Goal: Task Accomplishment & Management: Use online tool/utility

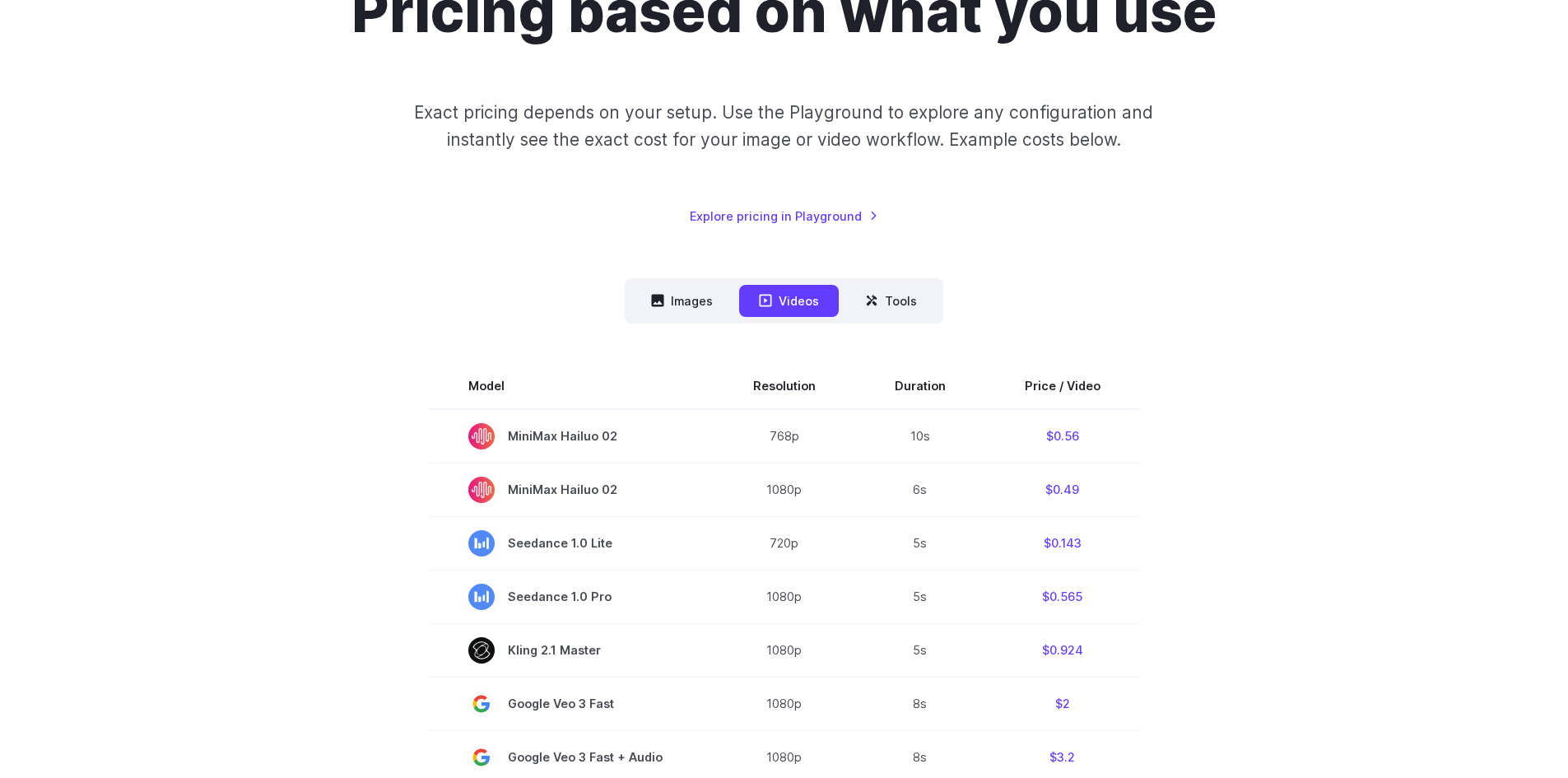
scroll to position [247, 0]
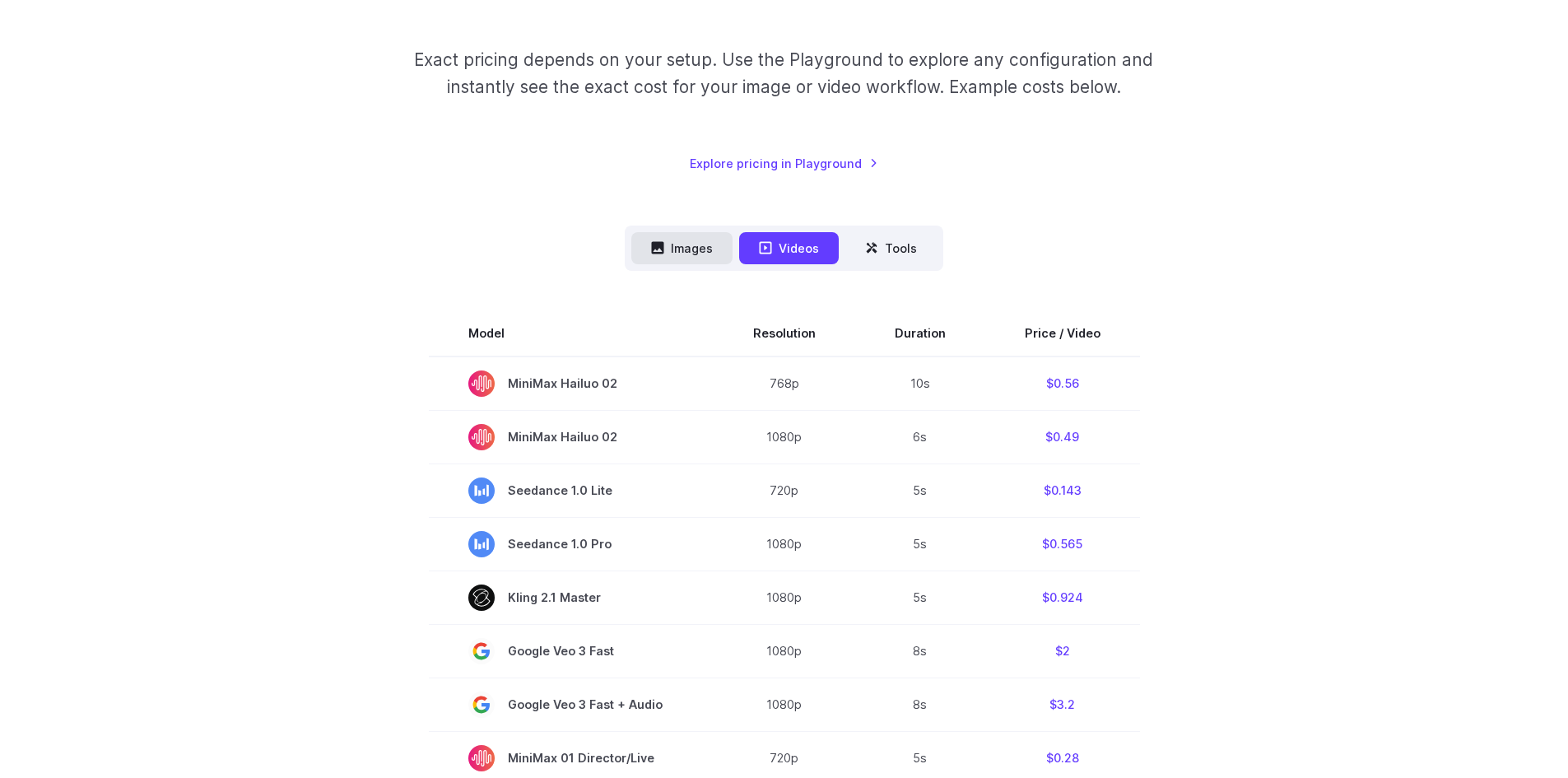
click at [674, 245] on button "Images" at bounding box center [682, 248] width 101 height 32
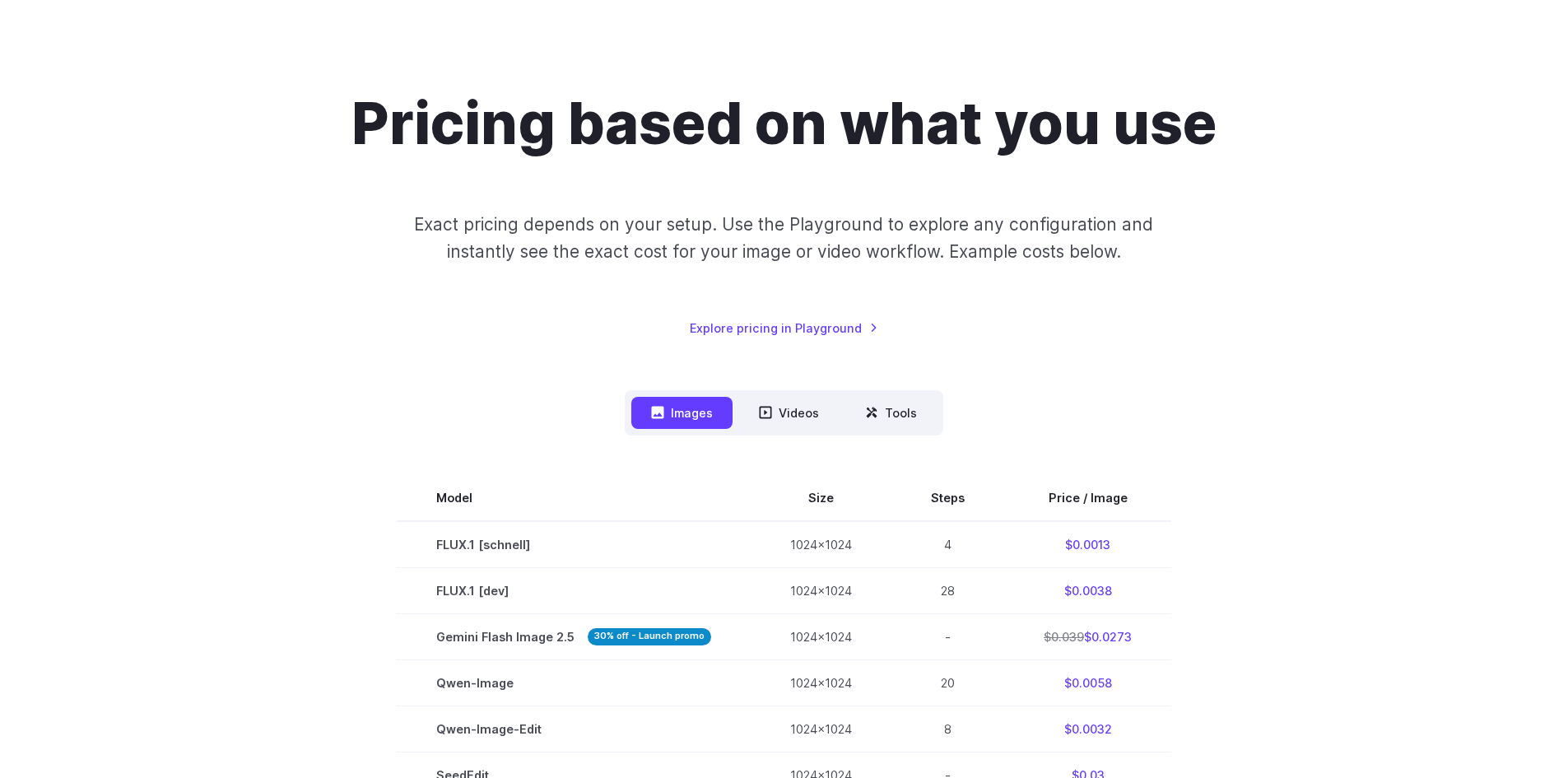
scroll to position [0, 0]
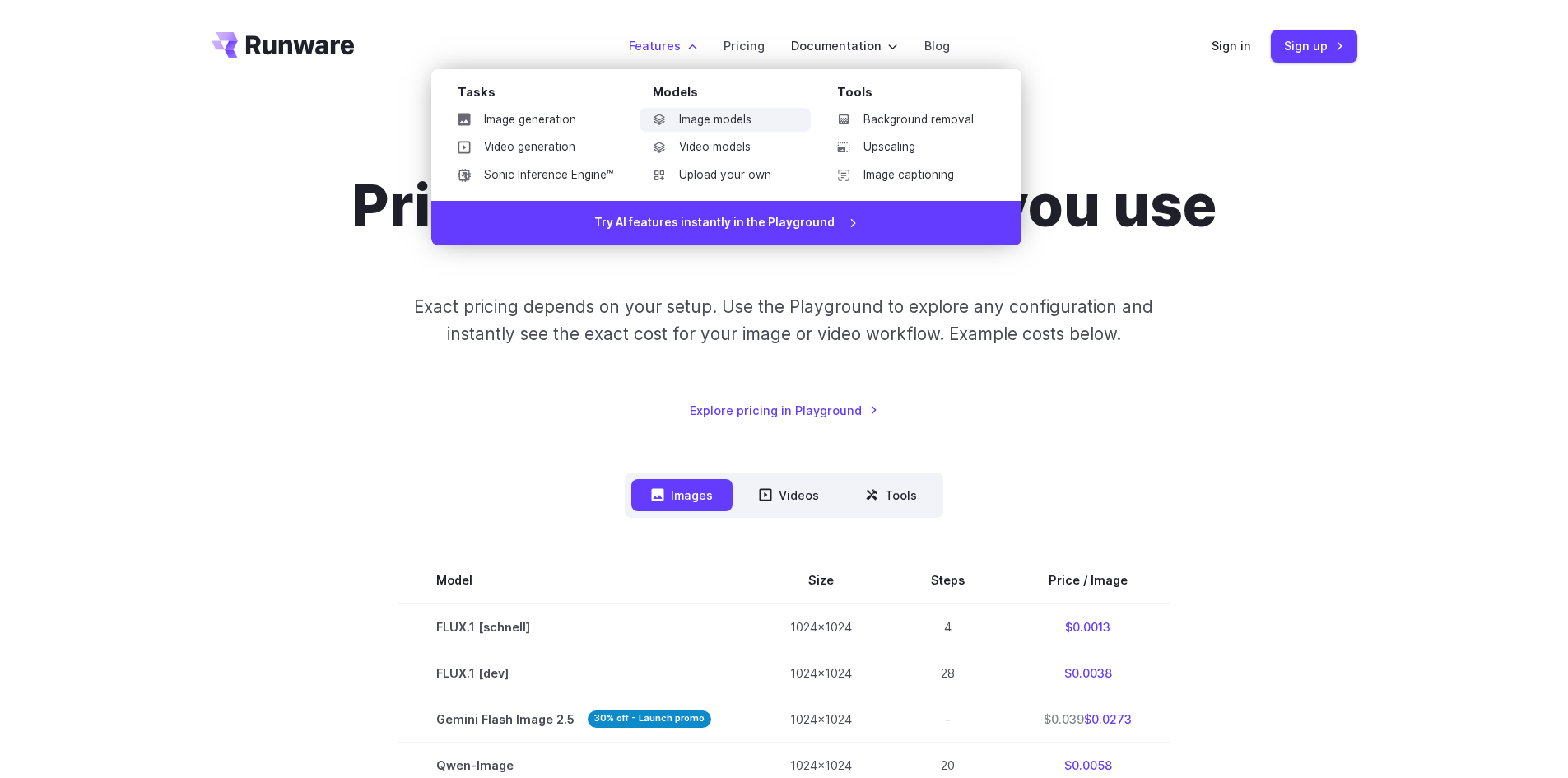
click at [751, 121] on link "Image models" at bounding box center [725, 120] width 171 height 24
click at [911, 117] on link "Background removal" at bounding box center [910, 120] width 171 height 24
click at [913, 145] on link "Upscaling" at bounding box center [910, 147] width 171 height 24
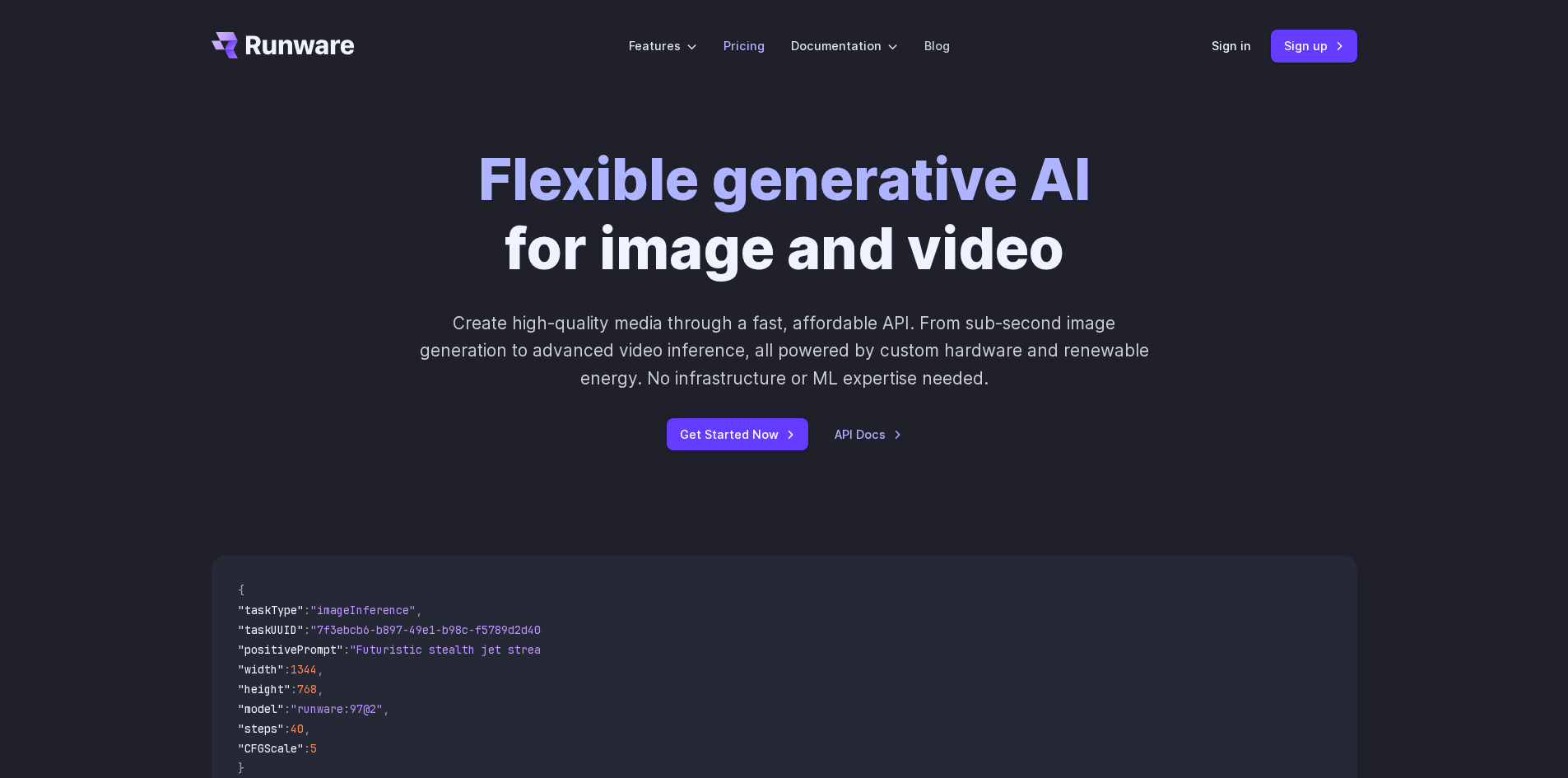
click at [746, 44] on link "Pricing" at bounding box center [744, 46] width 41 height 19
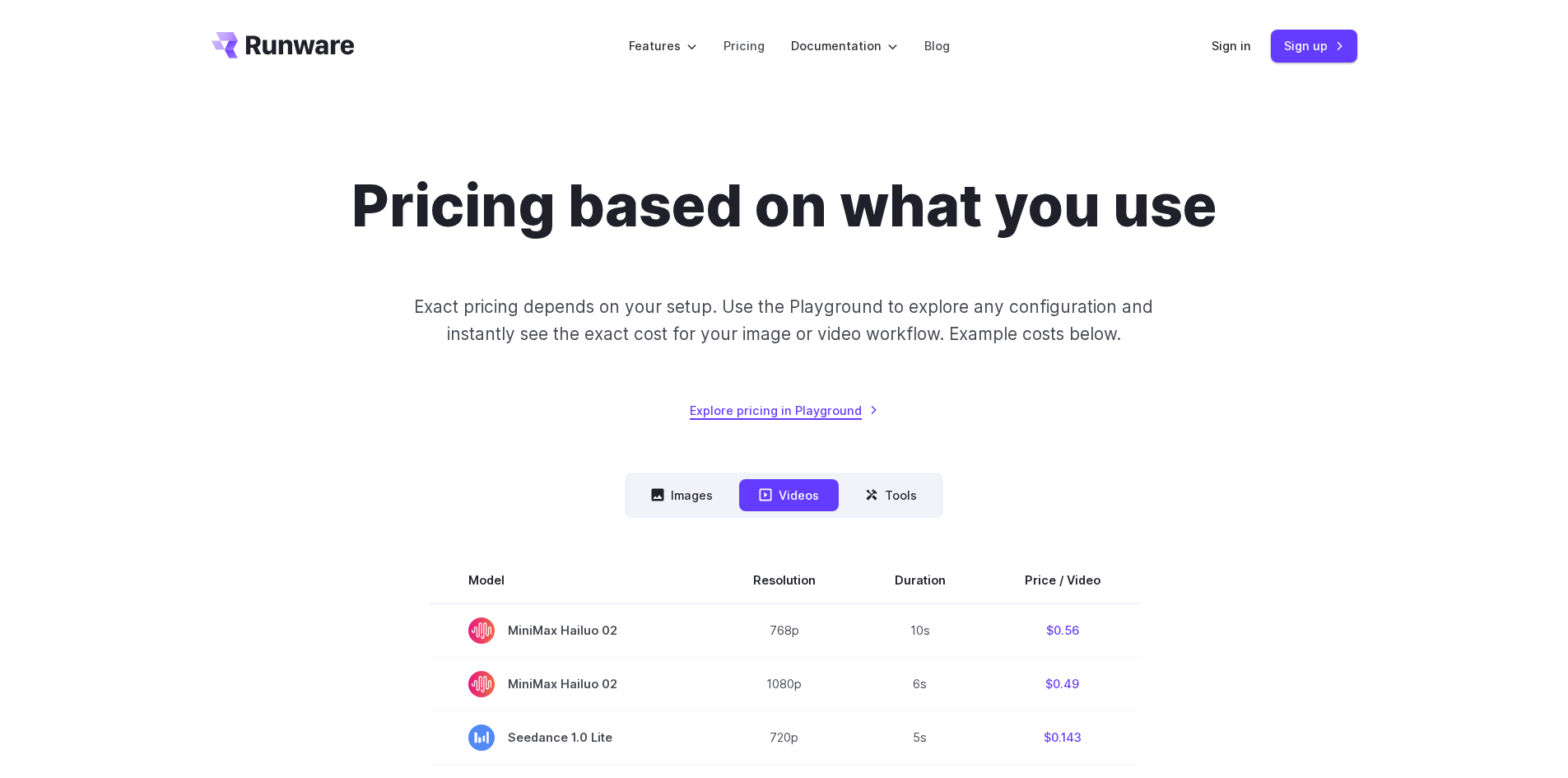
click at [822, 413] on link "Explore pricing in Playground" at bounding box center [784, 411] width 188 height 19
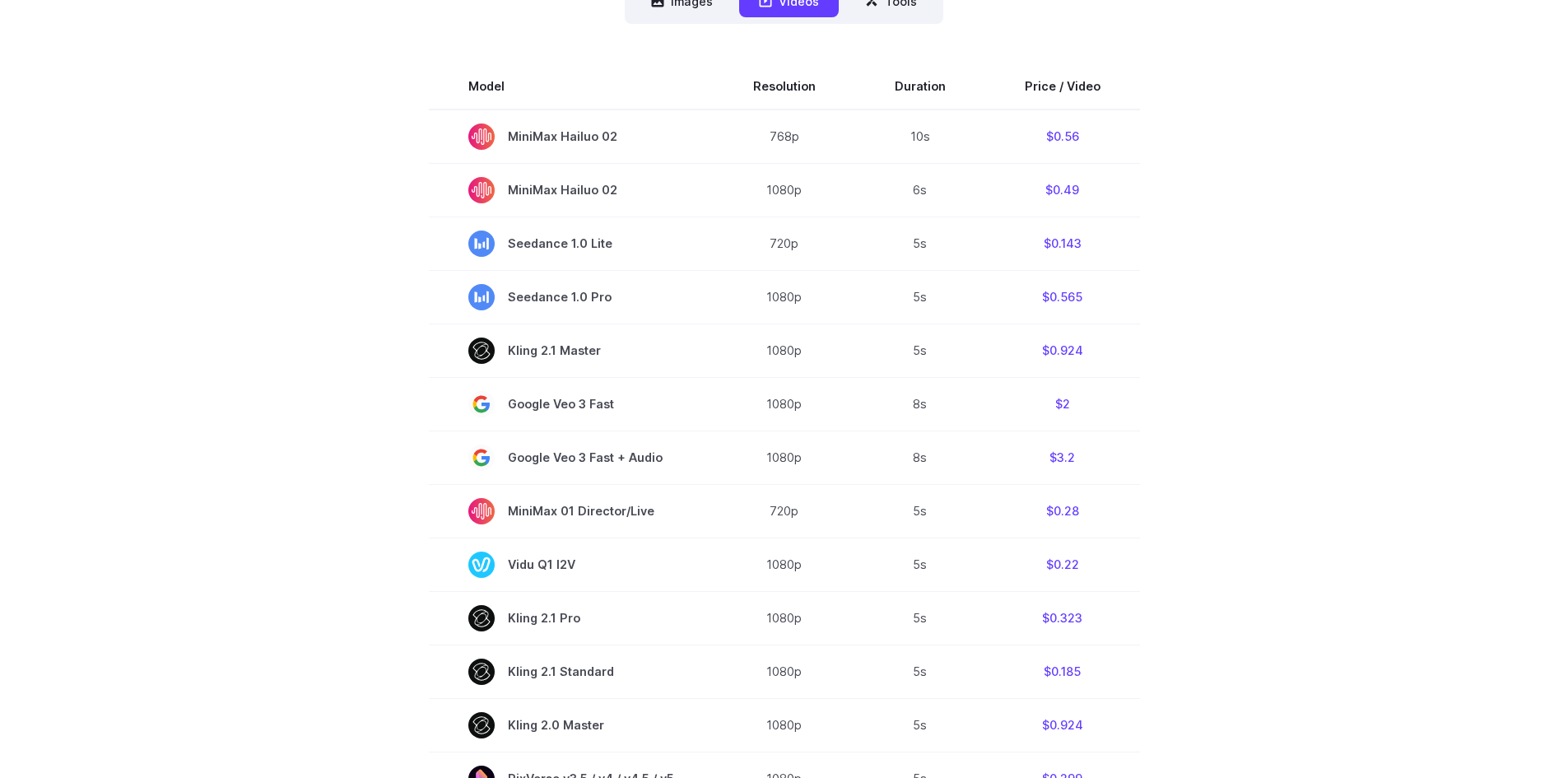
scroll to position [412, 0]
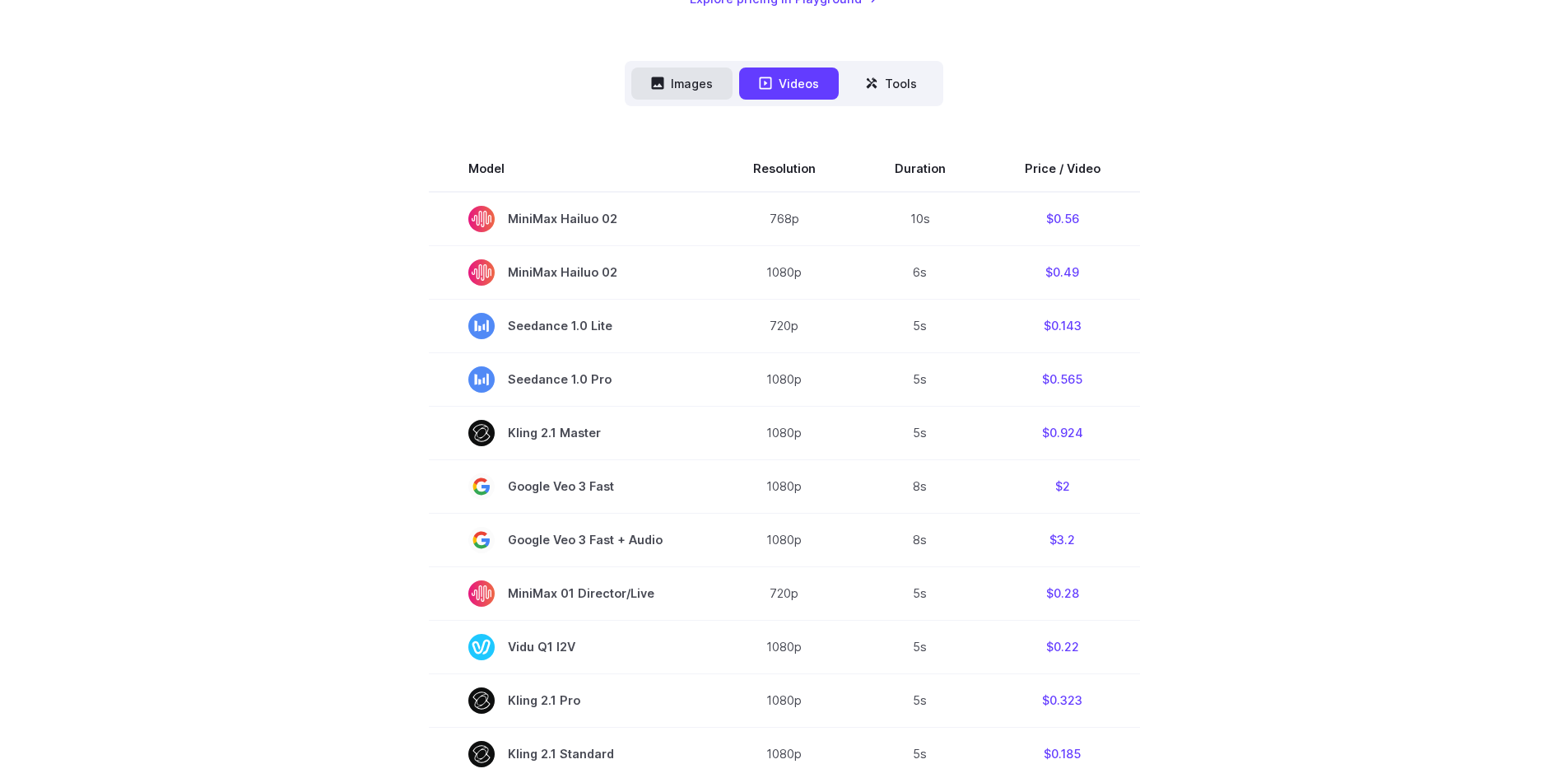
click at [659, 79] on icon at bounding box center [658, 84] width 12 height 12
click at [685, 81] on button "Images" at bounding box center [682, 83] width 101 height 32
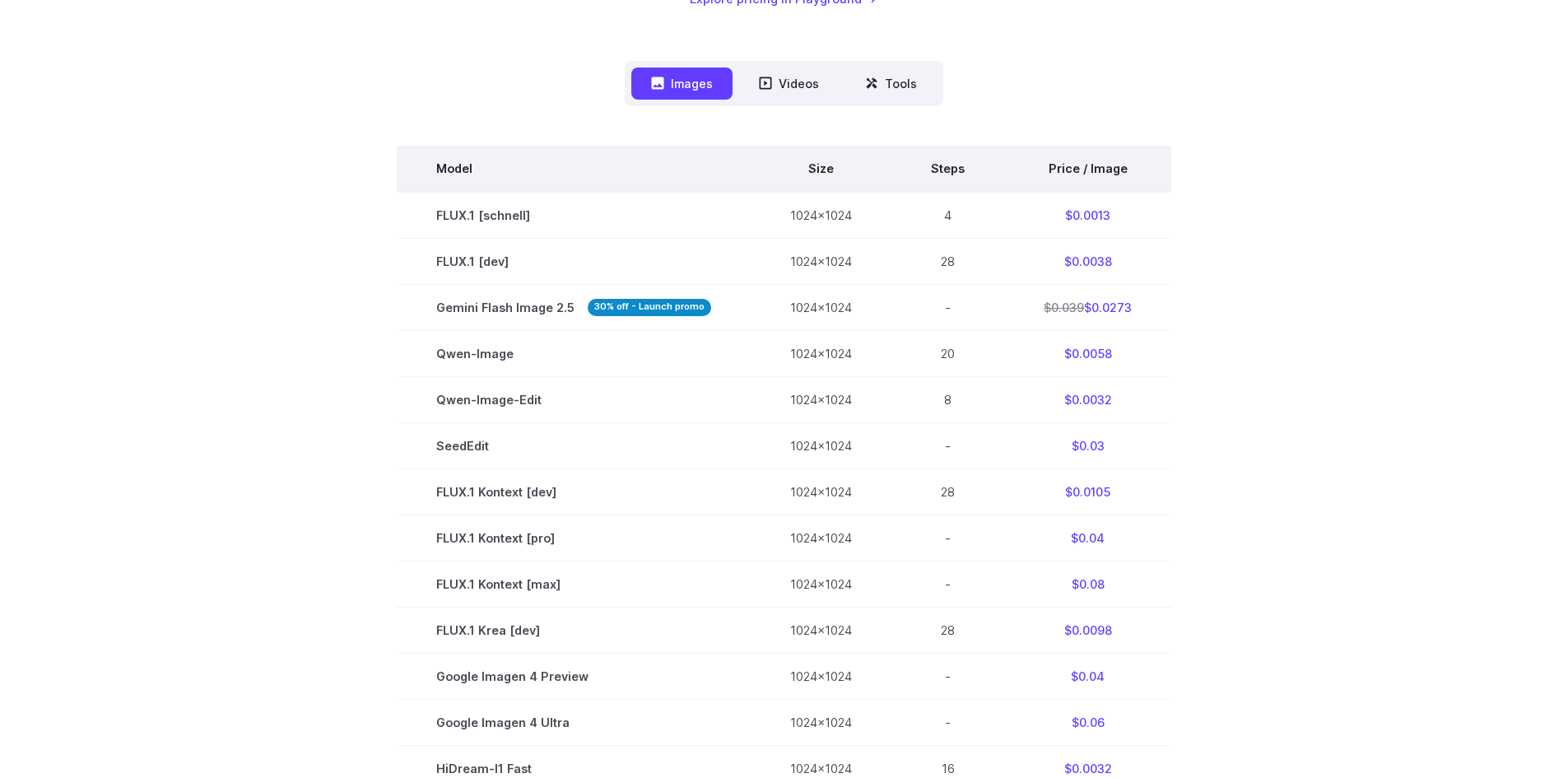
click at [1065, 172] on th "Price / Image" at bounding box center [1088, 168] width 167 height 46
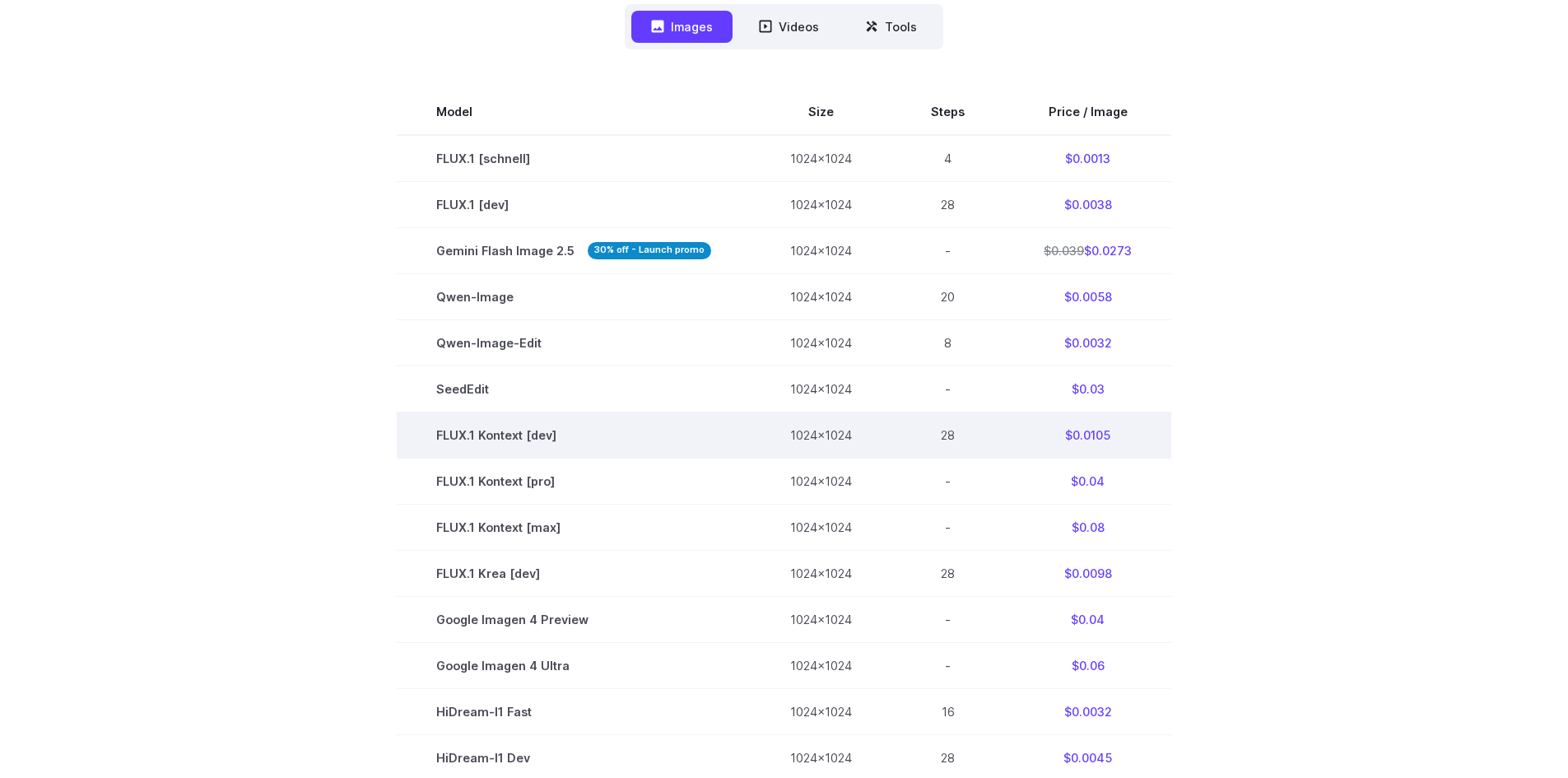
scroll to position [494, 0]
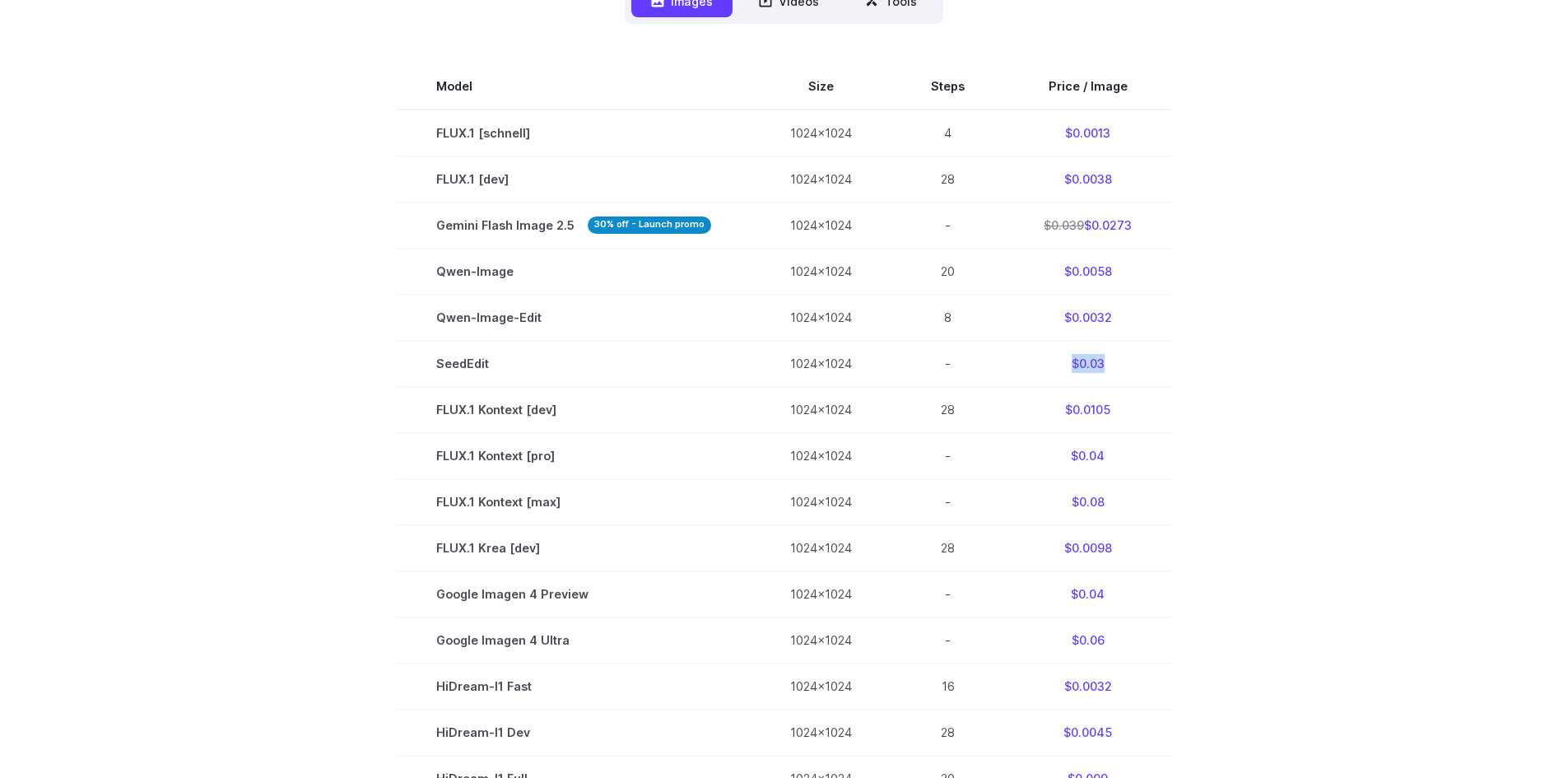
drag, startPoint x: 1069, startPoint y: 364, endPoint x: 1173, endPoint y: 367, distance: 104.0
click at [1173, 367] on section "Model Size Steps Price / Image FLUX.1 [schnell] 1024x1024 4 $0.0013 FLUX.1 [dev…" at bounding box center [785, 525] width 1146 height 923
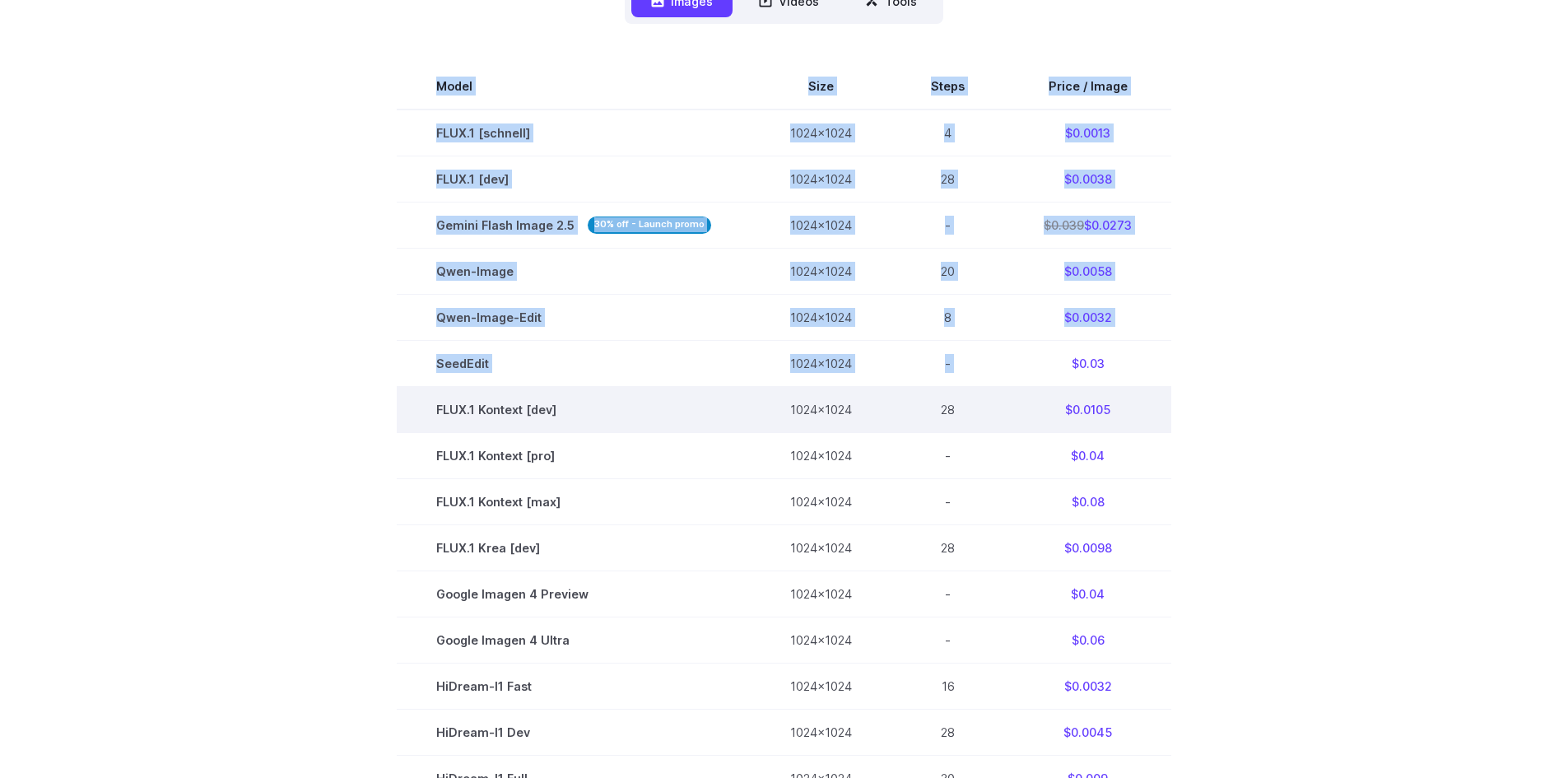
click at [1164, 427] on td "$0.0105" at bounding box center [1088, 410] width 167 height 46
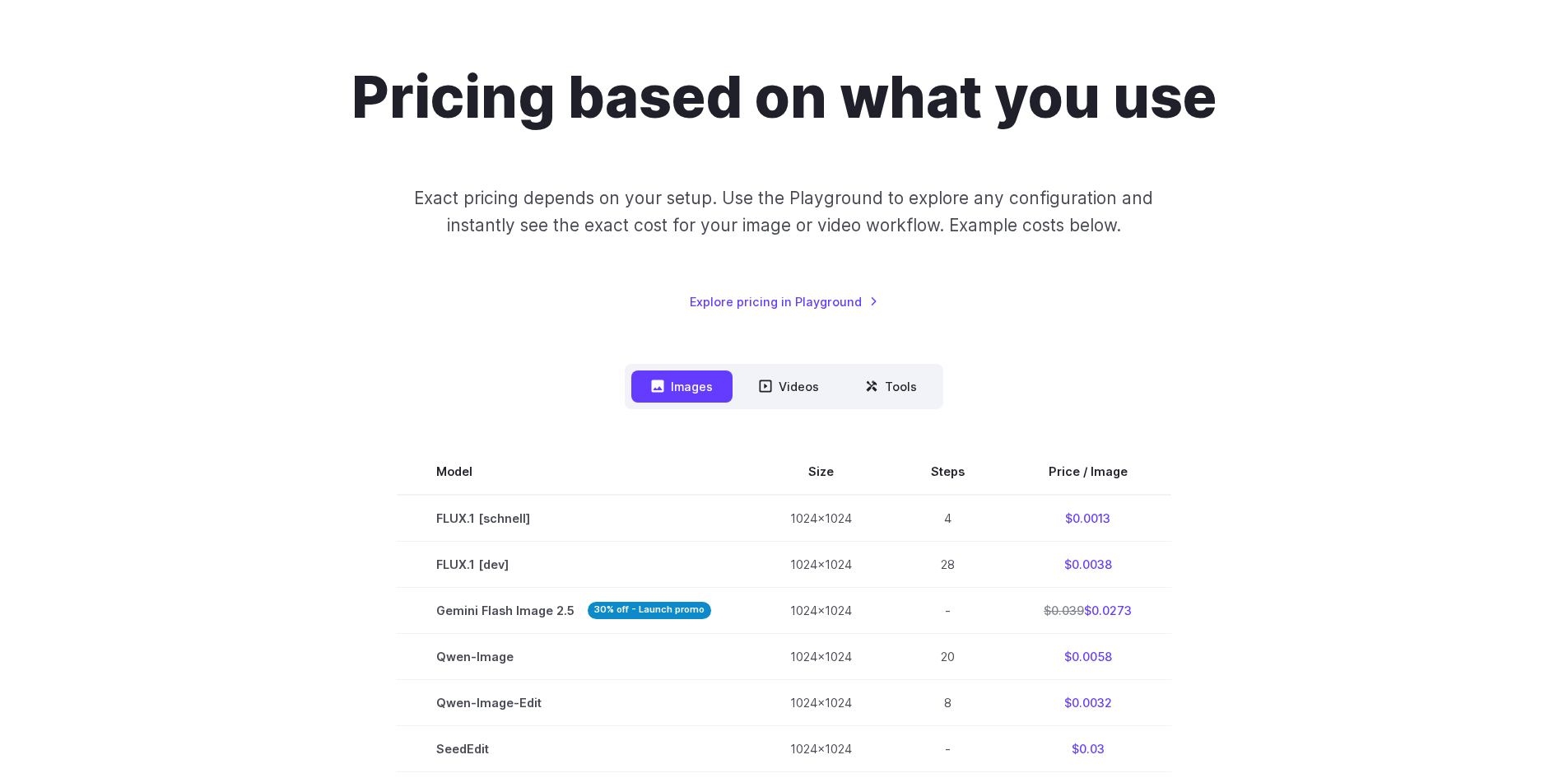
scroll to position [0, 0]
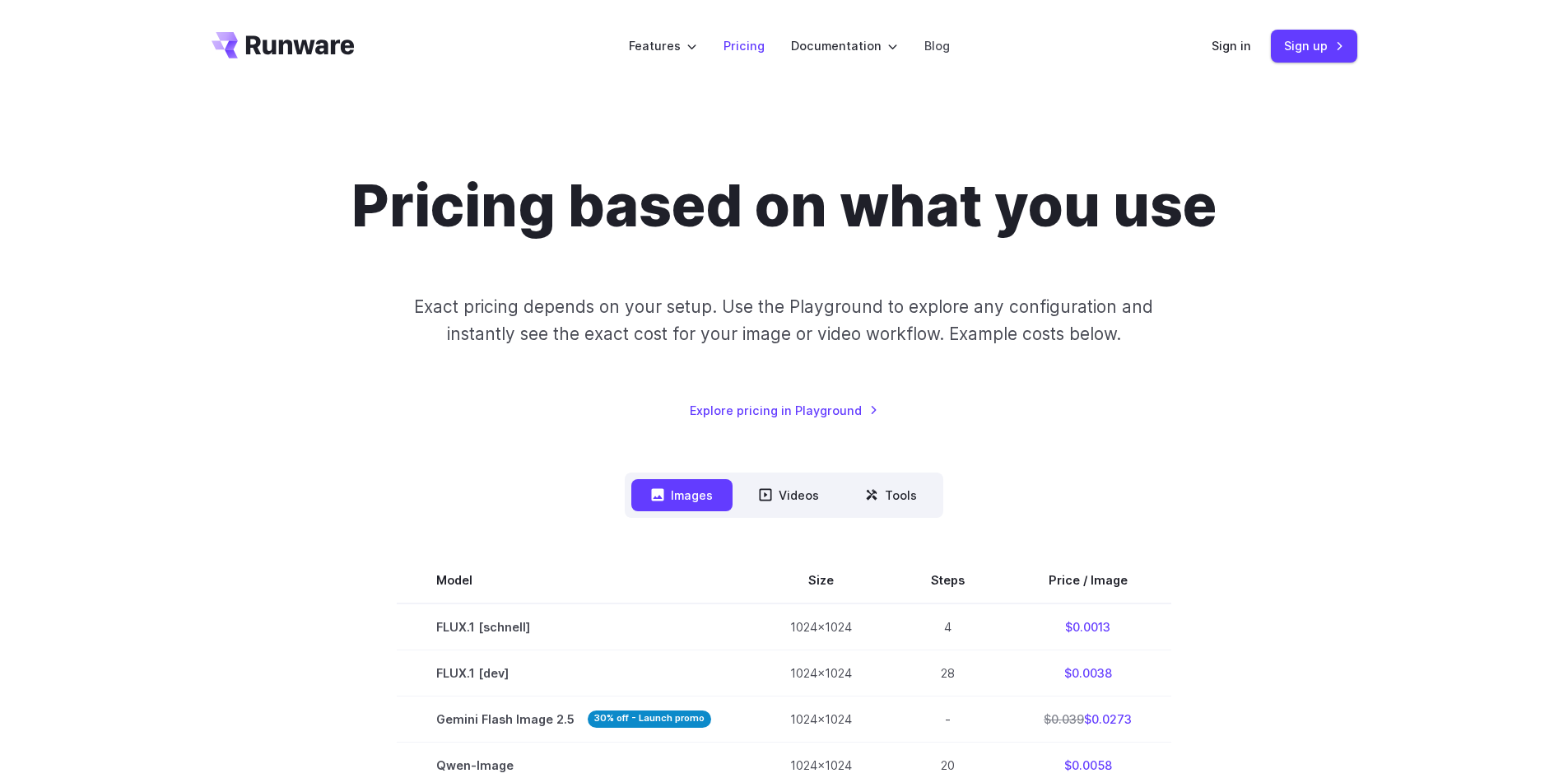
click at [740, 51] on link "Pricing" at bounding box center [744, 46] width 41 height 19
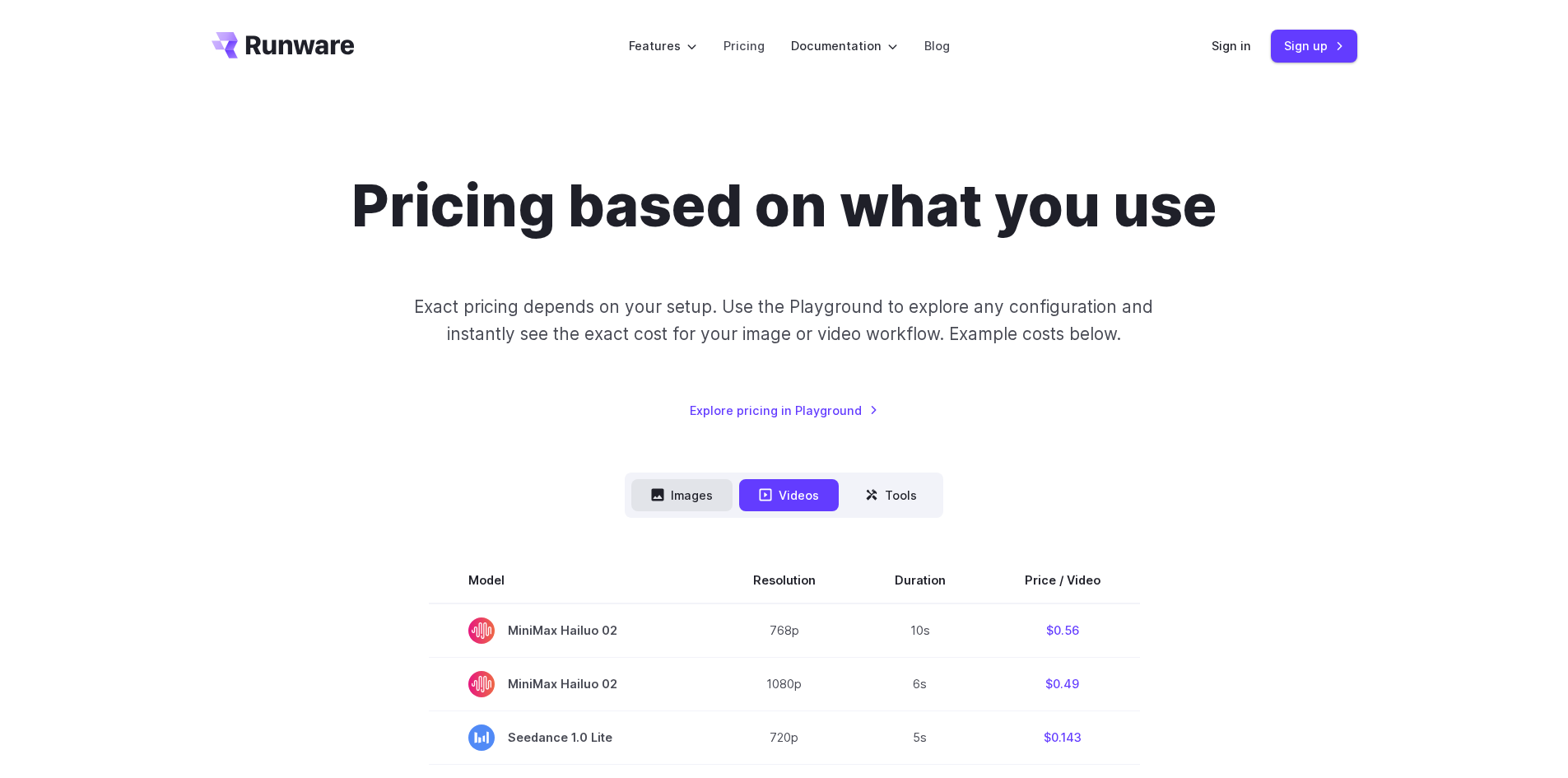
click at [682, 495] on button "Images" at bounding box center [682, 495] width 101 height 32
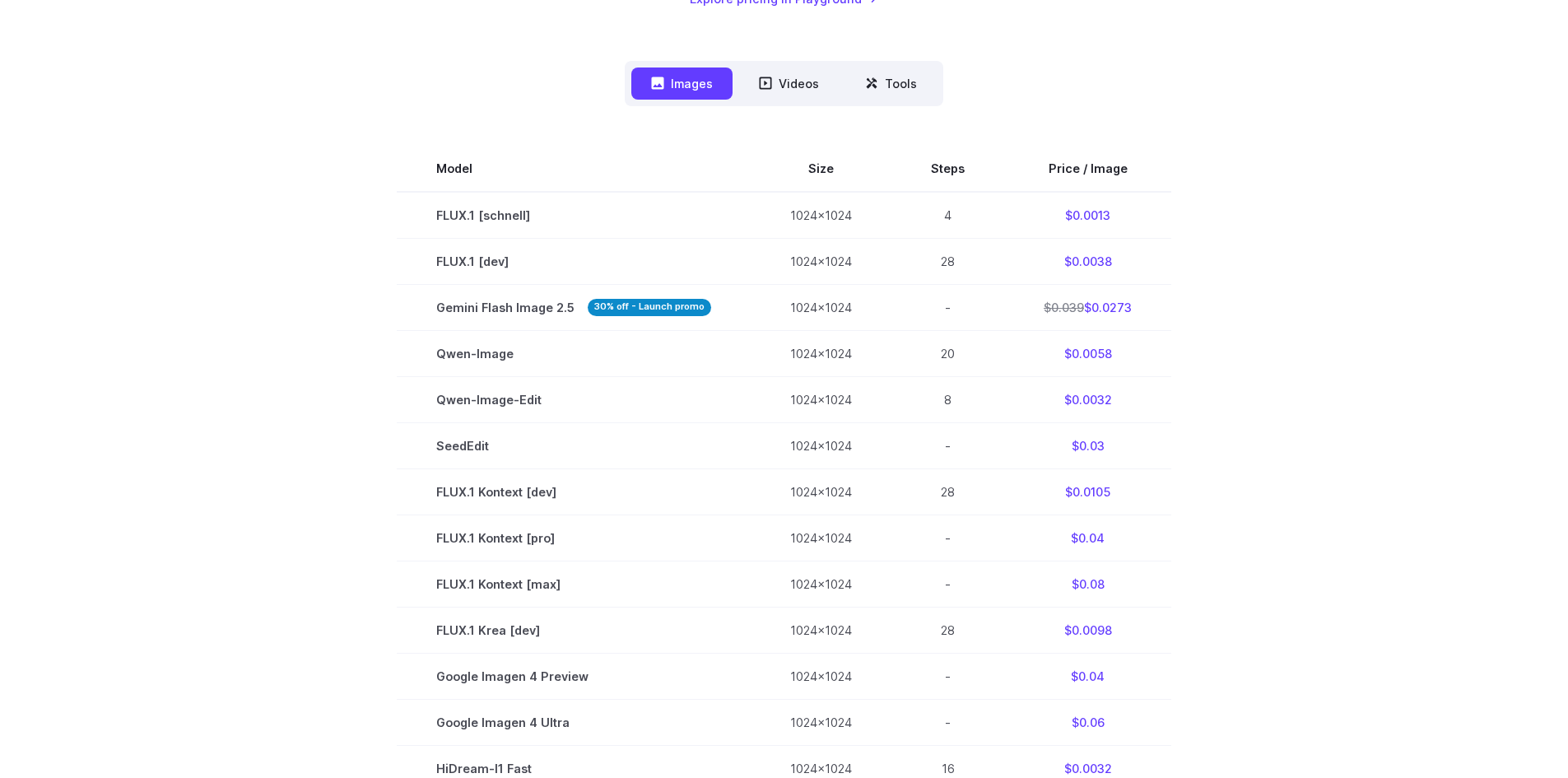
scroll to position [330, 0]
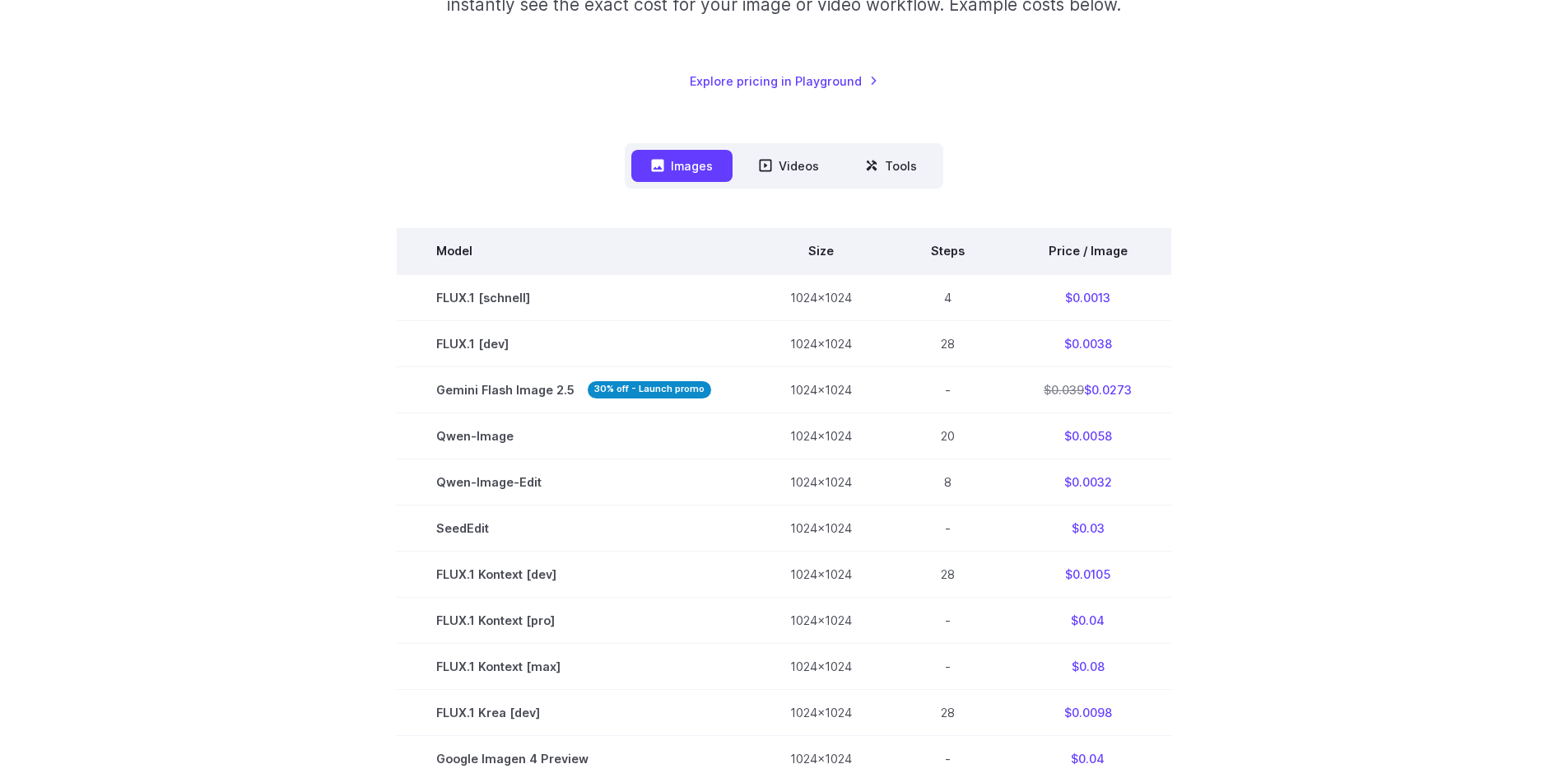
click at [1107, 252] on th "Price / Image" at bounding box center [1088, 250] width 167 height 46
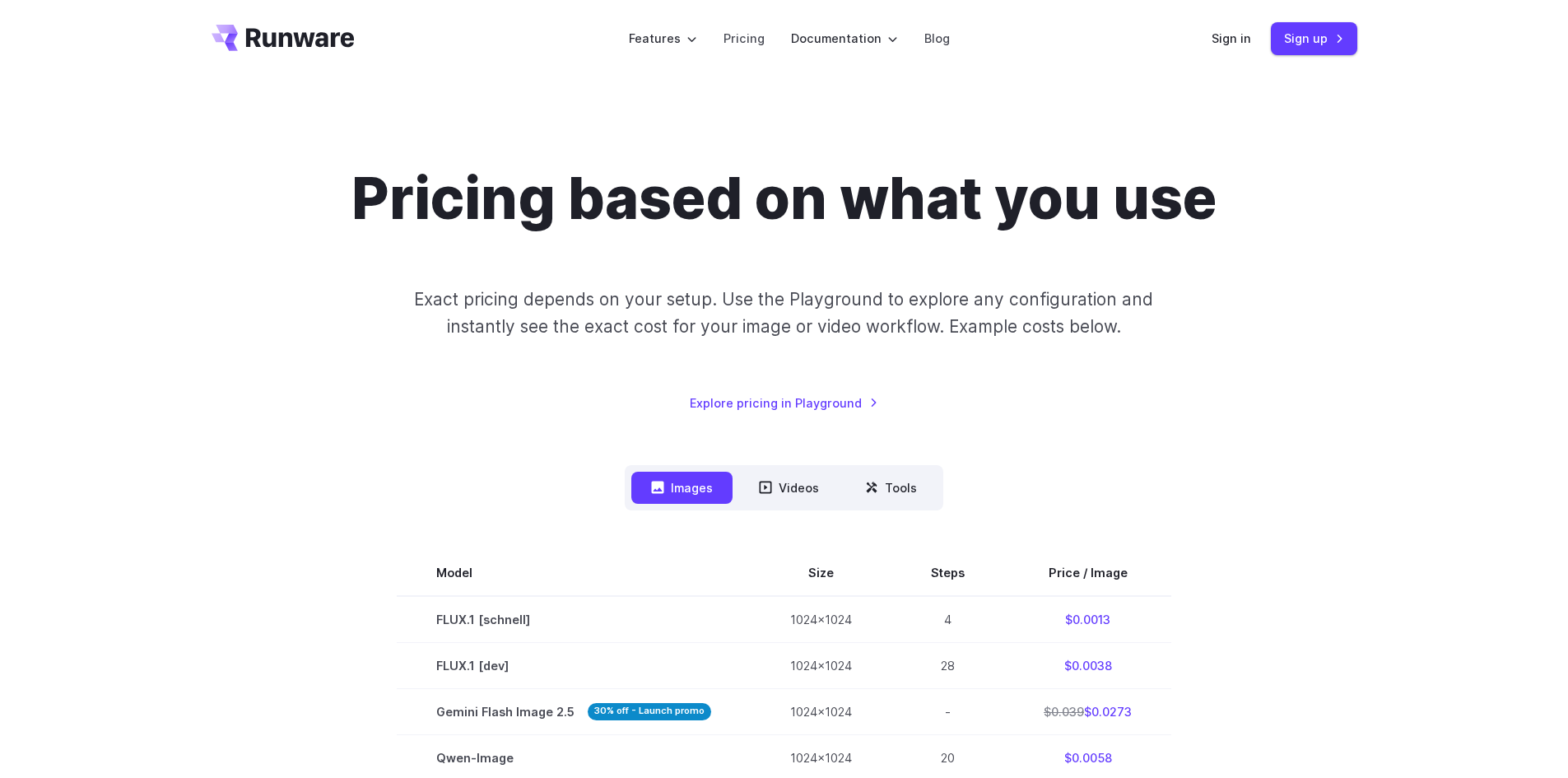
scroll to position [0, 0]
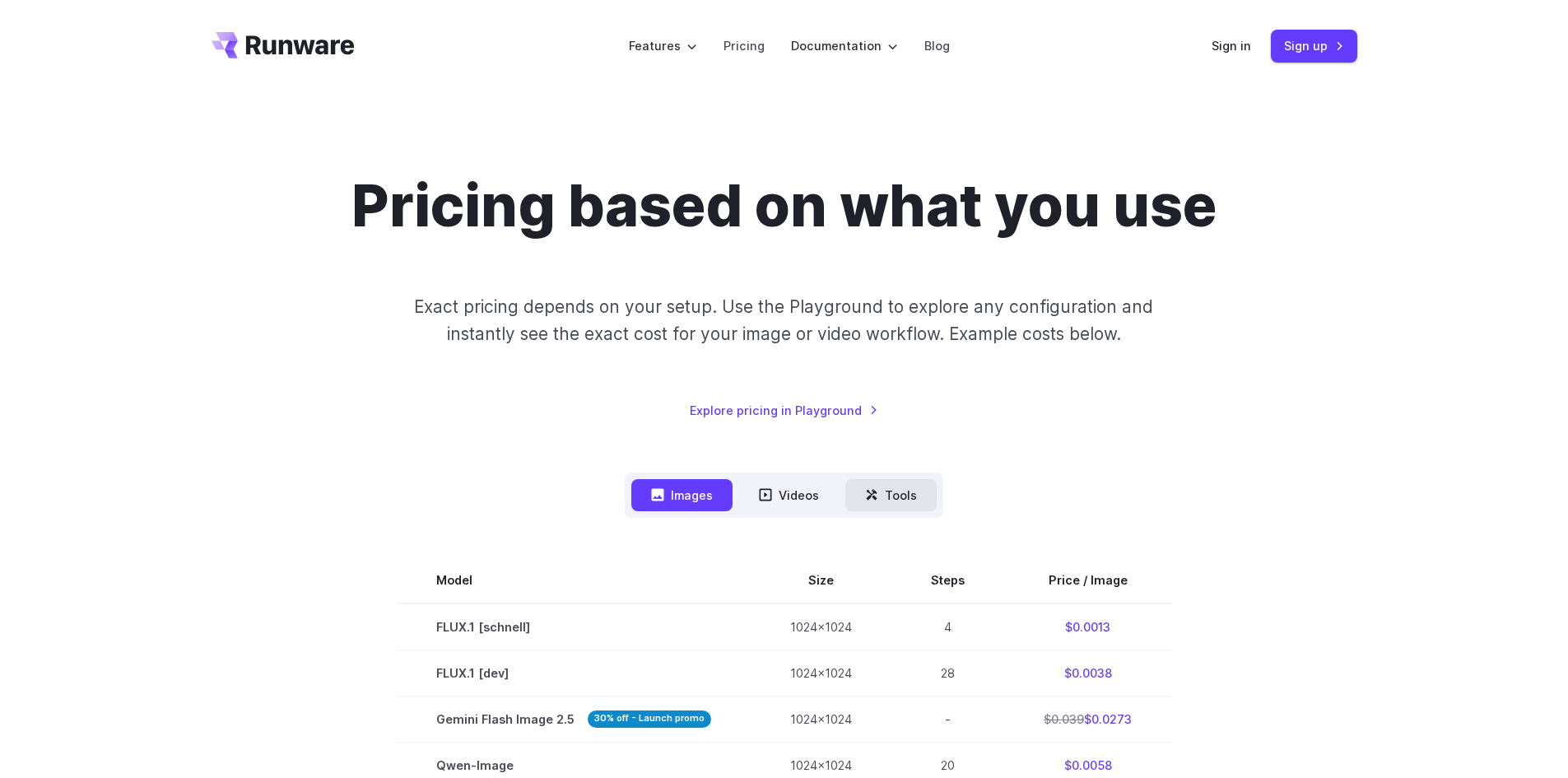
click at [888, 483] on button "Tools" at bounding box center [890, 495] width 92 height 32
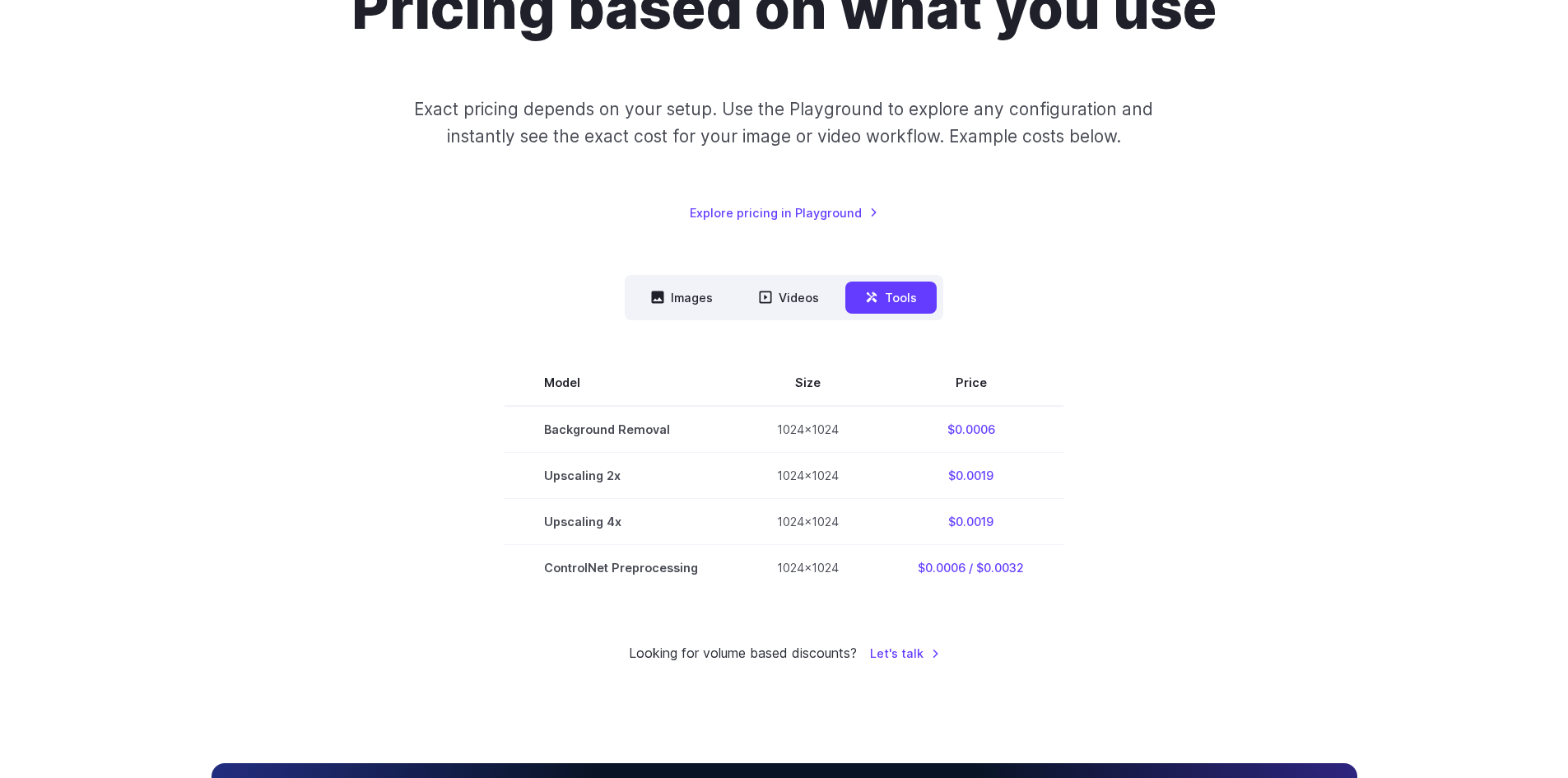
scroll to position [247, 0]
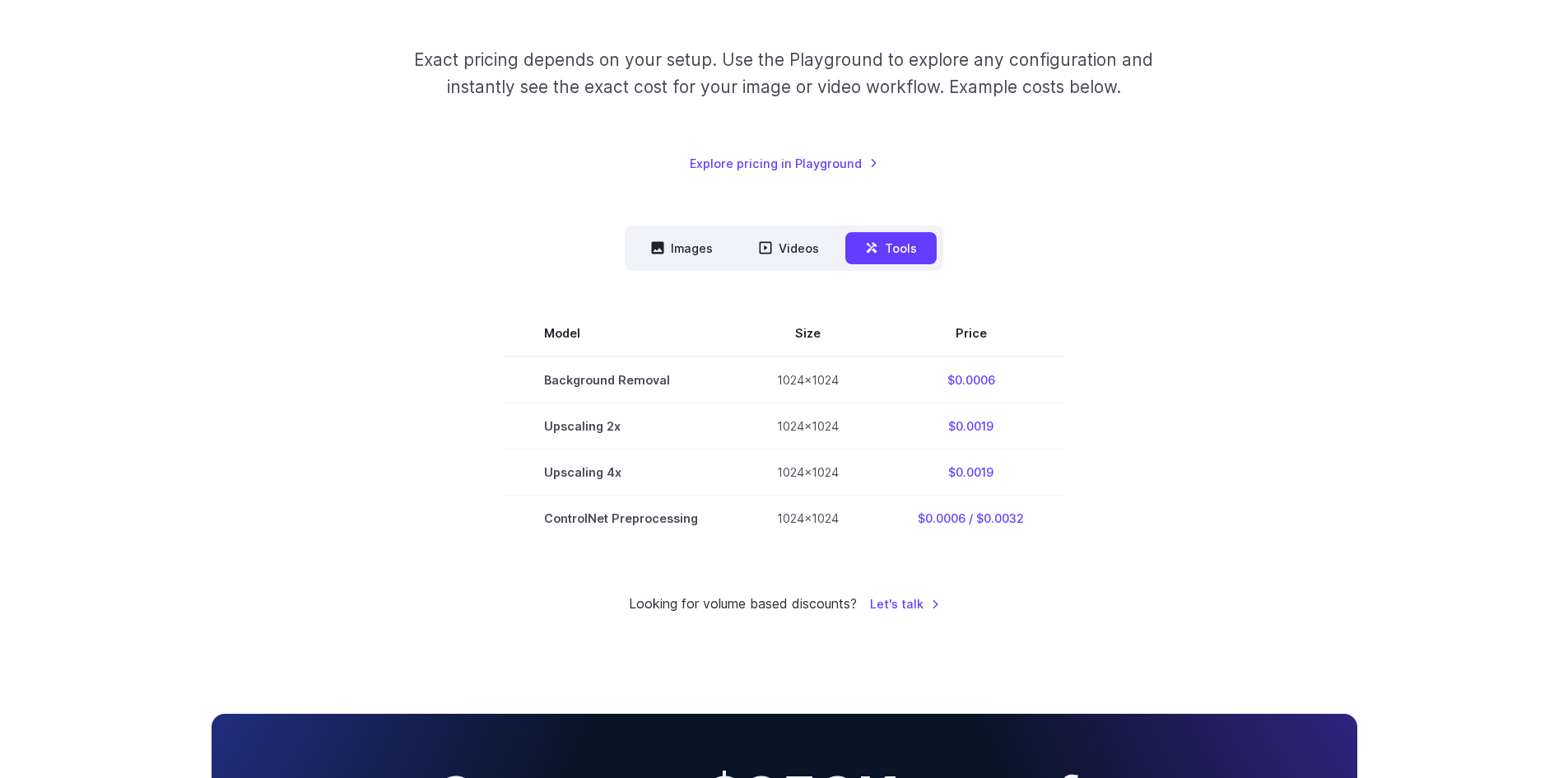
click at [1139, 496] on section "Model Size Price Background Removal 1024x1024 $0.0006 Upscaling 2x 1024x1024 $0…" at bounding box center [785, 426] width 1146 height 230
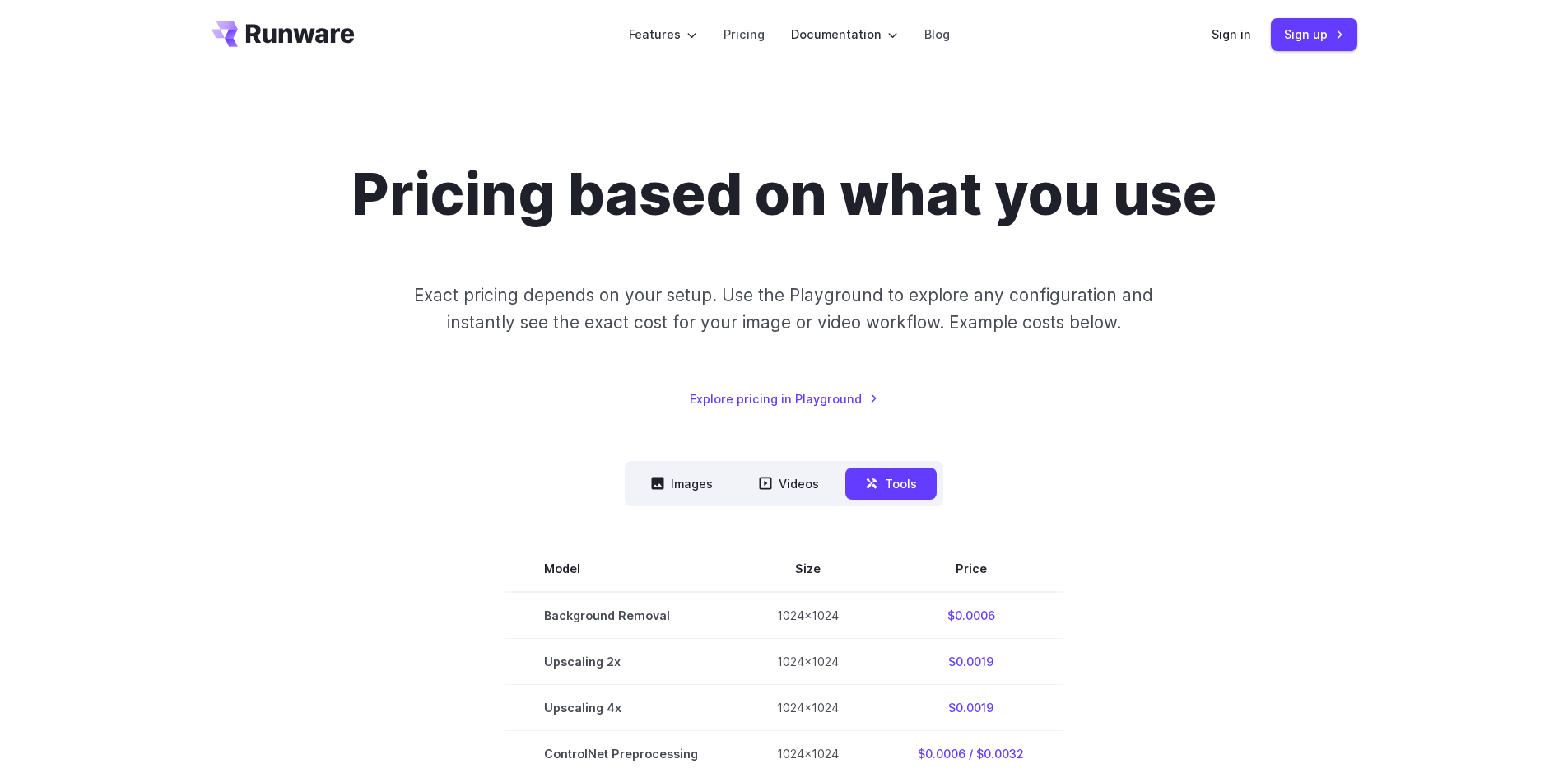
scroll to position [0, 0]
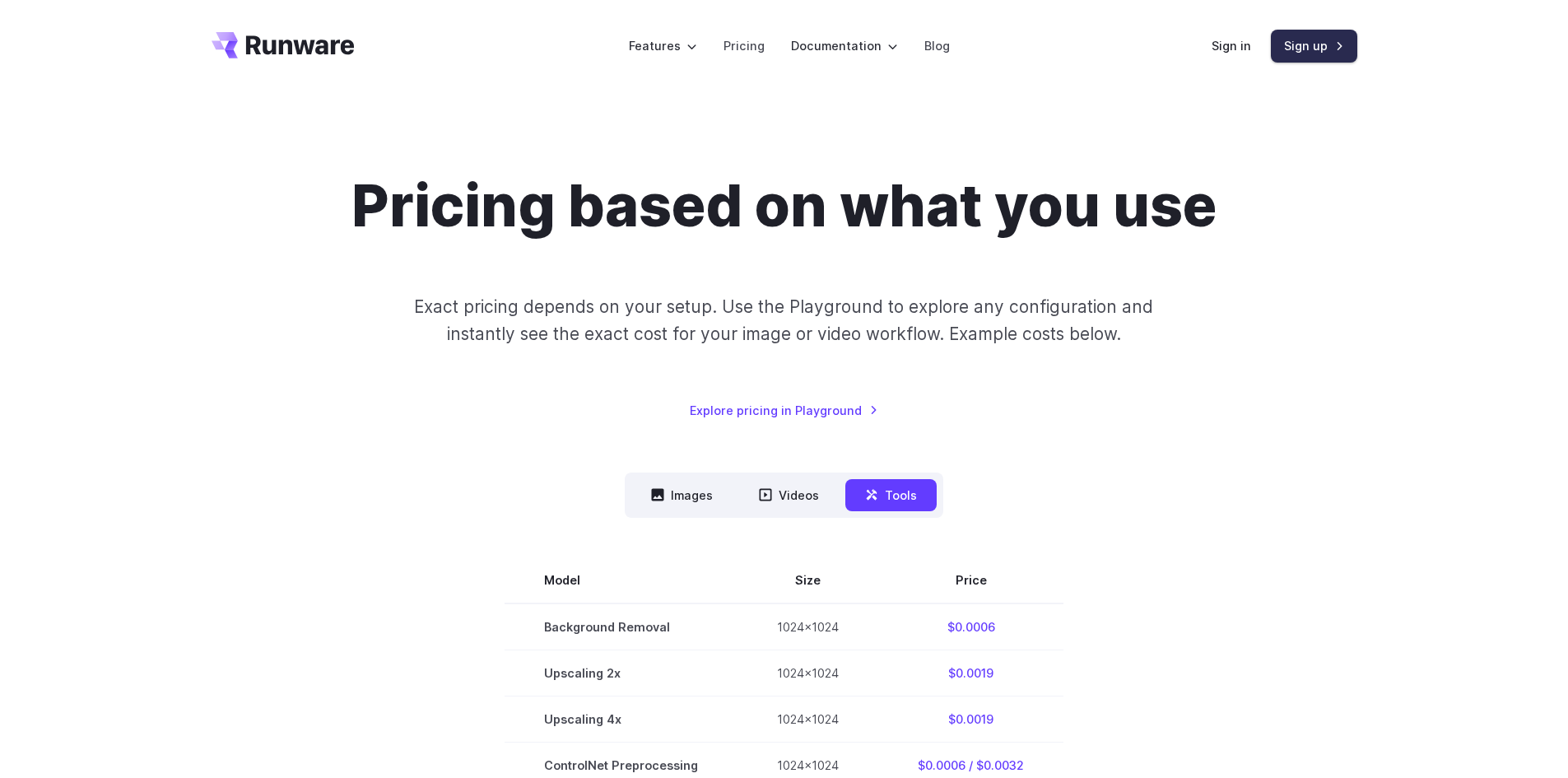
click at [1289, 51] on link "Sign up" at bounding box center [1314, 45] width 86 height 32
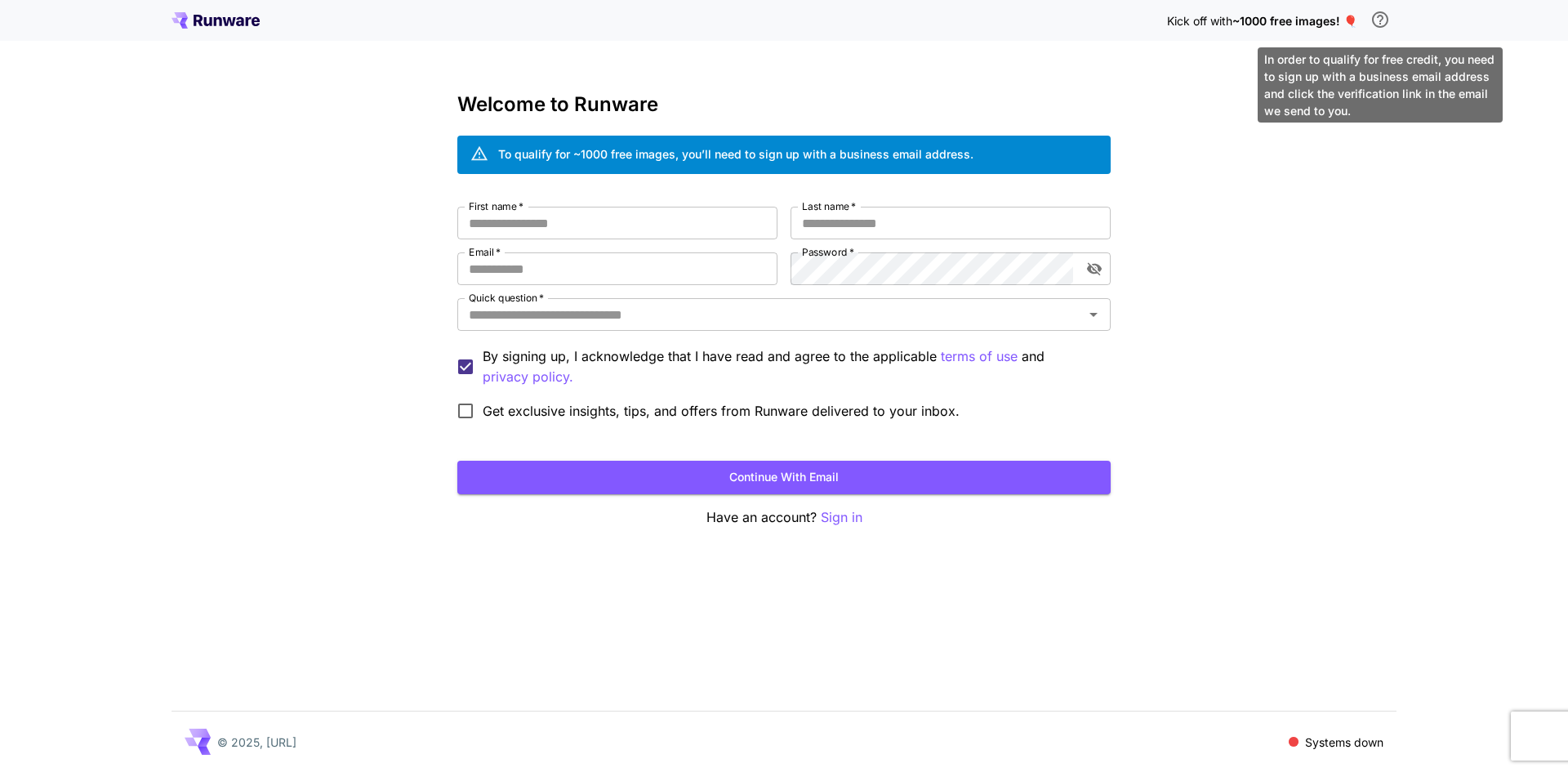
click at [1385, 20] on icon "\a In order to qualify for free credit, you need to sign up with a business ema…" at bounding box center [1380, 19] width 20 height 20
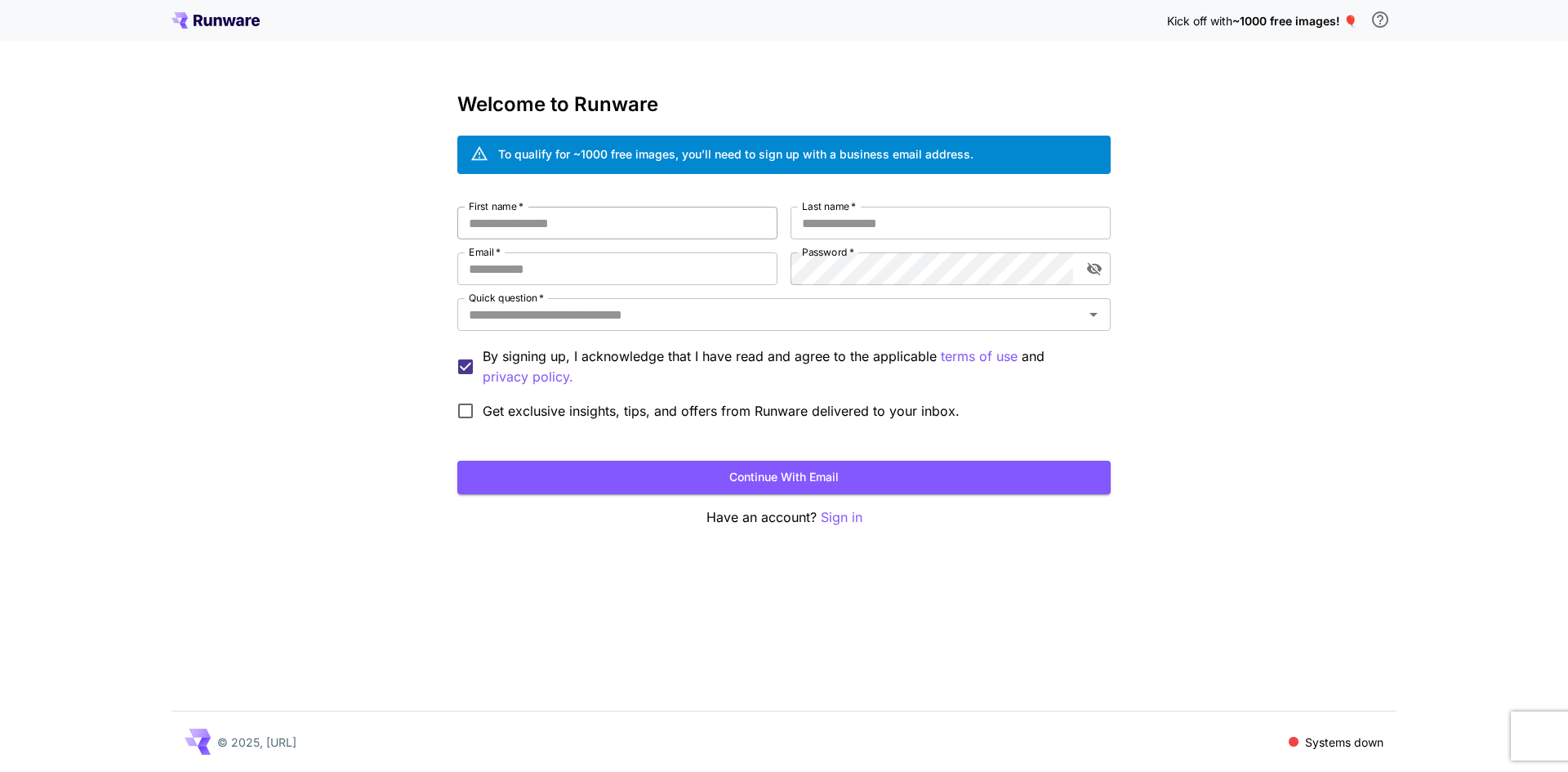
click at [543, 220] on input "First name   *" at bounding box center [618, 223] width 320 height 33
type input "******"
type input "****"
type input "**********"
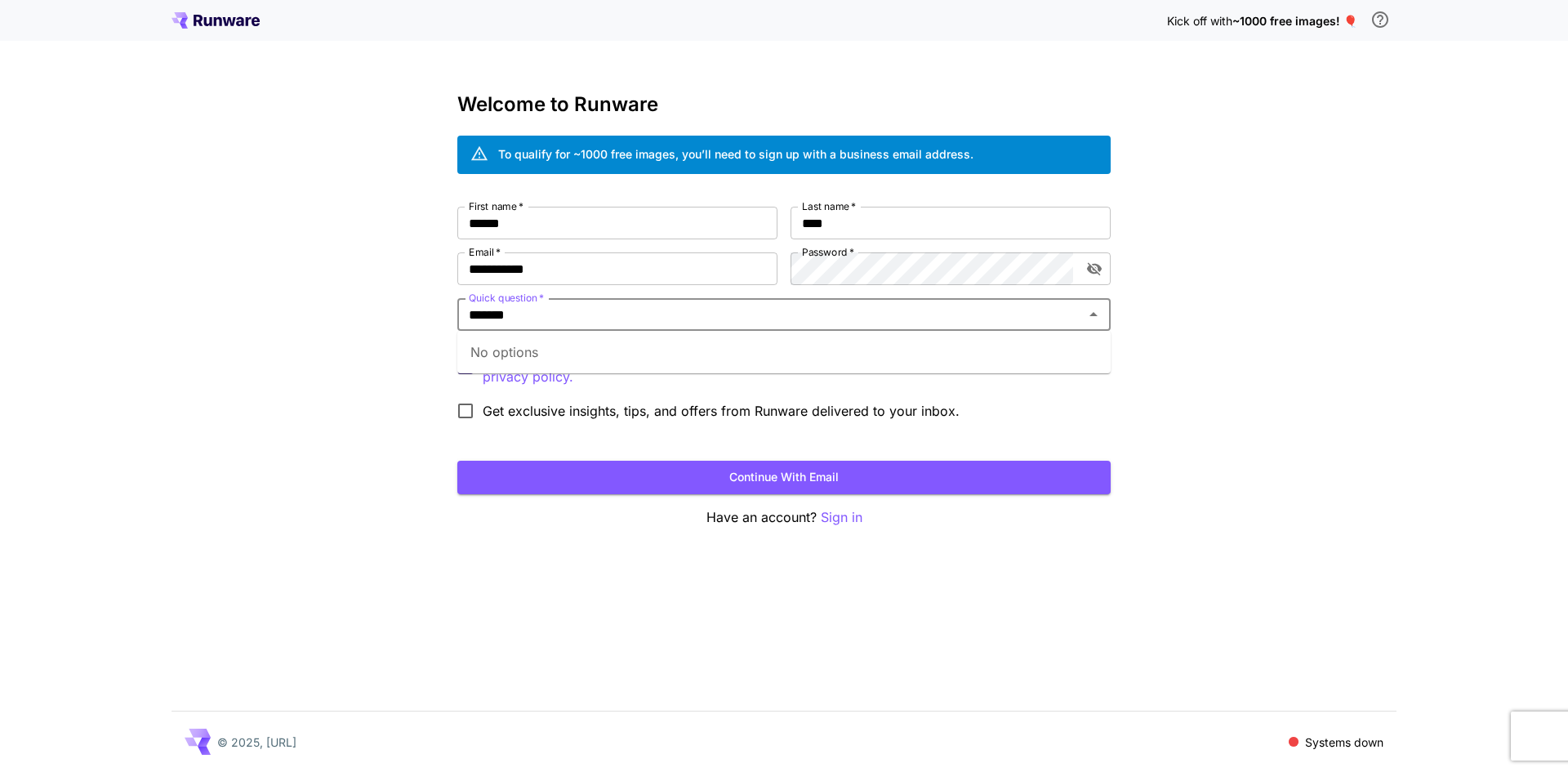
type input "*******"
click at [858, 328] on div "Quick question   *" at bounding box center [784, 315] width 653 height 33
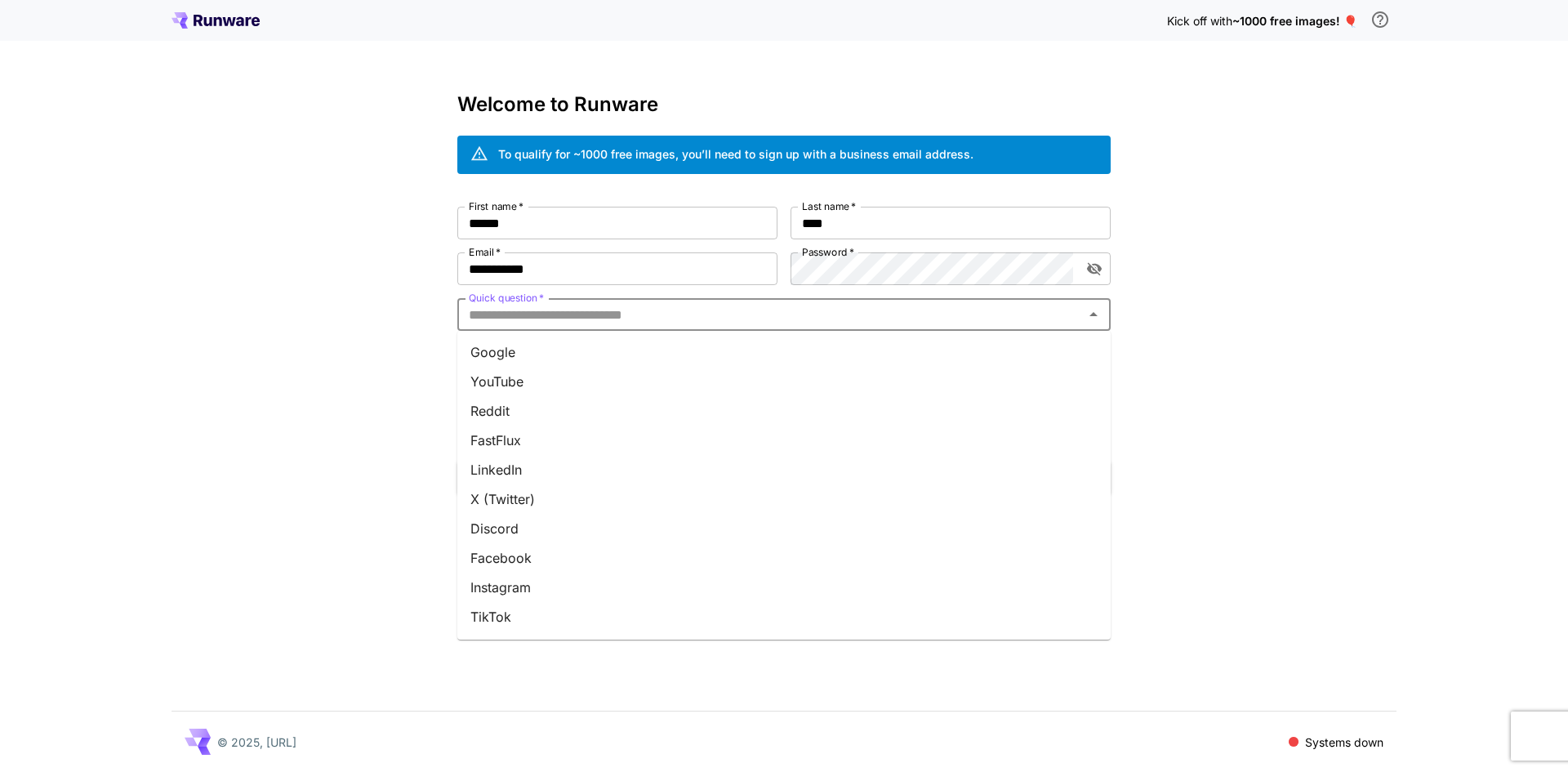
click at [547, 359] on li "Google" at bounding box center [784, 352] width 653 height 29
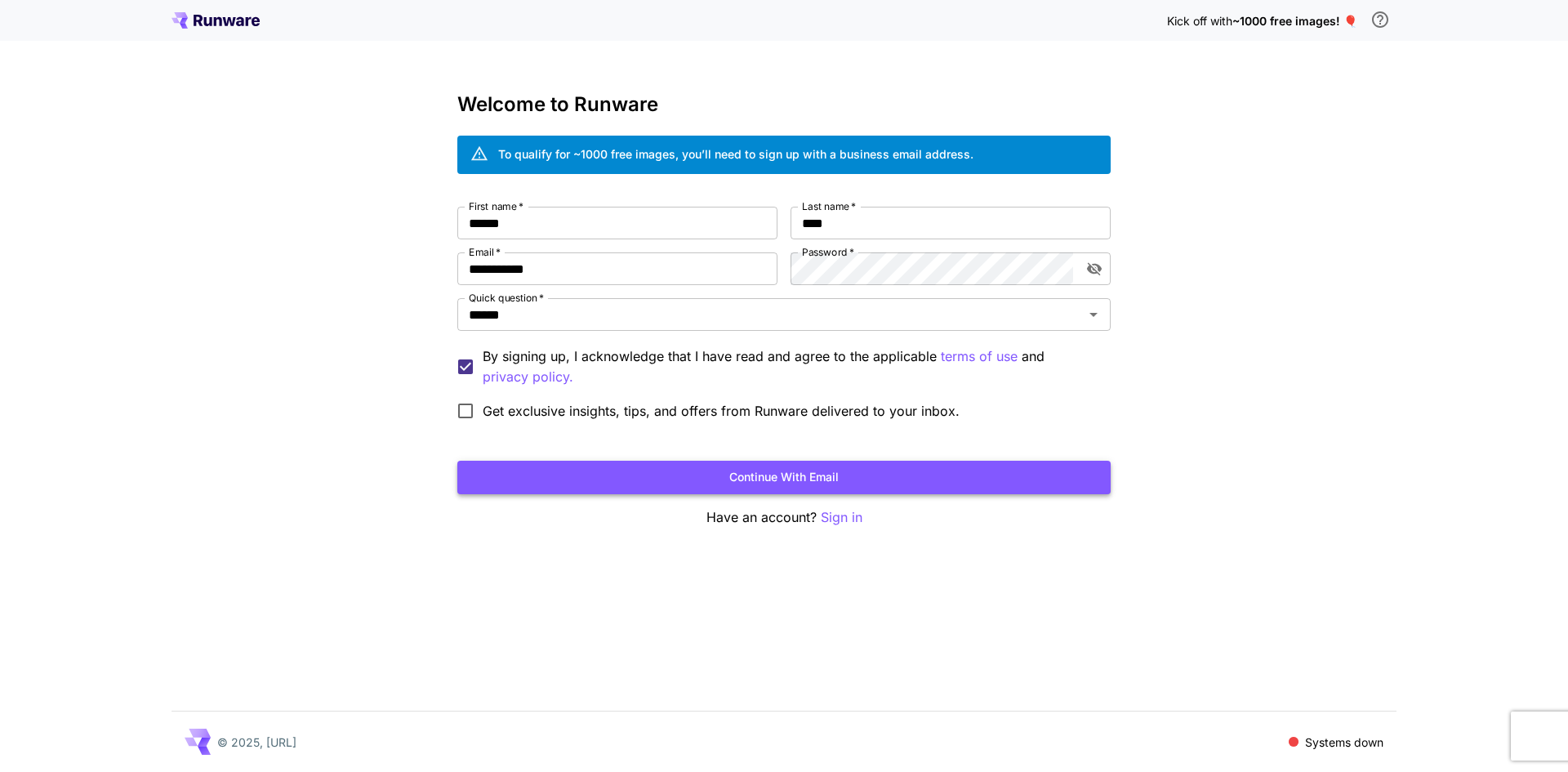
click at [777, 481] on button "Continue with email" at bounding box center [784, 477] width 653 height 34
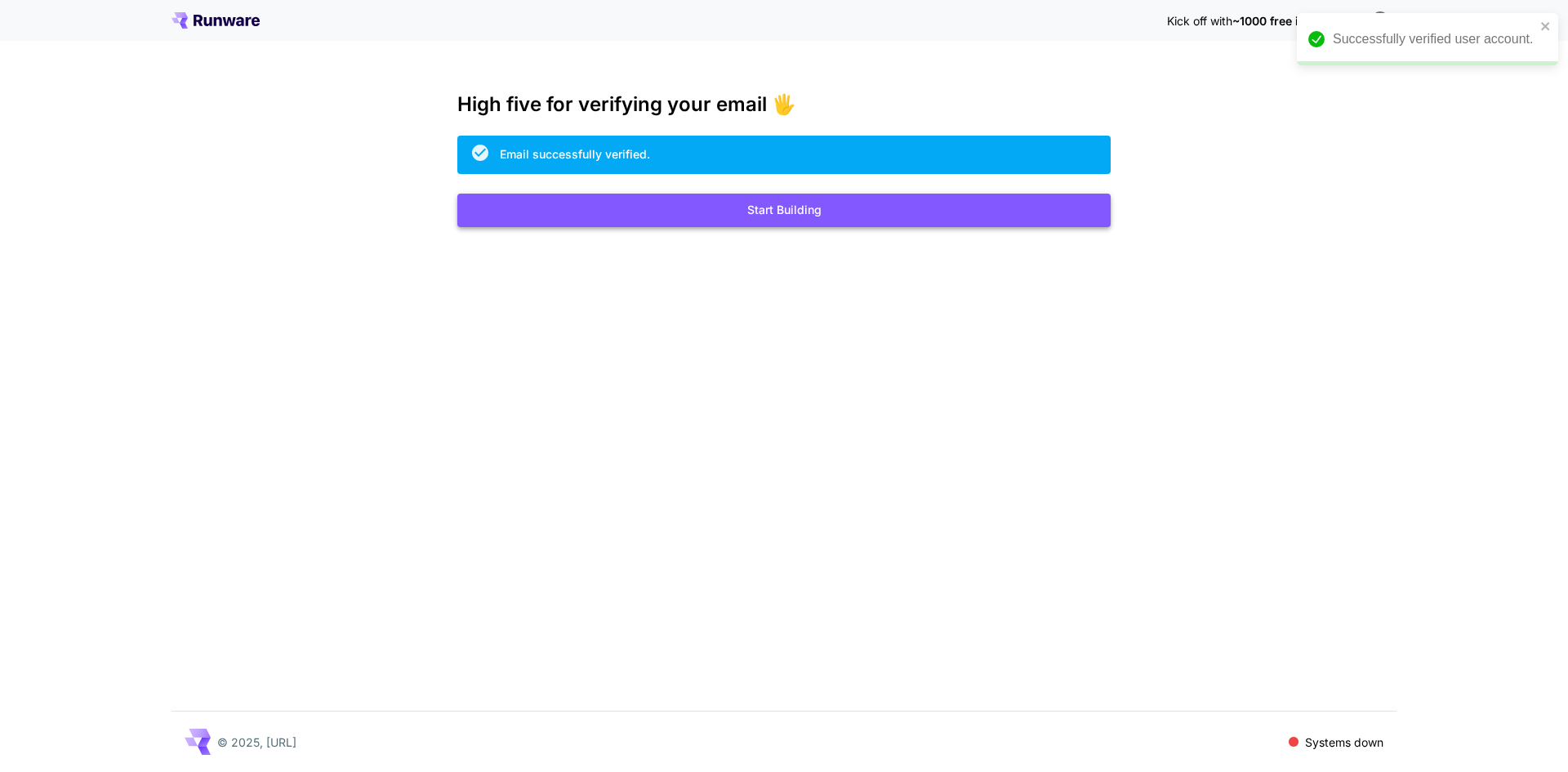
click at [726, 209] on button "Start Building" at bounding box center [784, 210] width 653 height 34
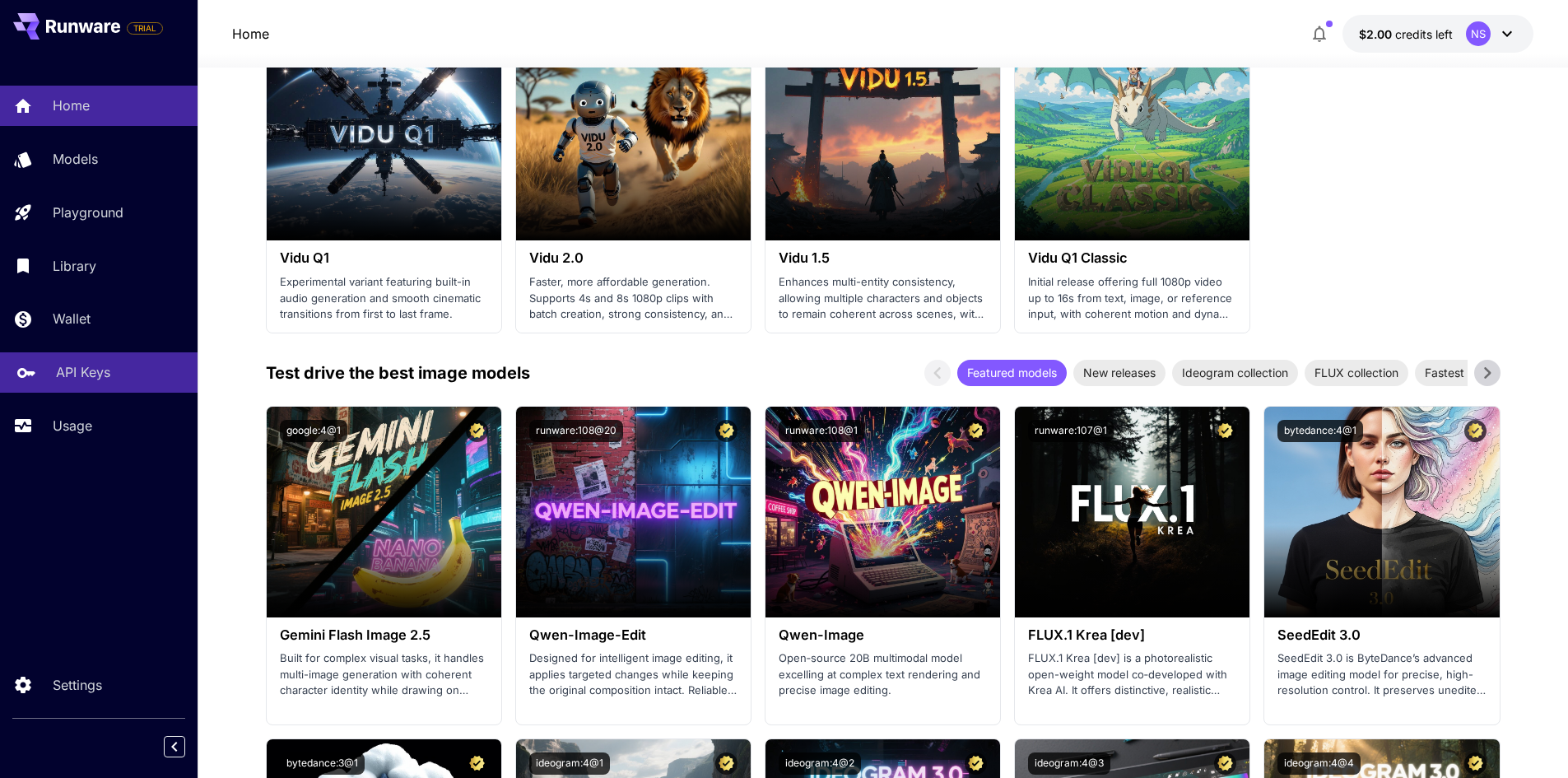
scroll to position [1317, 0]
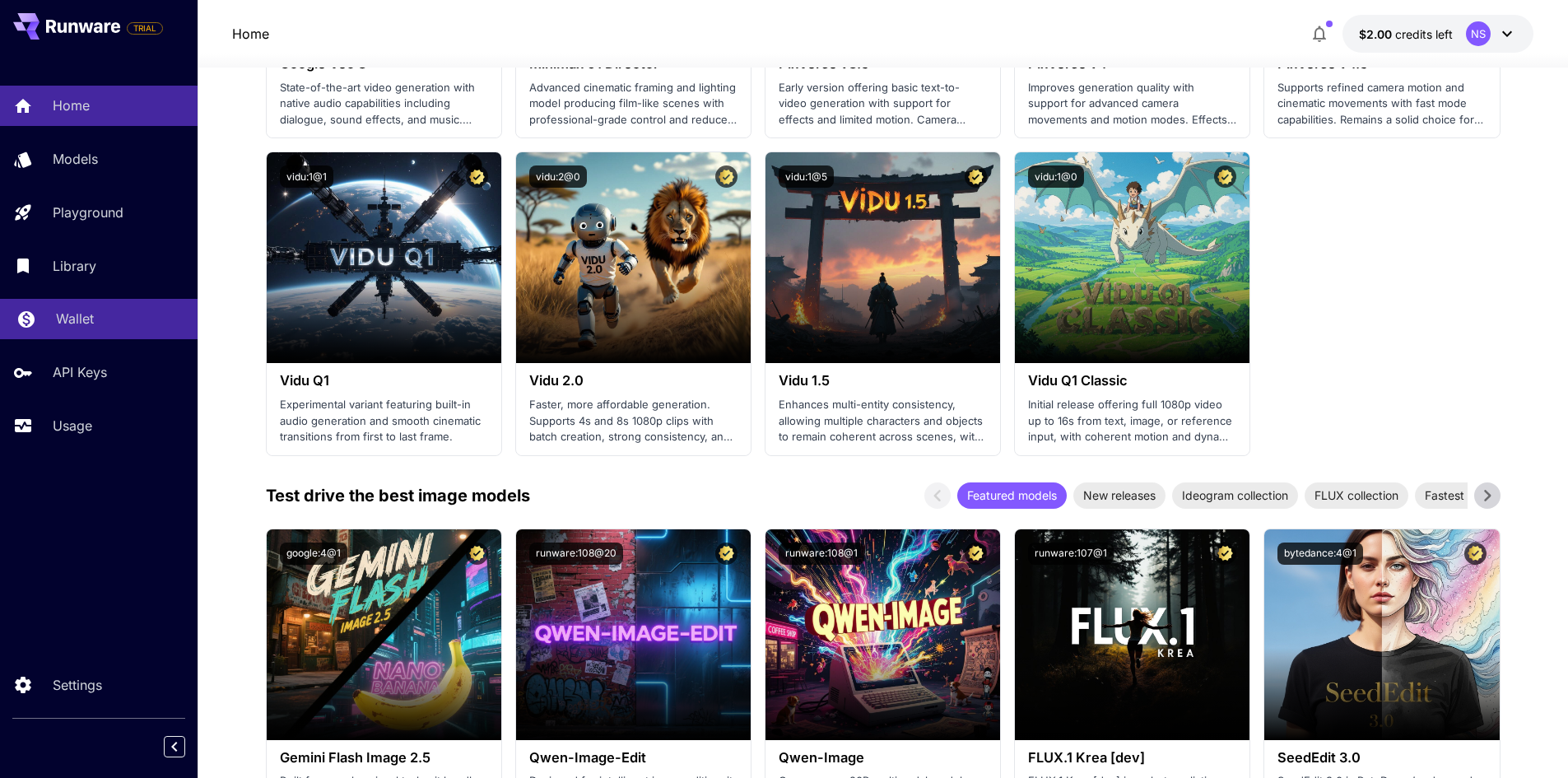
click at [85, 316] on p "Wallet" at bounding box center [74, 318] width 37 height 20
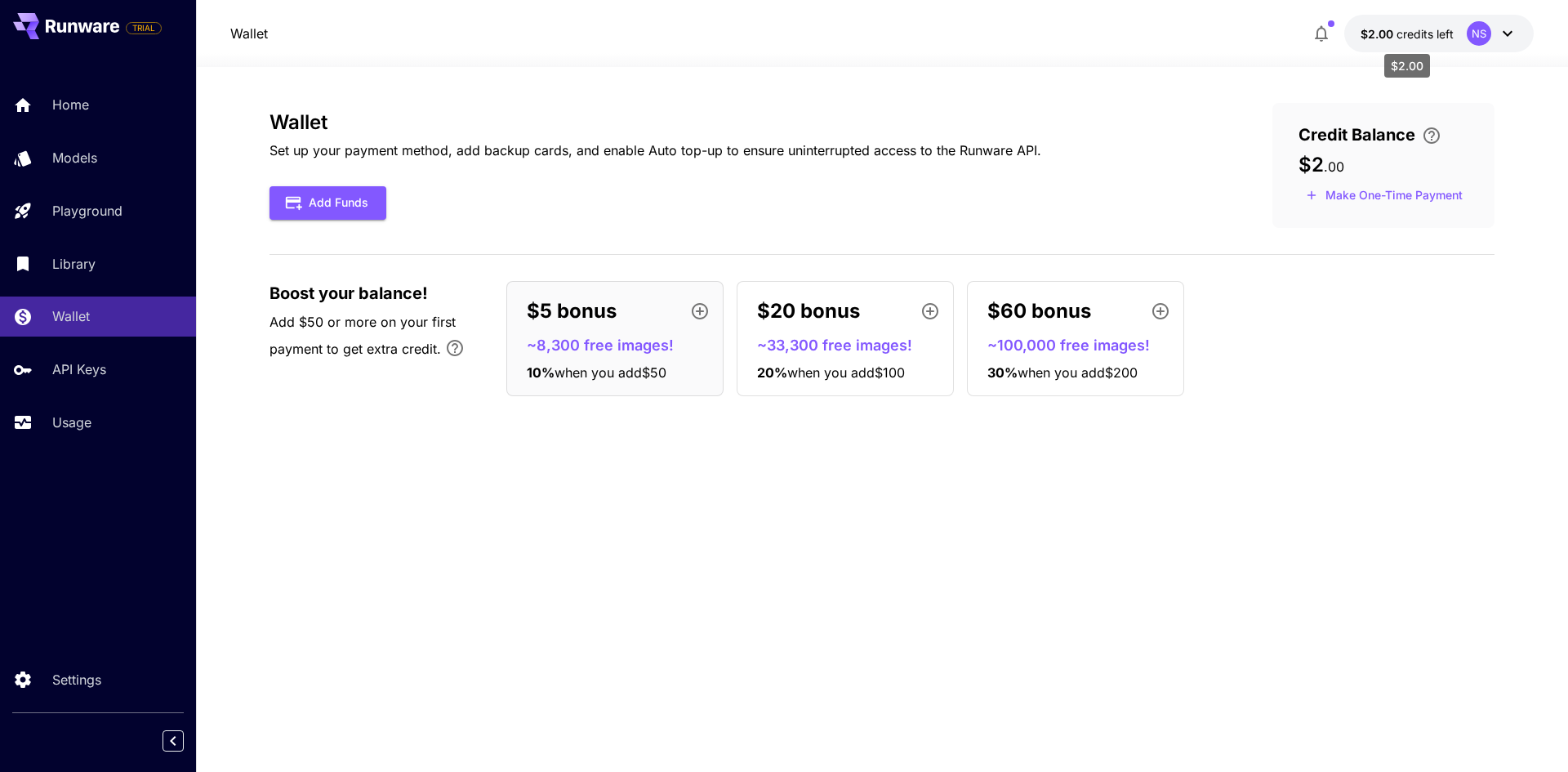
click at [1424, 36] on span "credits left" at bounding box center [1425, 34] width 57 height 14
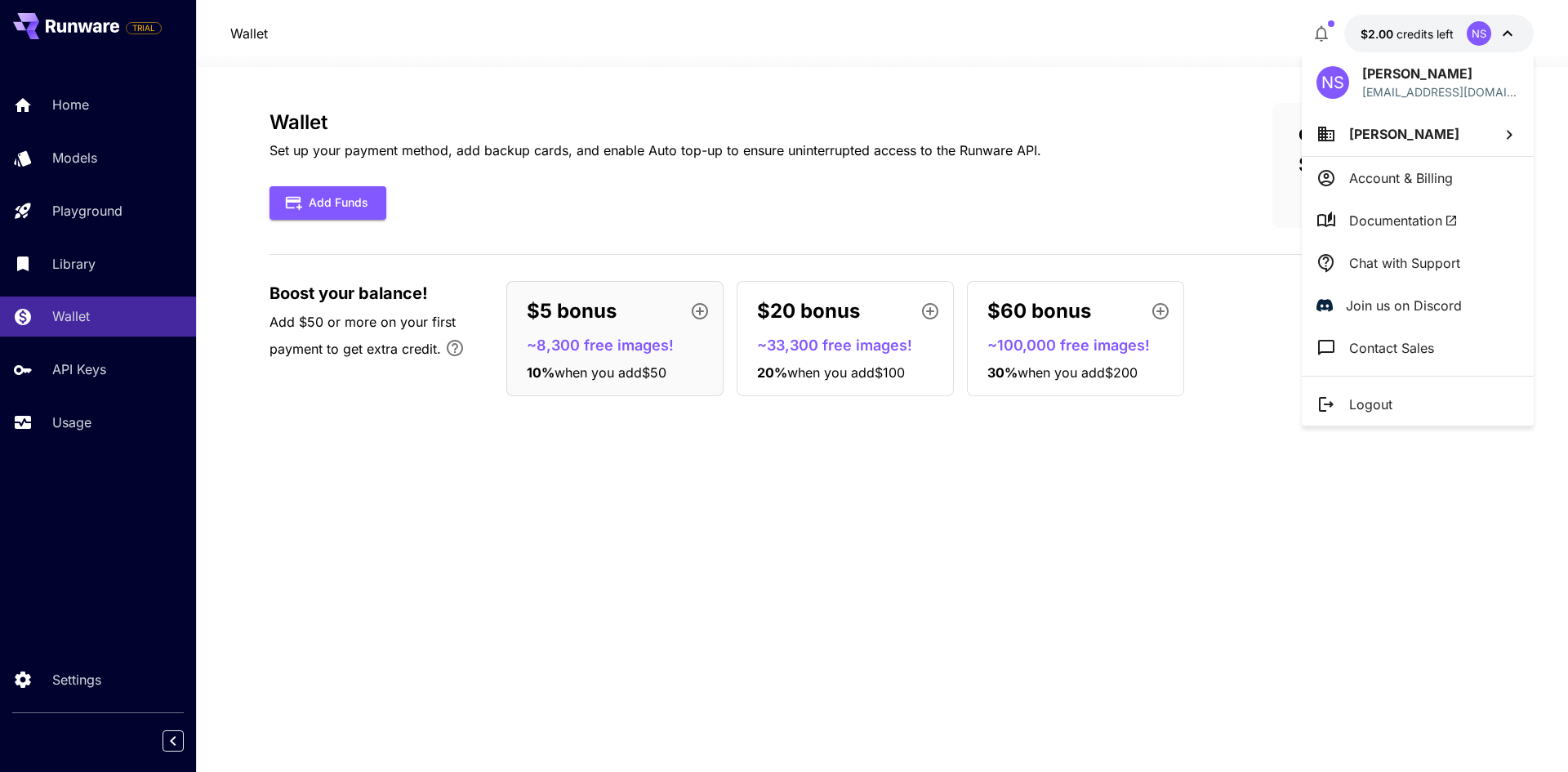
click at [1421, 35] on div at bounding box center [784, 386] width 1568 height 772
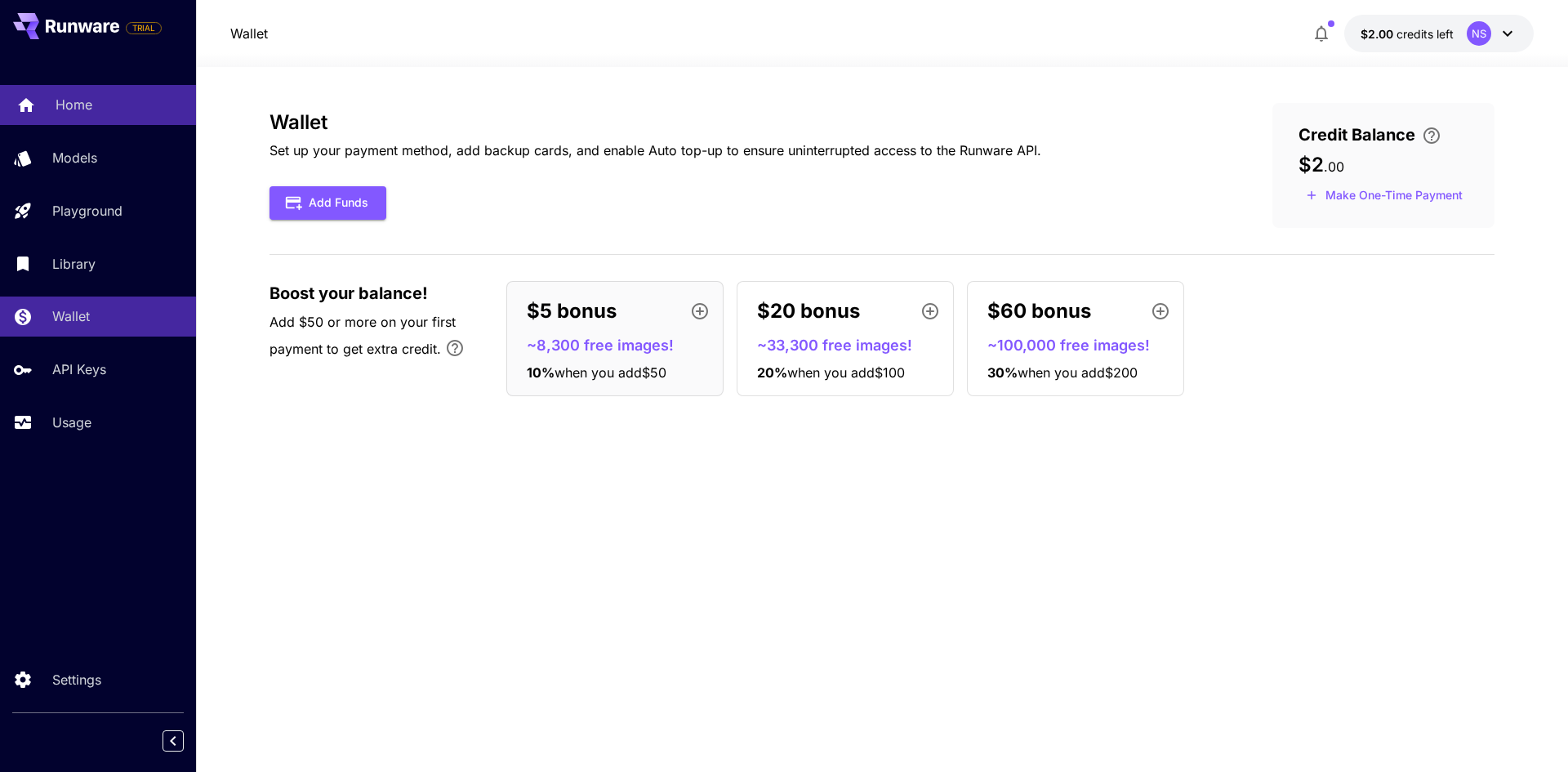
click at [81, 100] on p "Home" at bounding box center [74, 105] width 36 height 20
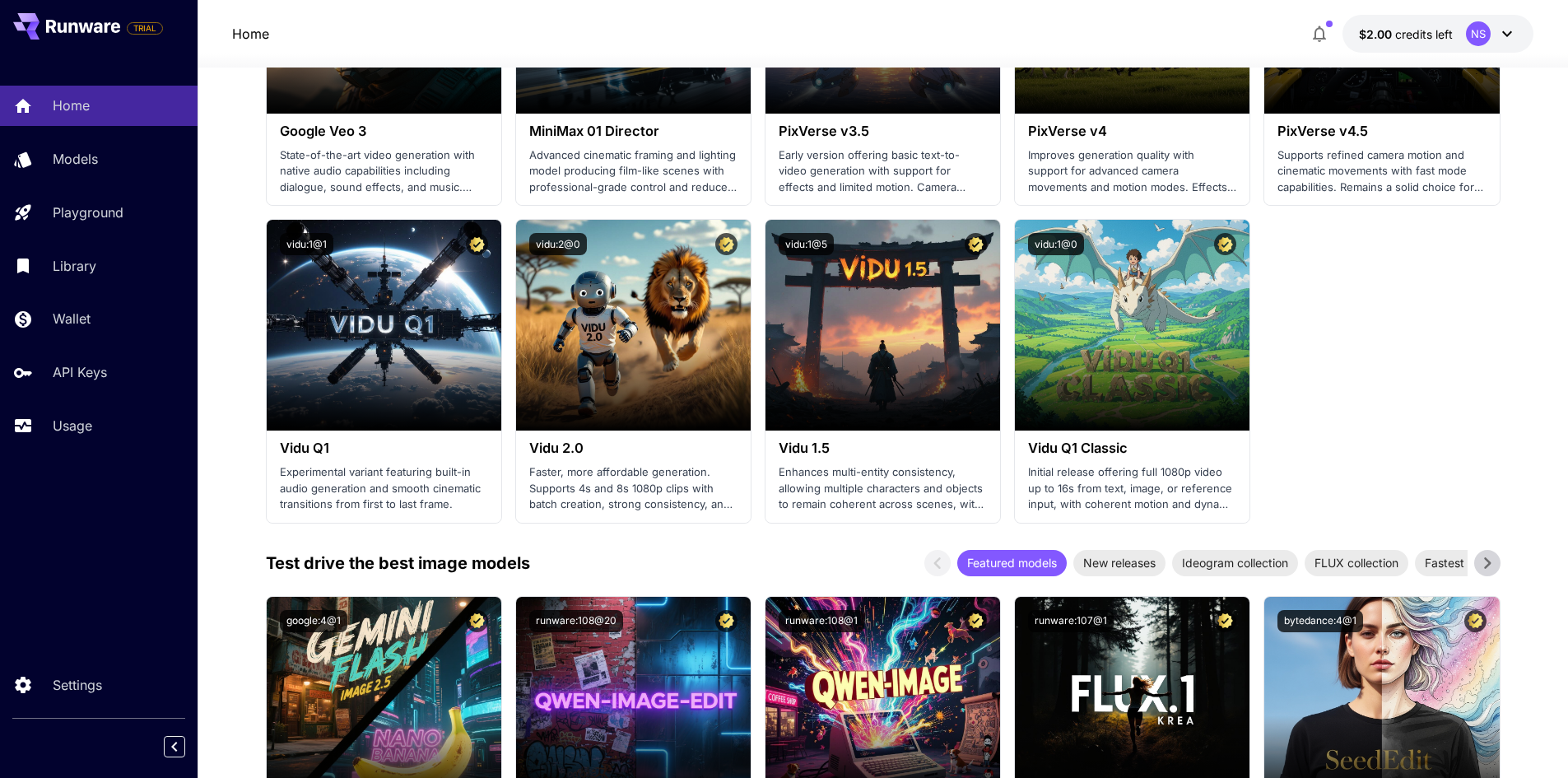
scroll to position [1400, 0]
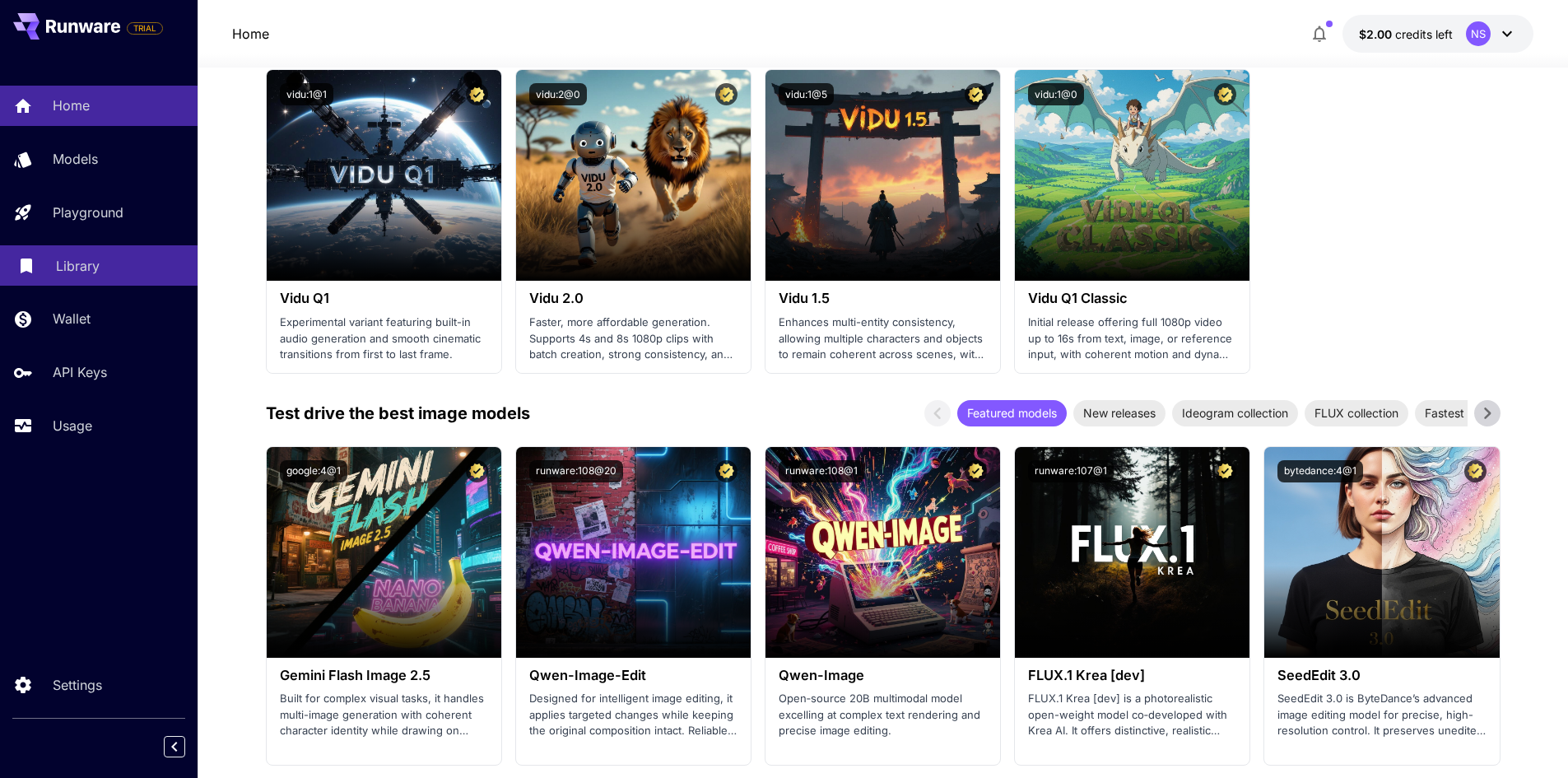
click at [76, 264] on p "Library" at bounding box center [78, 266] width 44 height 20
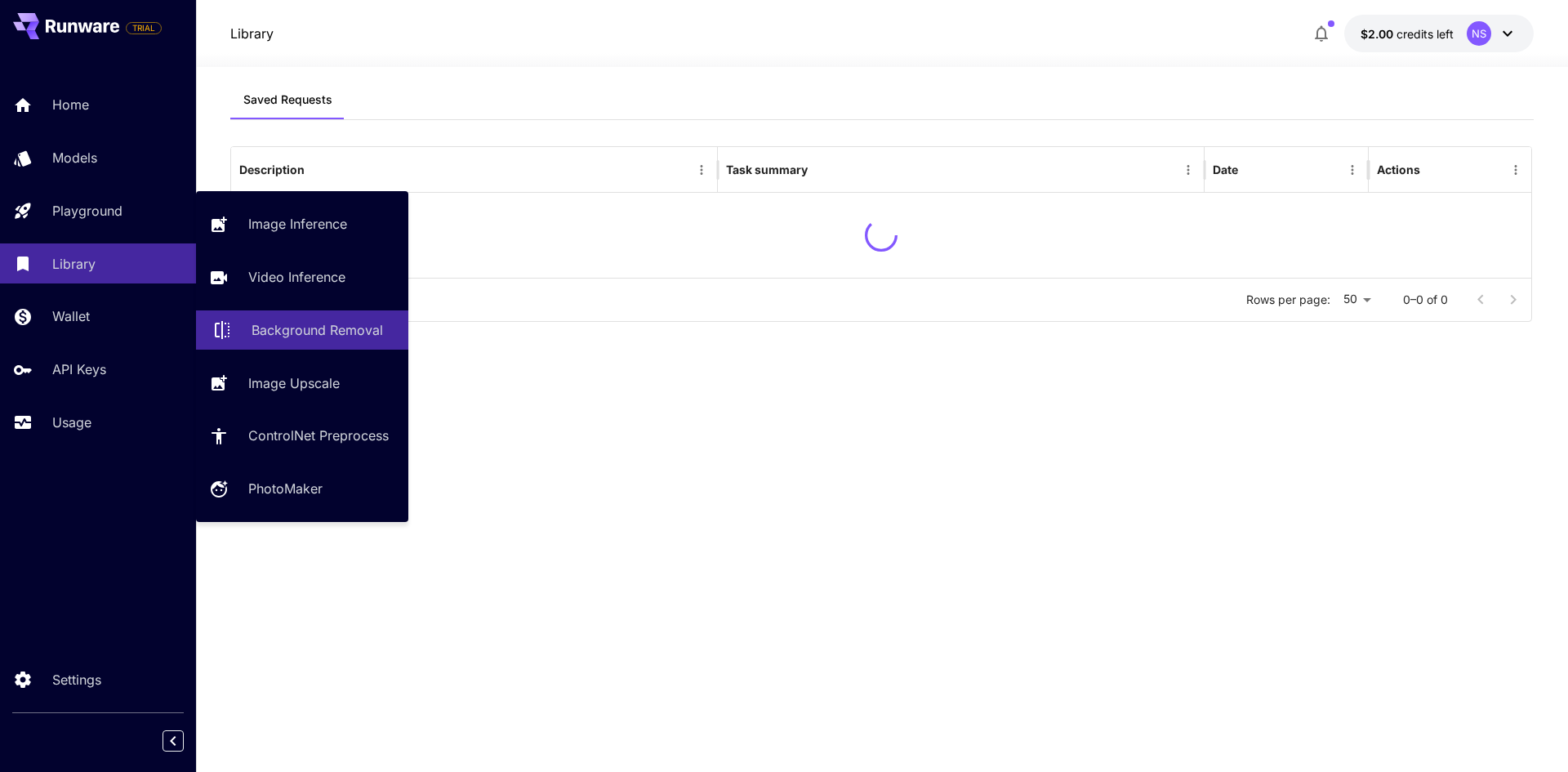
click at [284, 325] on p "Background Removal" at bounding box center [318, 330] width 132 height 20
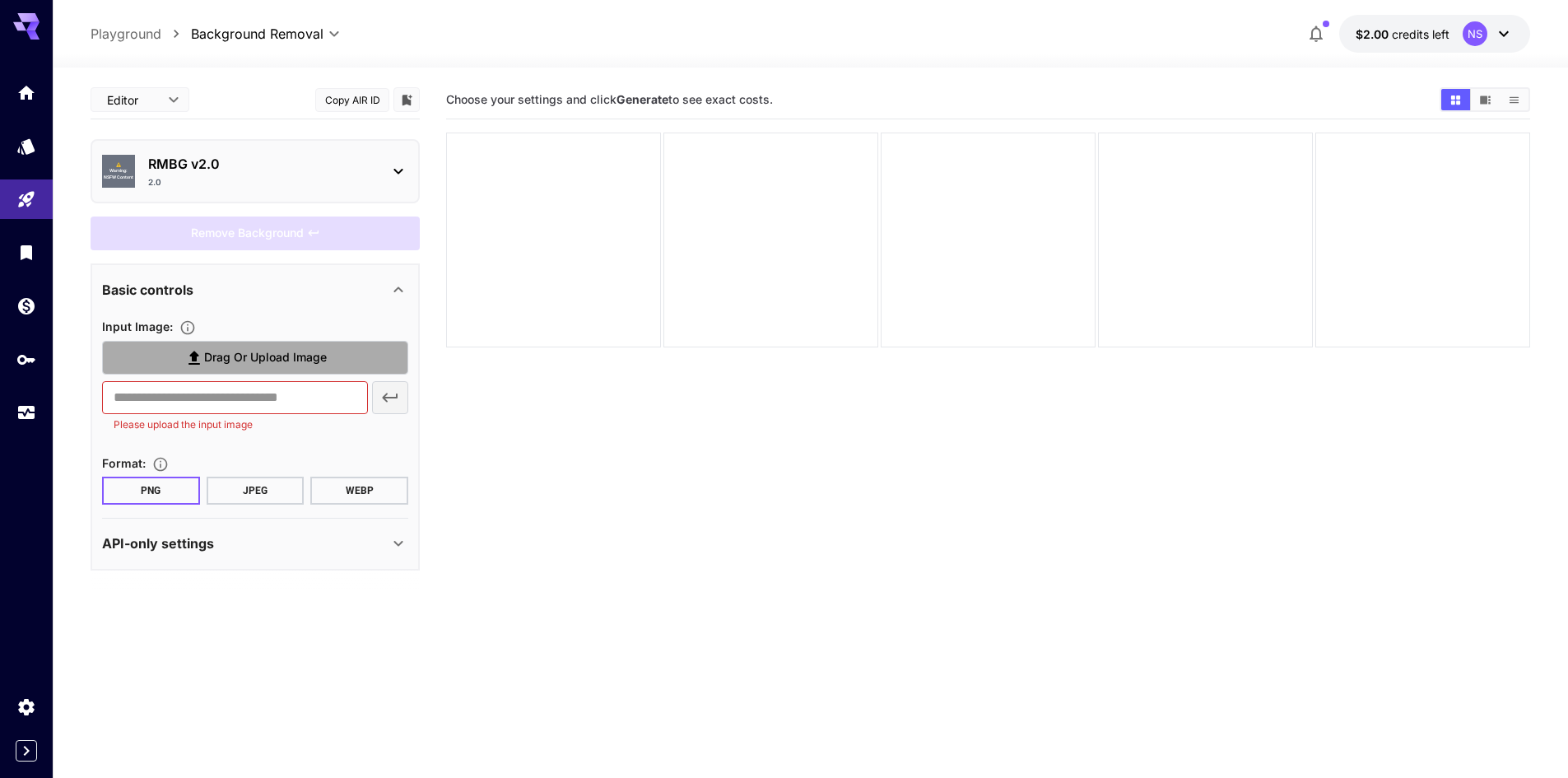
click at [273, 358] on span "Drag or upload image" at bounding box center [265, 358] width 123 height 21
click at [0, 0] on input "Drag or upload image" at bounding box center [0, 0] width 0 height 0
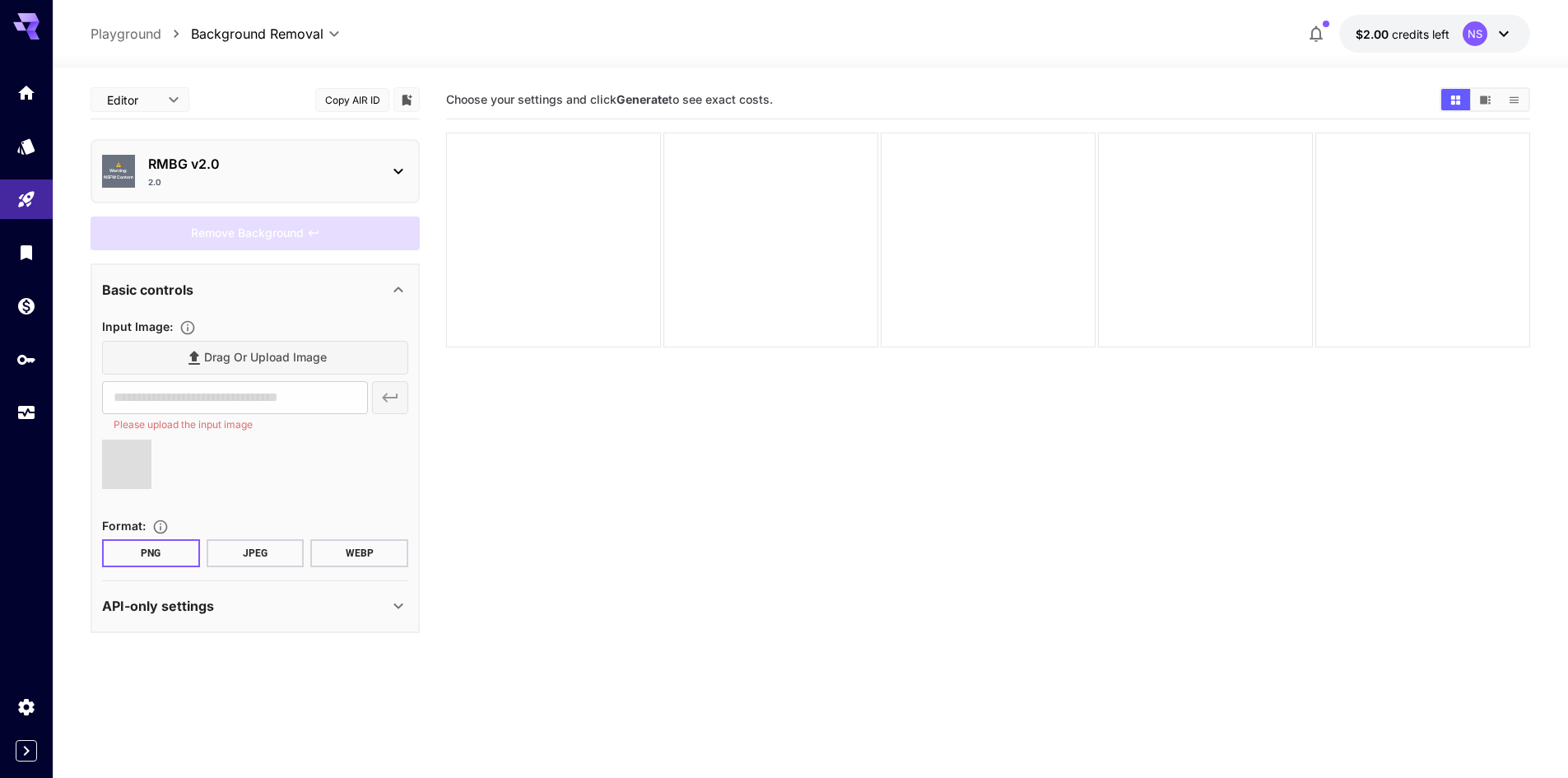
type input "**********"
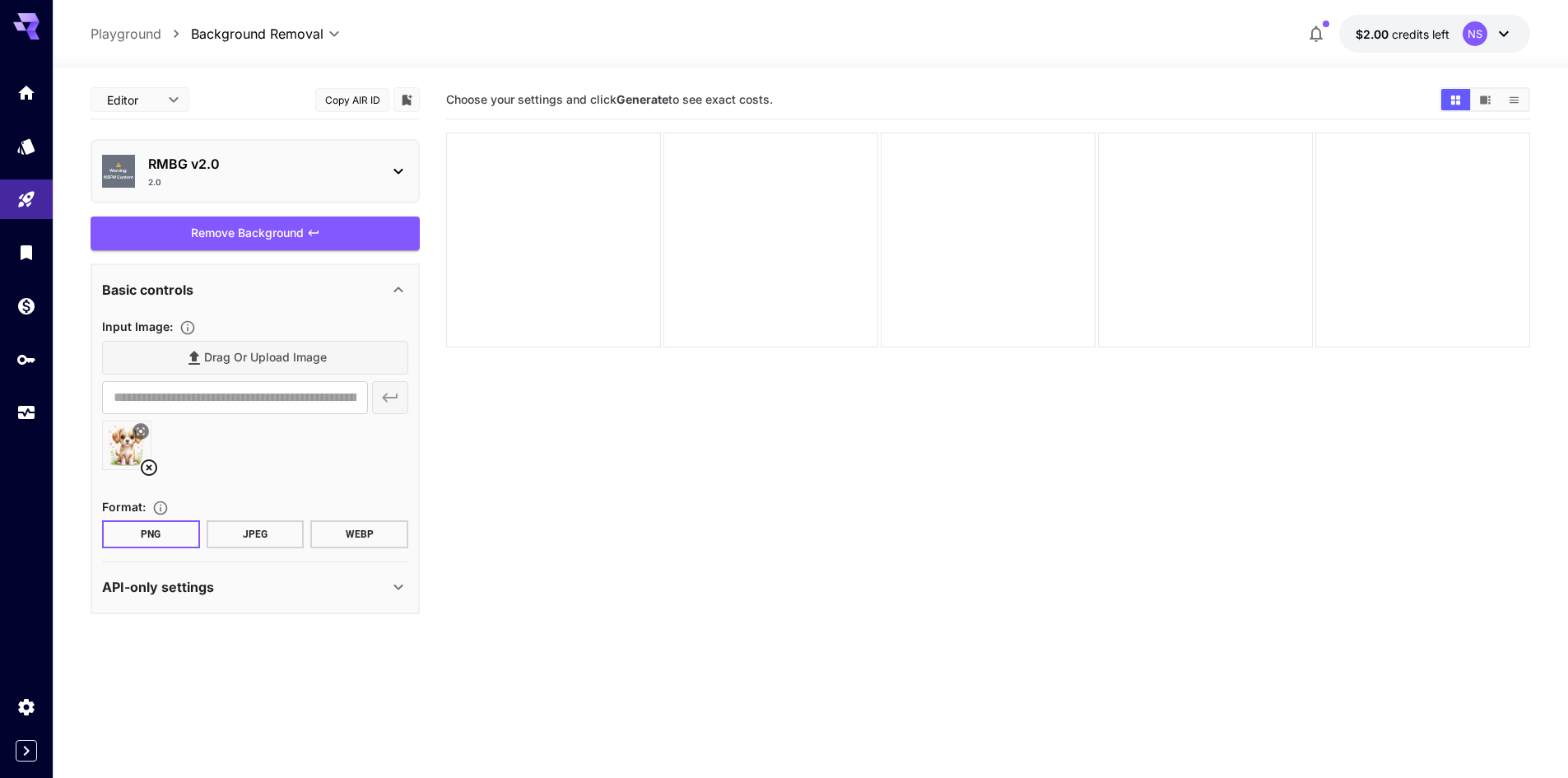
click at [269, 590] on div "API-only settings" at bounding box center [245, 587] width 287 height 20
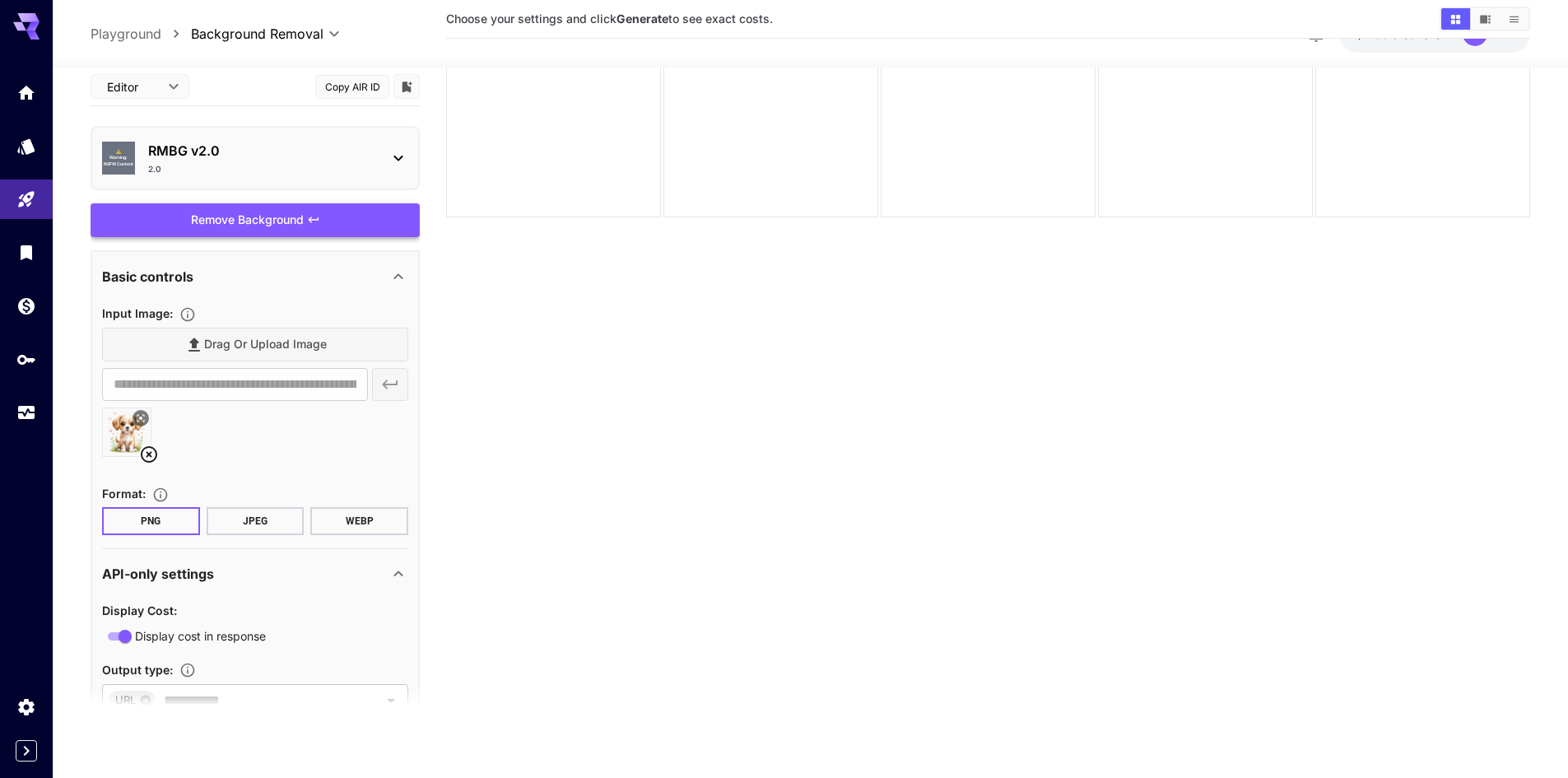
click at [257, 215] on div "Remove Background" at bounding box center [256, 220] width 330 height 34
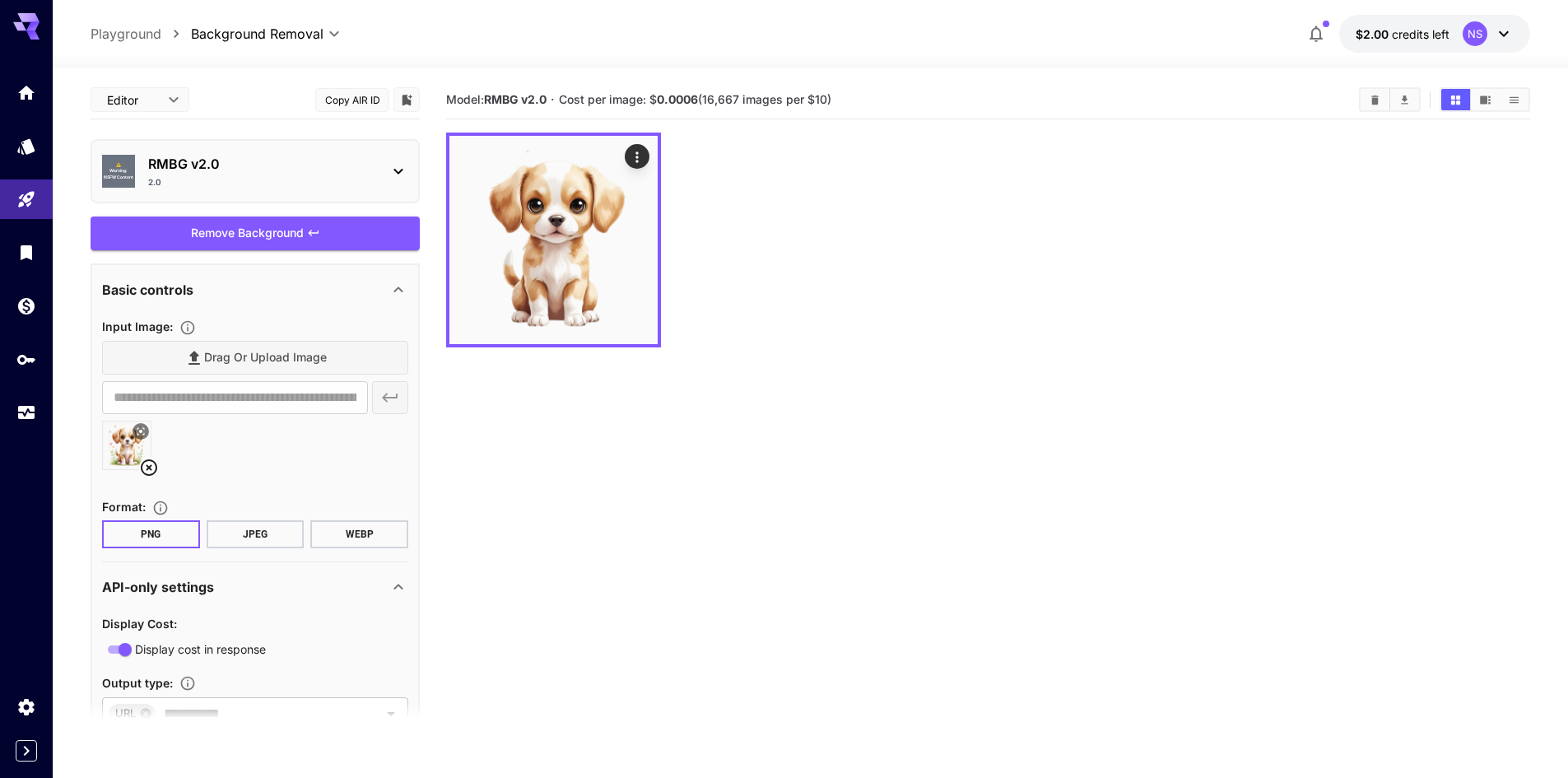
click at [233, 170] on p "RMBG v2.0" at bounding box center [262, 164] width 228 height 20
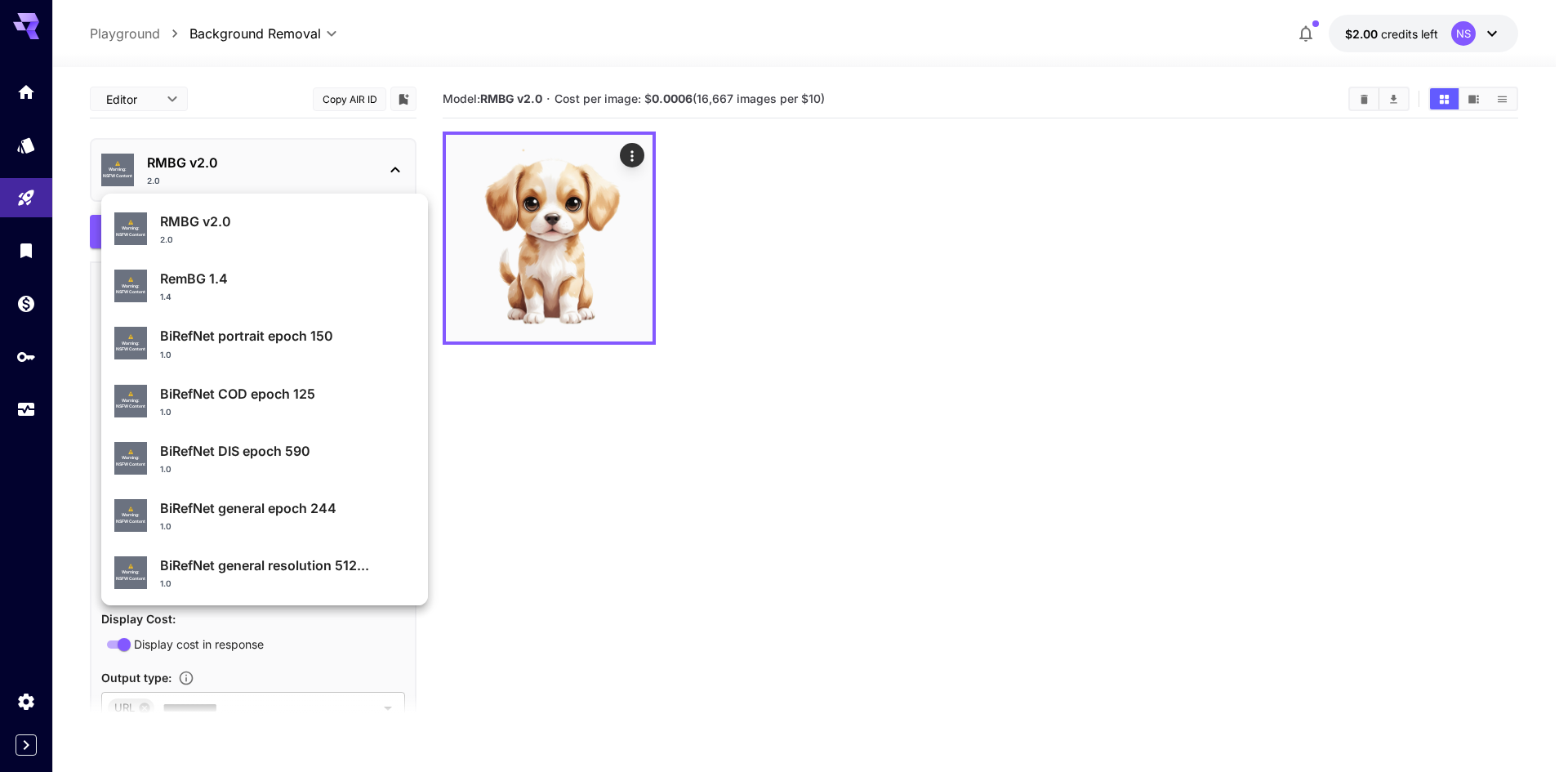
click at [235, 167] on div at bounding box center [784, 386] width 1568 height 772
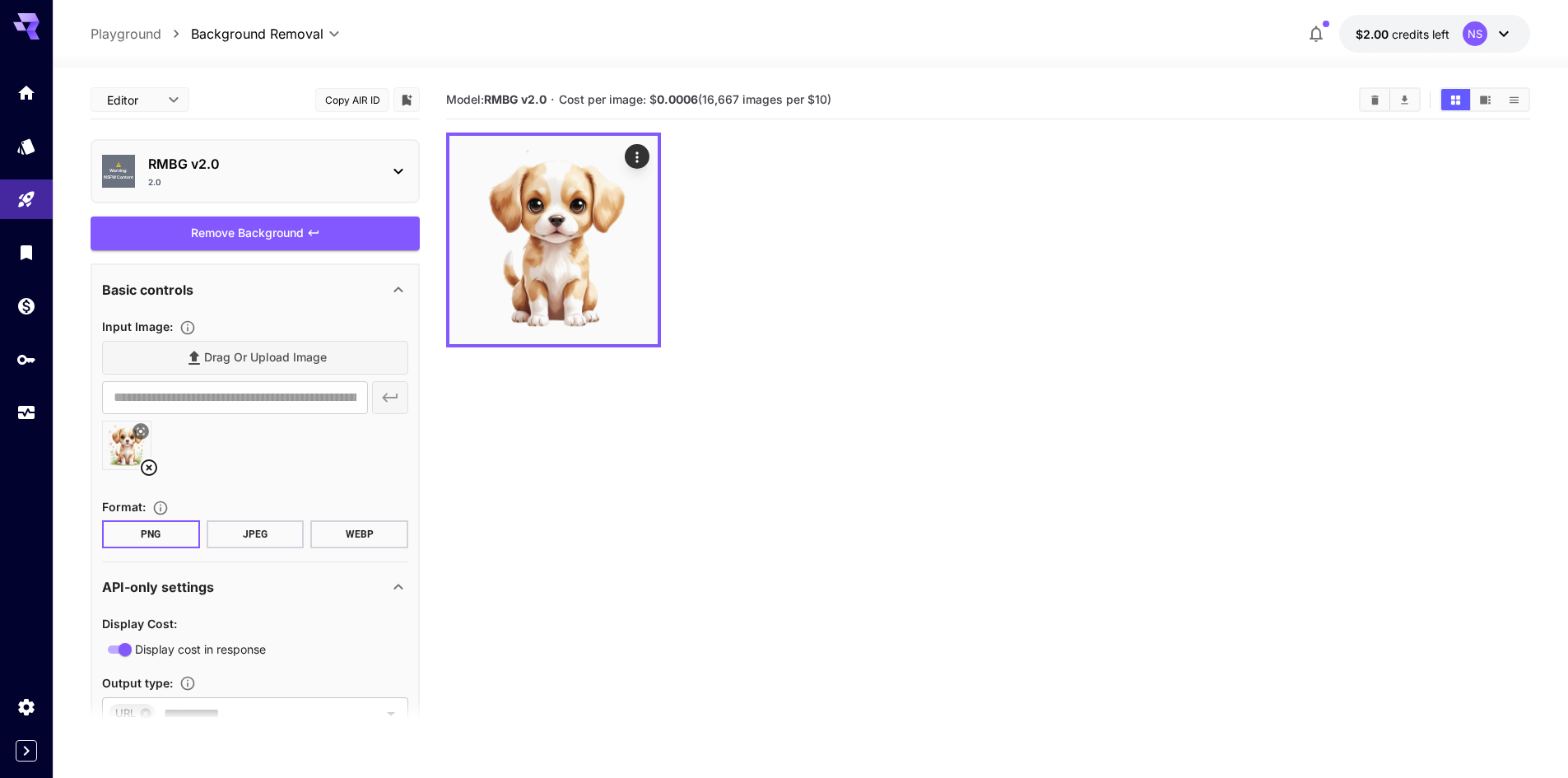
click at [130, 32] on p "Playground" at bounding box center [126, 33] width 71 height 20
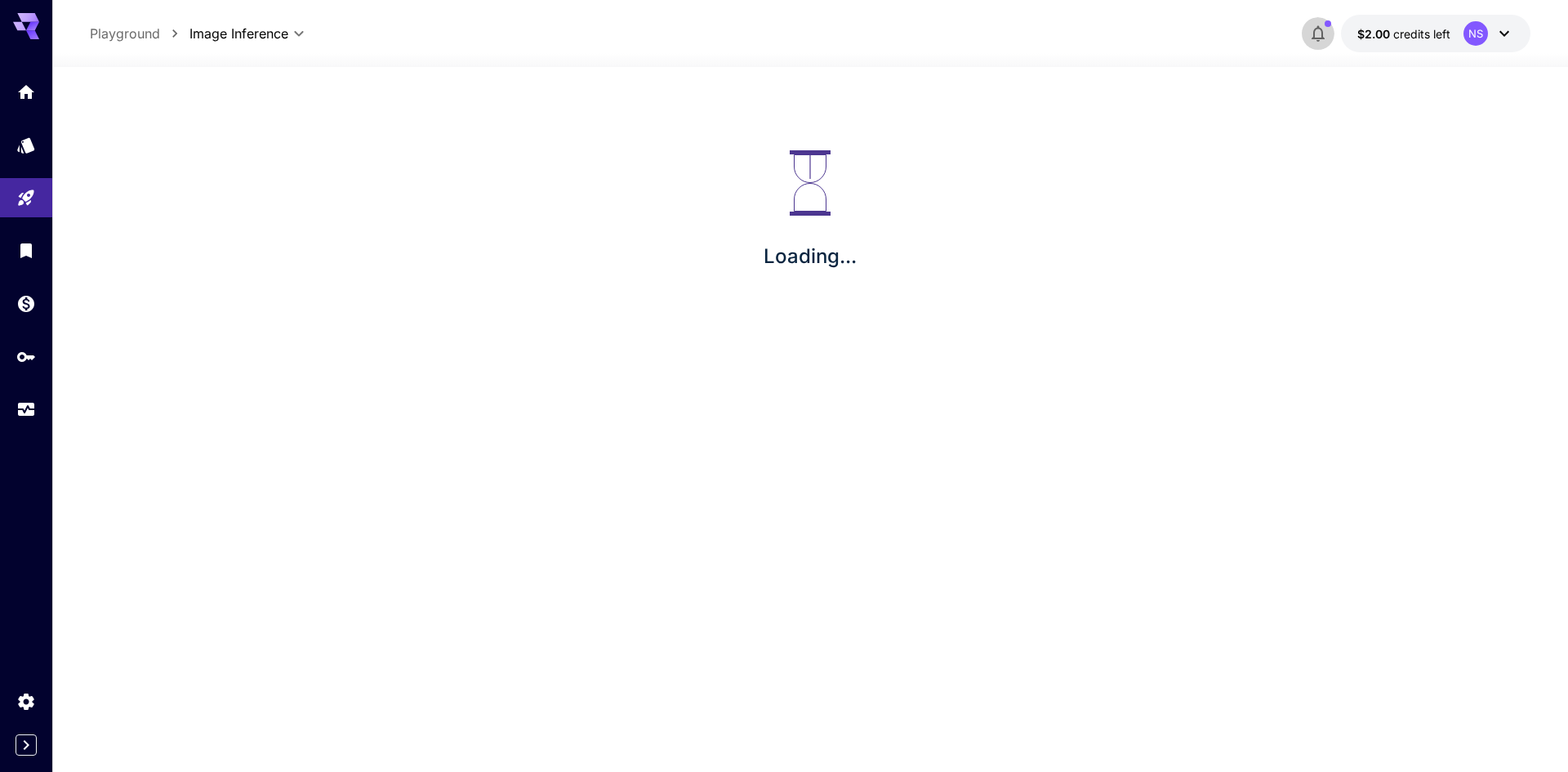
click at [1318, 29] on icon "button" at bounding box center [1318, 33] width 20 height 20
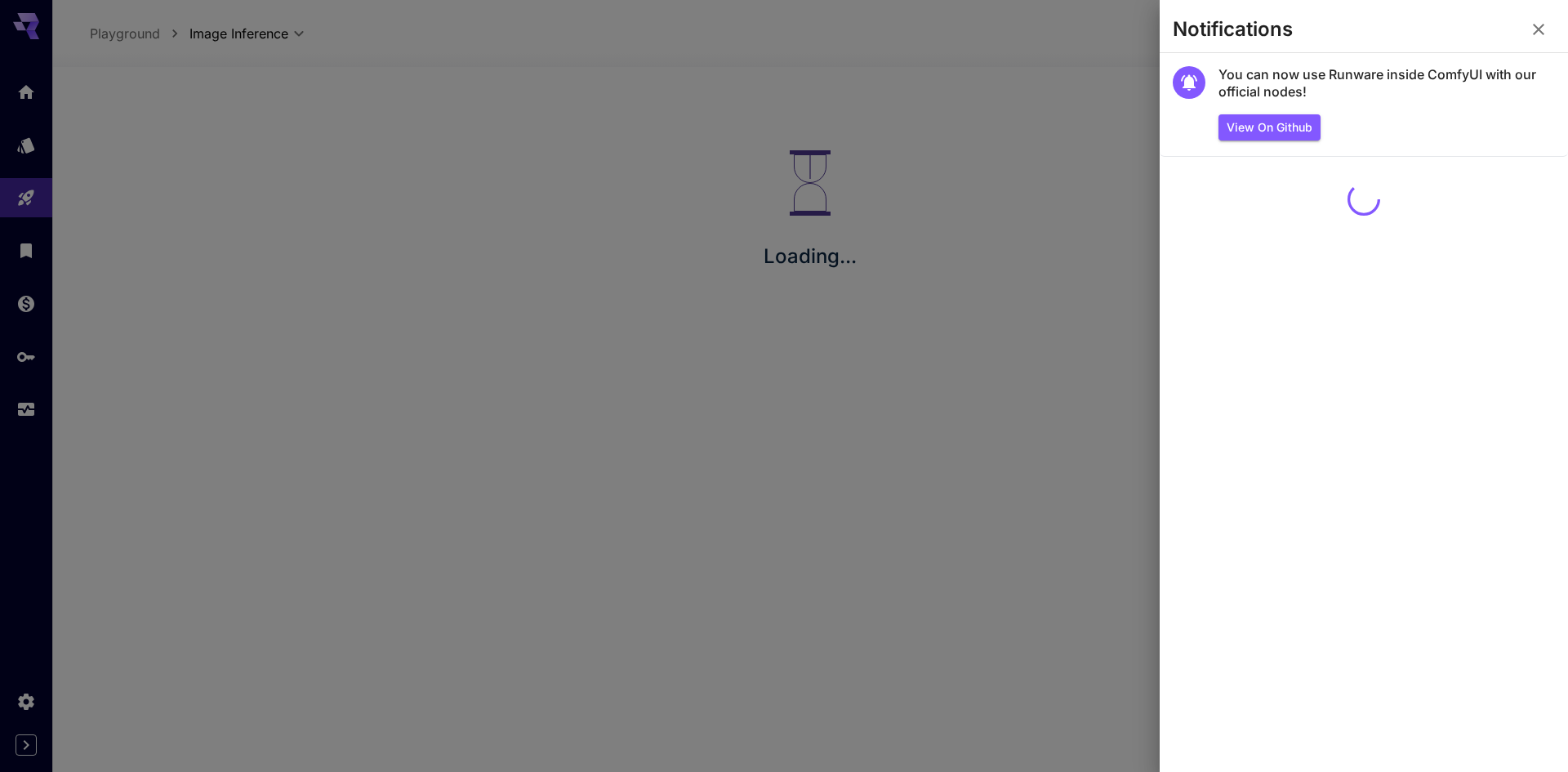
click at [1541, 30] on icon "button" at bounding box center [1539, 29] width 20 height 20
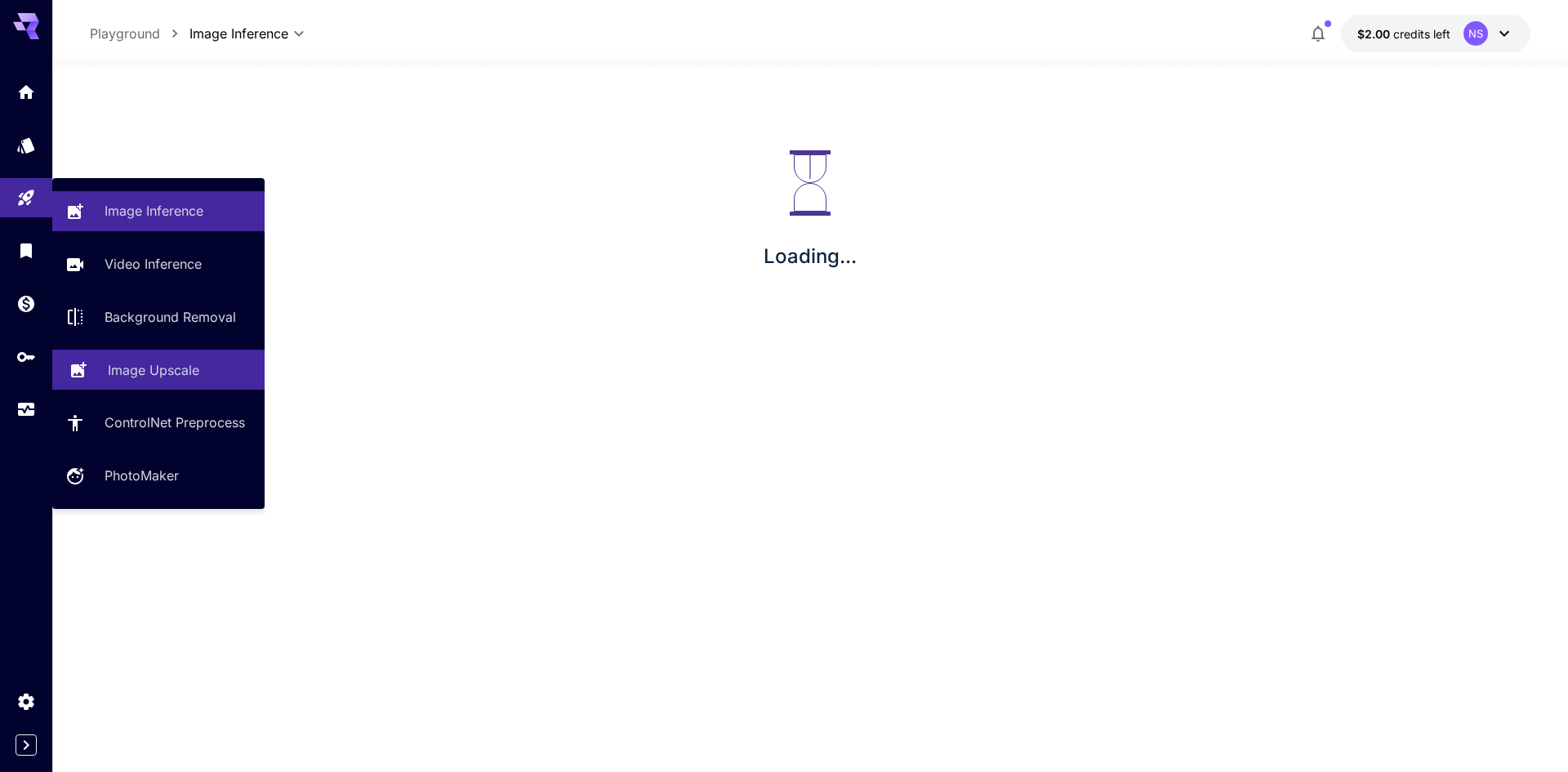
click at [180, 376] on p "Image Upscale" at bounding box center [154, 370] width 92 height 20
type input "**********"
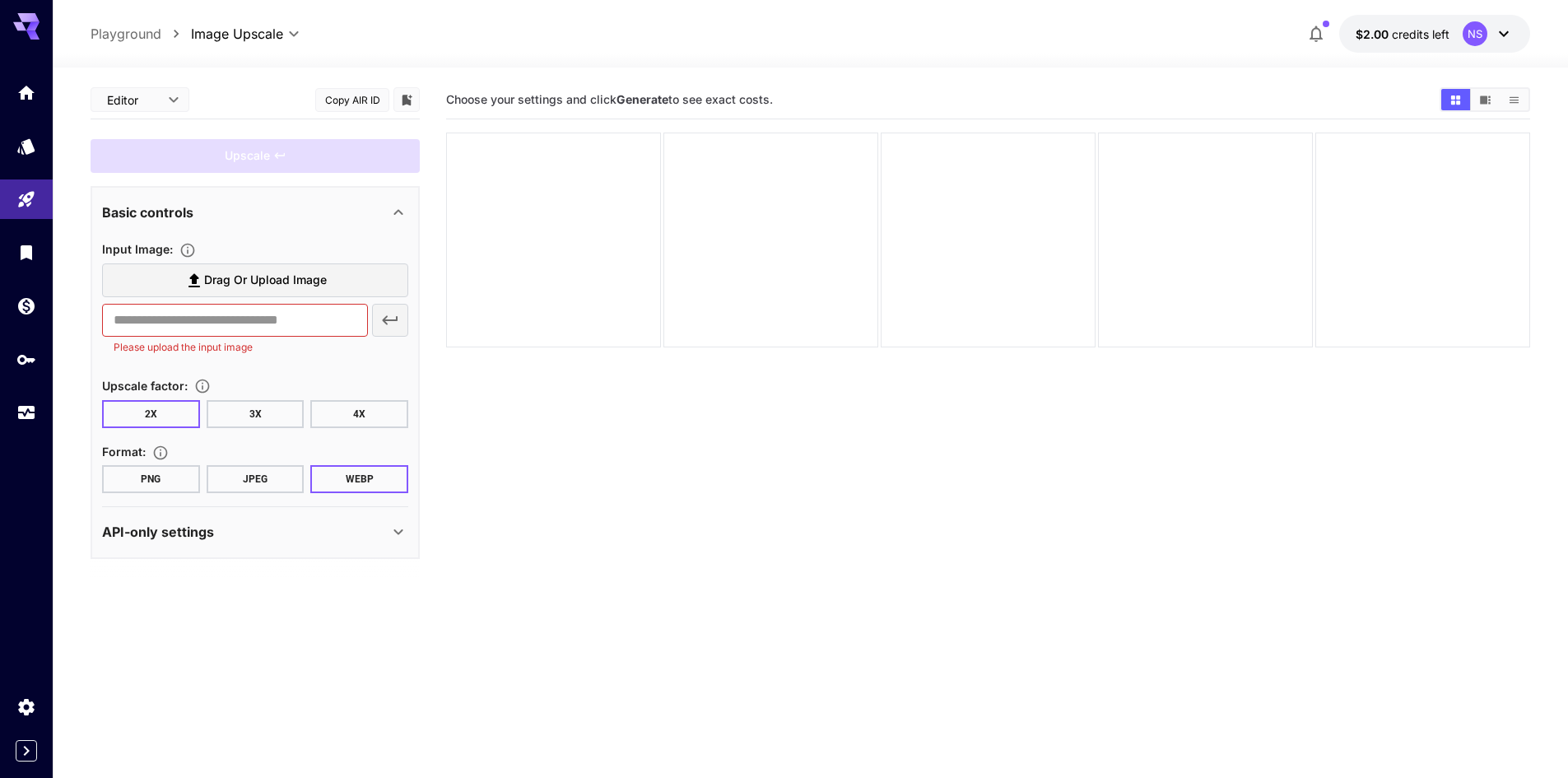
click at [265, 282] on span "Drag or upload image" at bounding box center [265, 281] width 123 height 21
click at [0, 0] on input "Drag or upload image" at bounding box center [0, 0] width 0 height 0
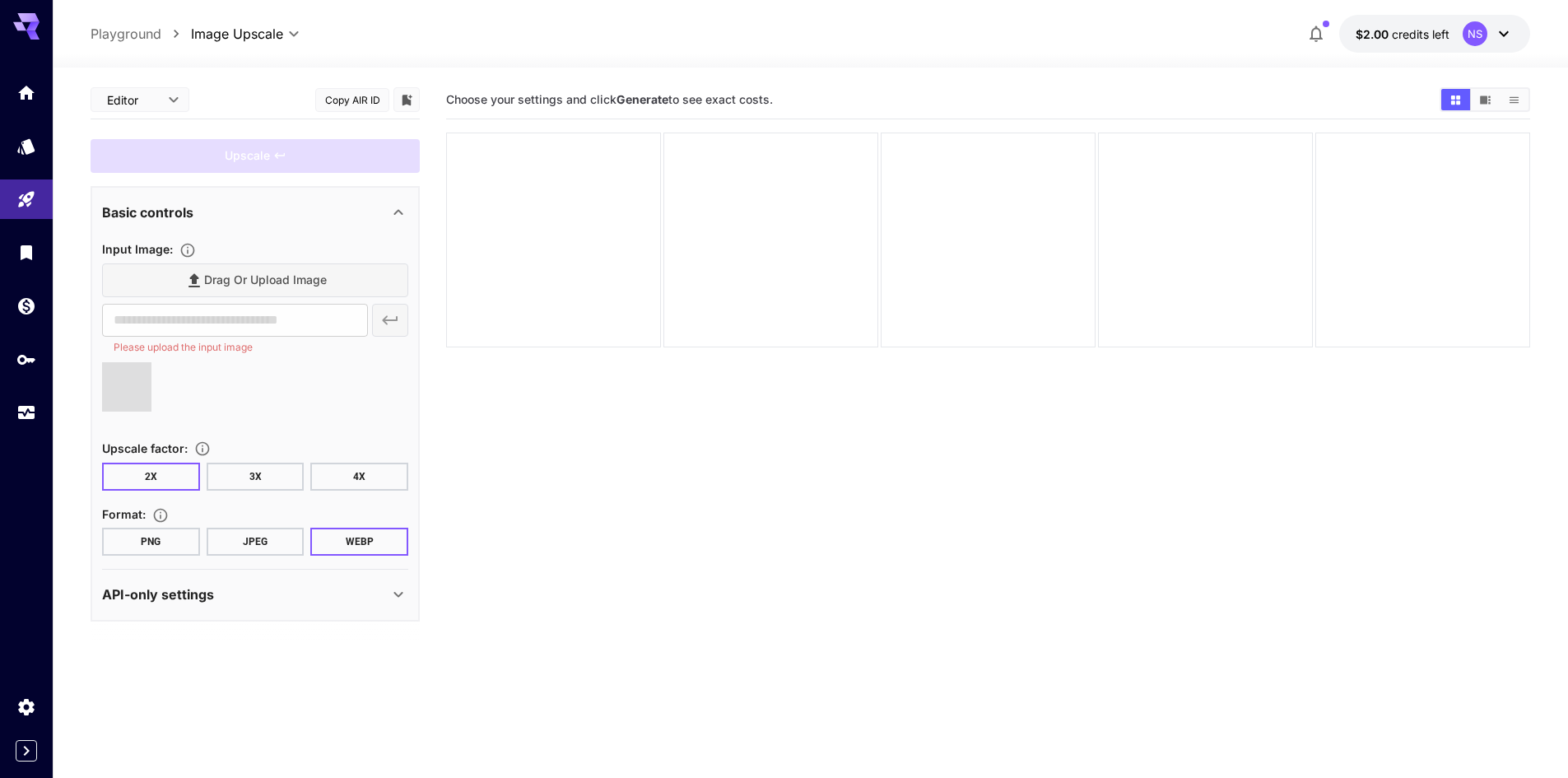
type input "**********"
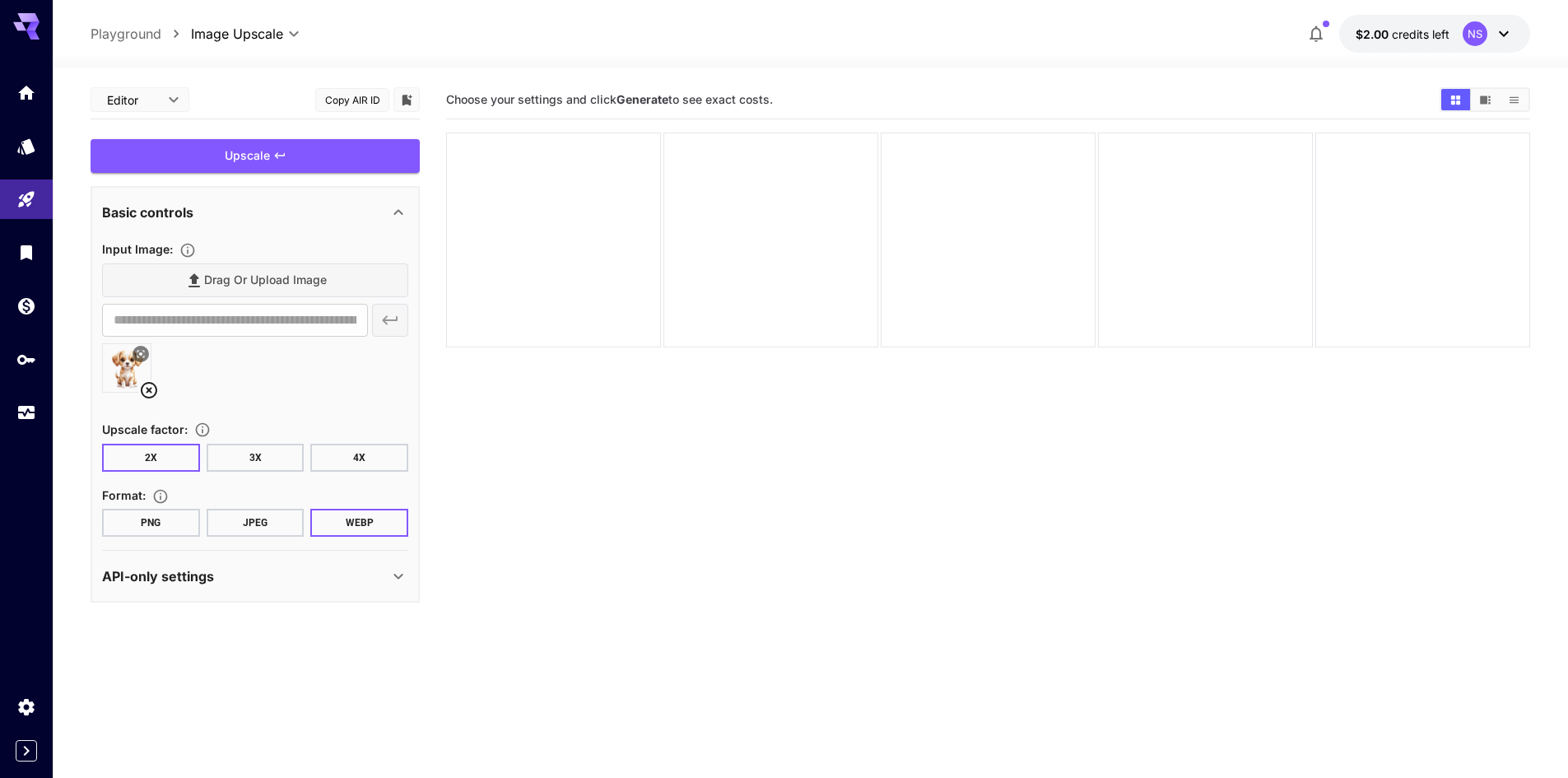
click at [167, 526] on button "PNG" at bounding box center [151, 522] width 98 height 28
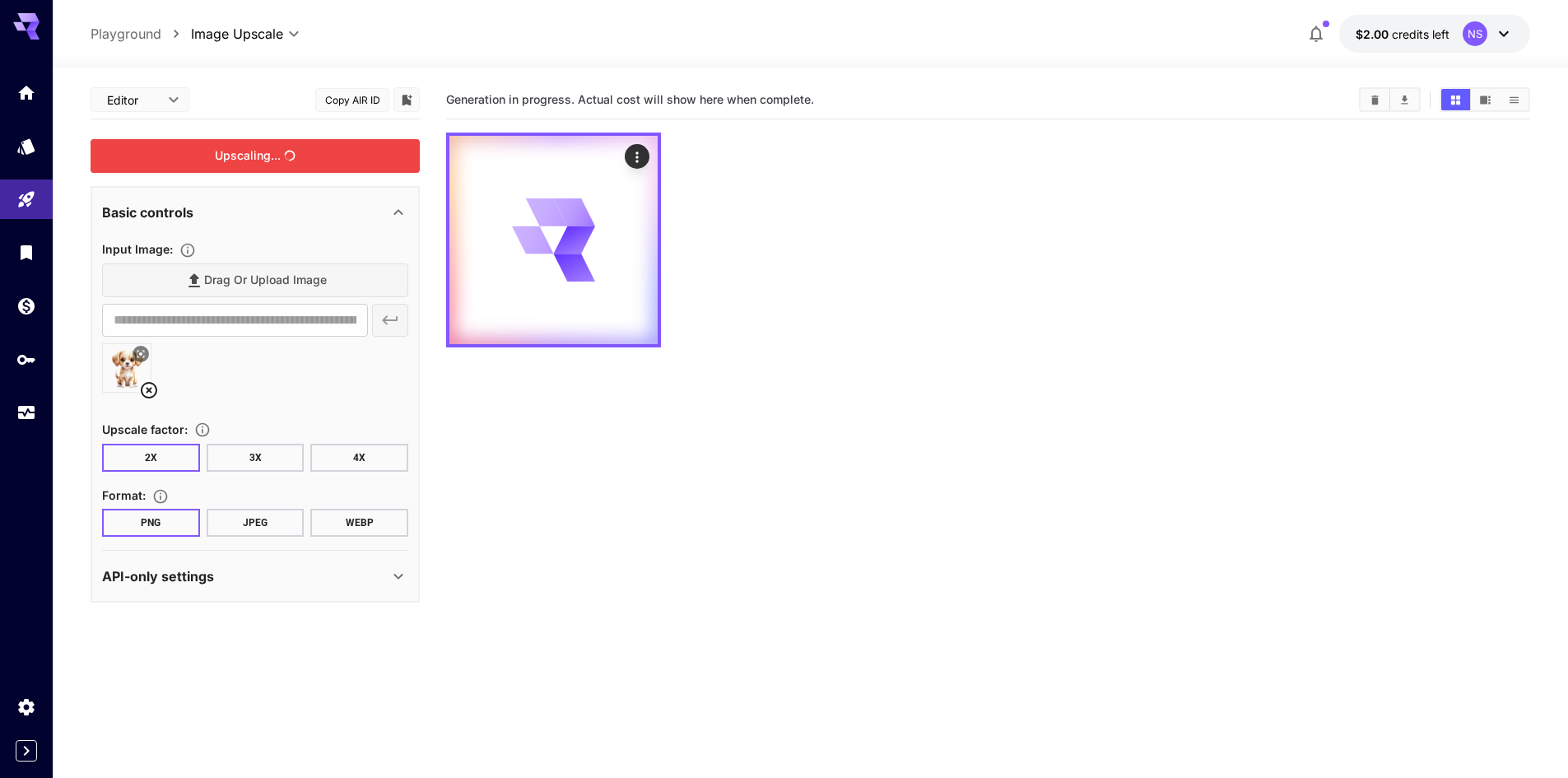
click at [296, 160] on div "Upscaling..." at bounding box center [256, 156] width 330 height 34
click at [155, 584] on p "API-only settings" at bounding box center [158, 576] width 112 height 20
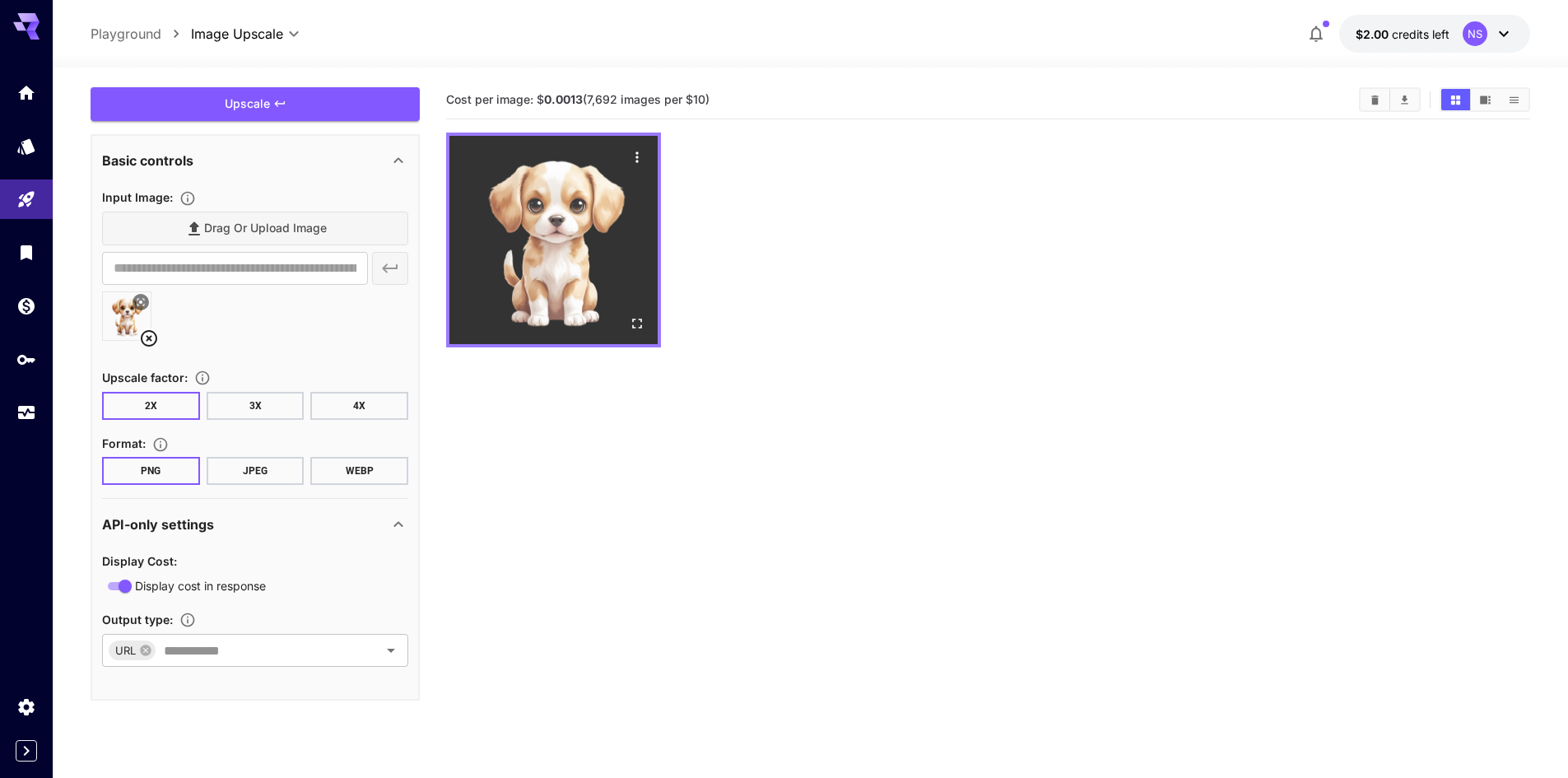
click at [589, 268] on img at bounding box center [553, 240] width 208 height 208
click at [644, 324] on icon "Open in fullscreen" at bounding box center [637, 324] width 17 height 17
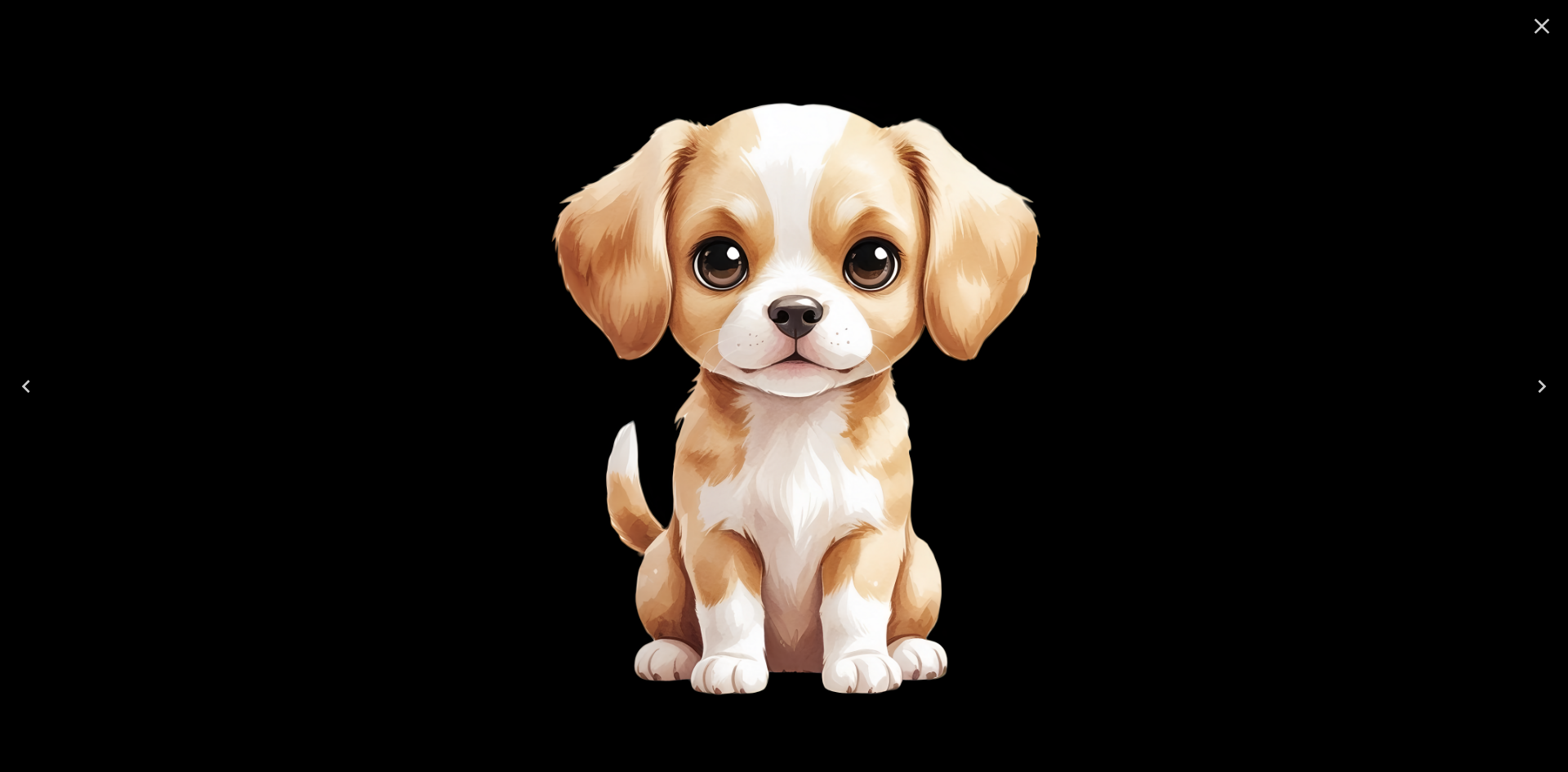
drag, startPoint x: 768, startPoint y: 248, endPoint x: 1217, endPoint y: 497, distance: 513.4
click at [1217, 497] on div at bounding box center [784, 386] width 1568 height 772
click at [825, 322] on img at bounding box center [785, 386] width 746 height 746
click at [1529, 29] on icon "Close" at bounding box center [1542, 26] width 26 height 26
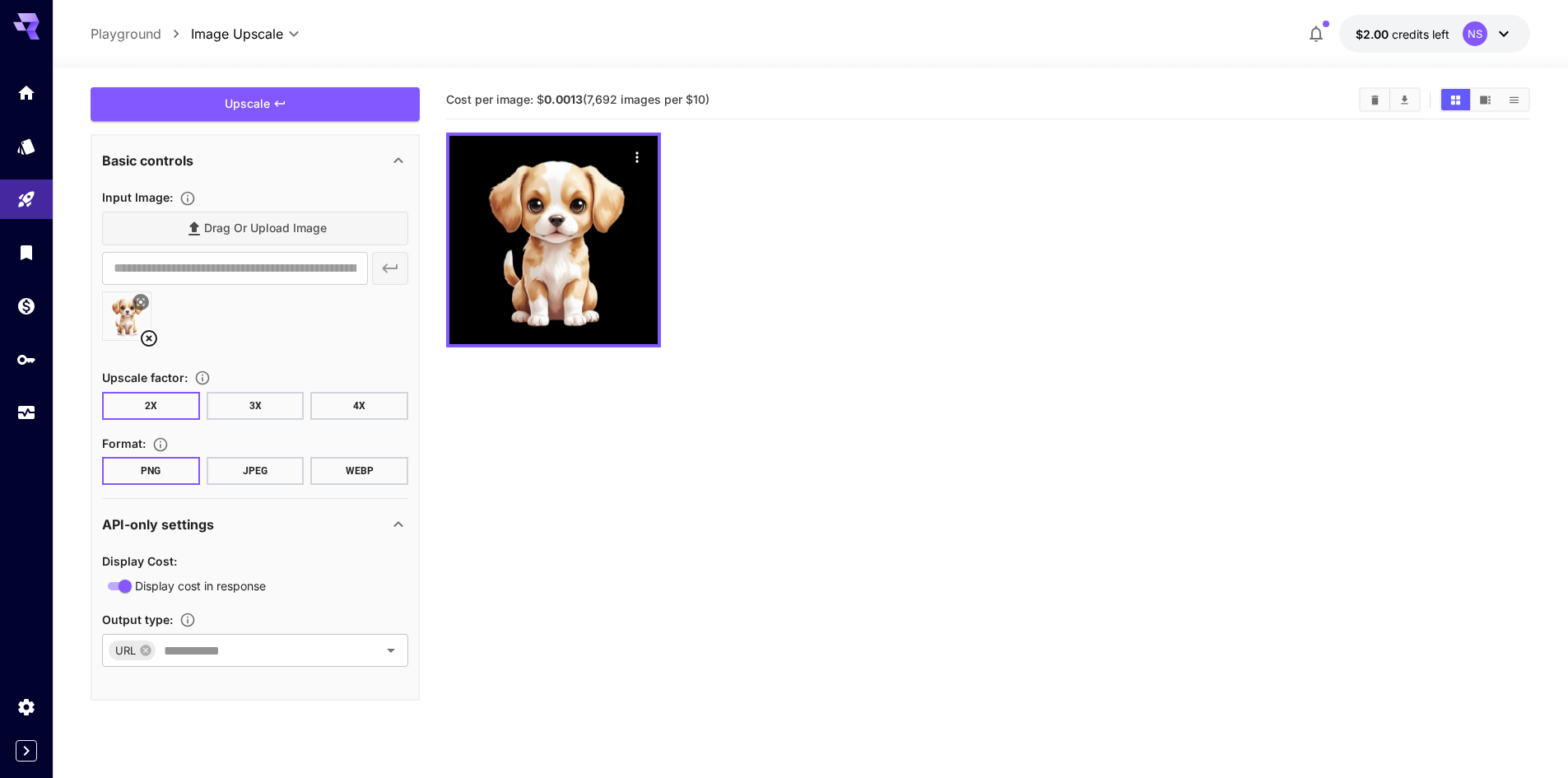
click at [260, 403] on button "3X" at bounding box center [256, 406] width 98 height 28
click at [128, 407] on button "2X" at bounding box center [151, 406] width 98 height 28
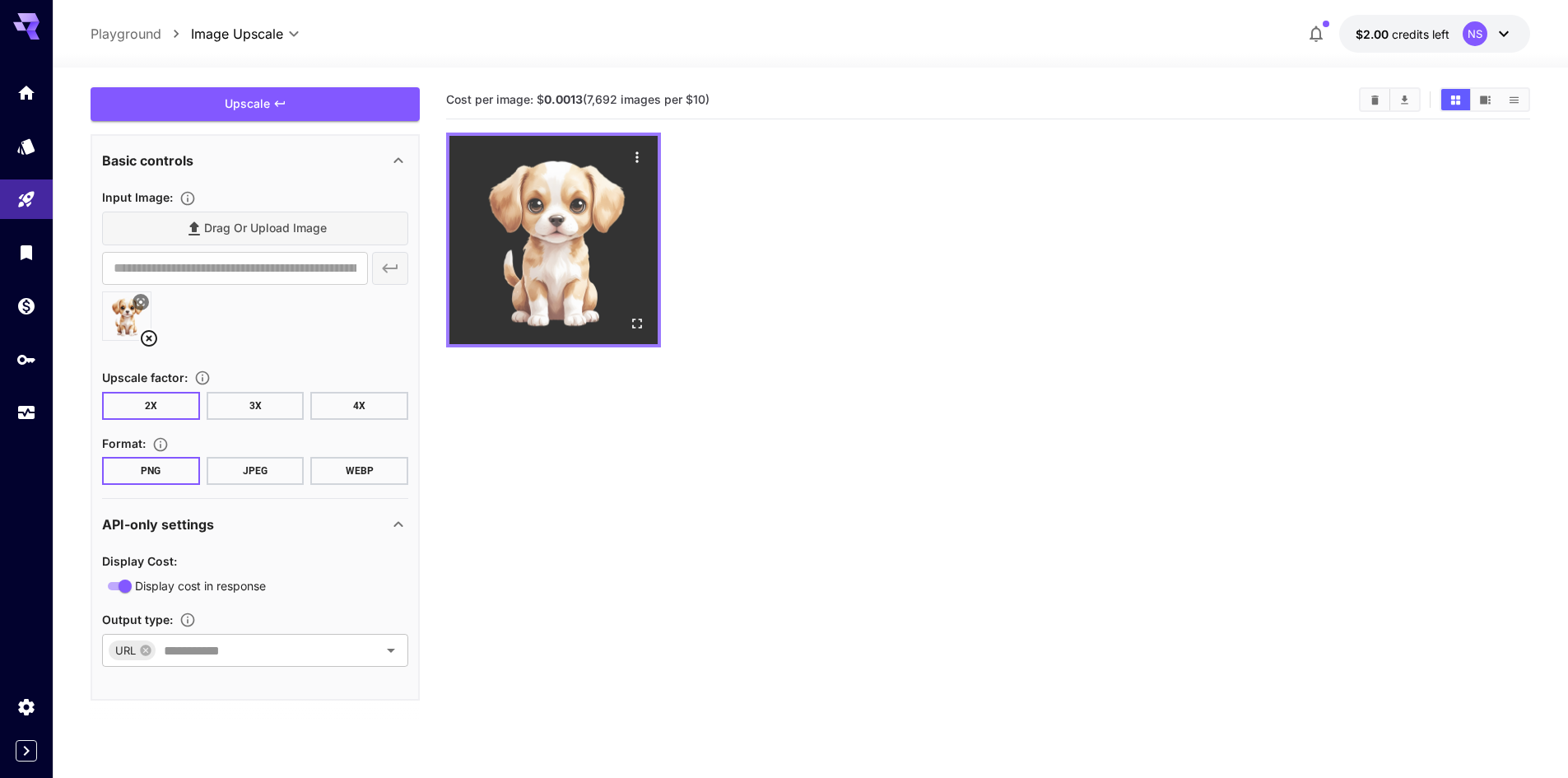
click at [542, 303] on img at bounding box center [553, 240] width 208 height 208
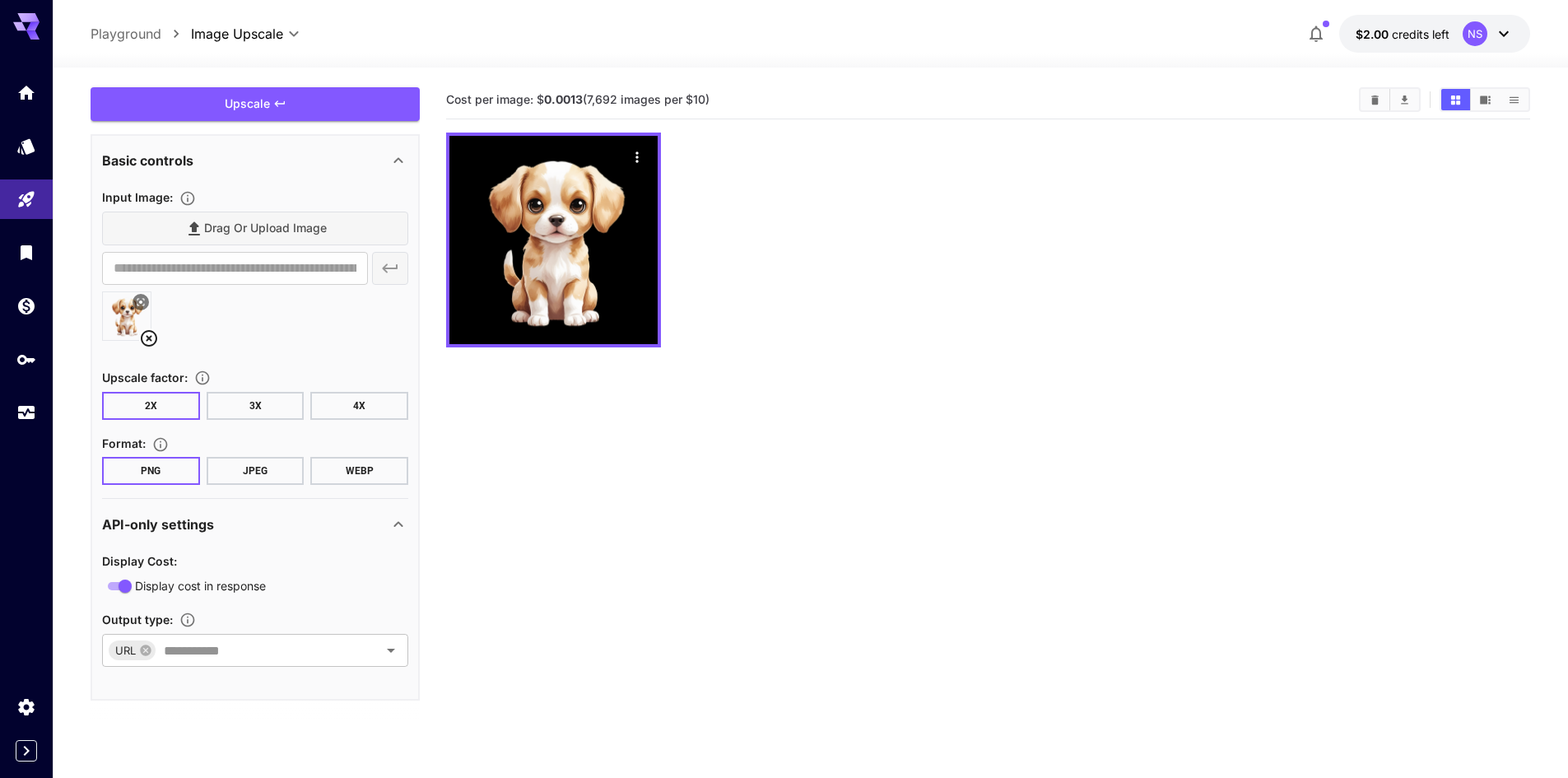
click at [276, 407] on button "3X" at bounding box center [256, 406] width 98 height 28
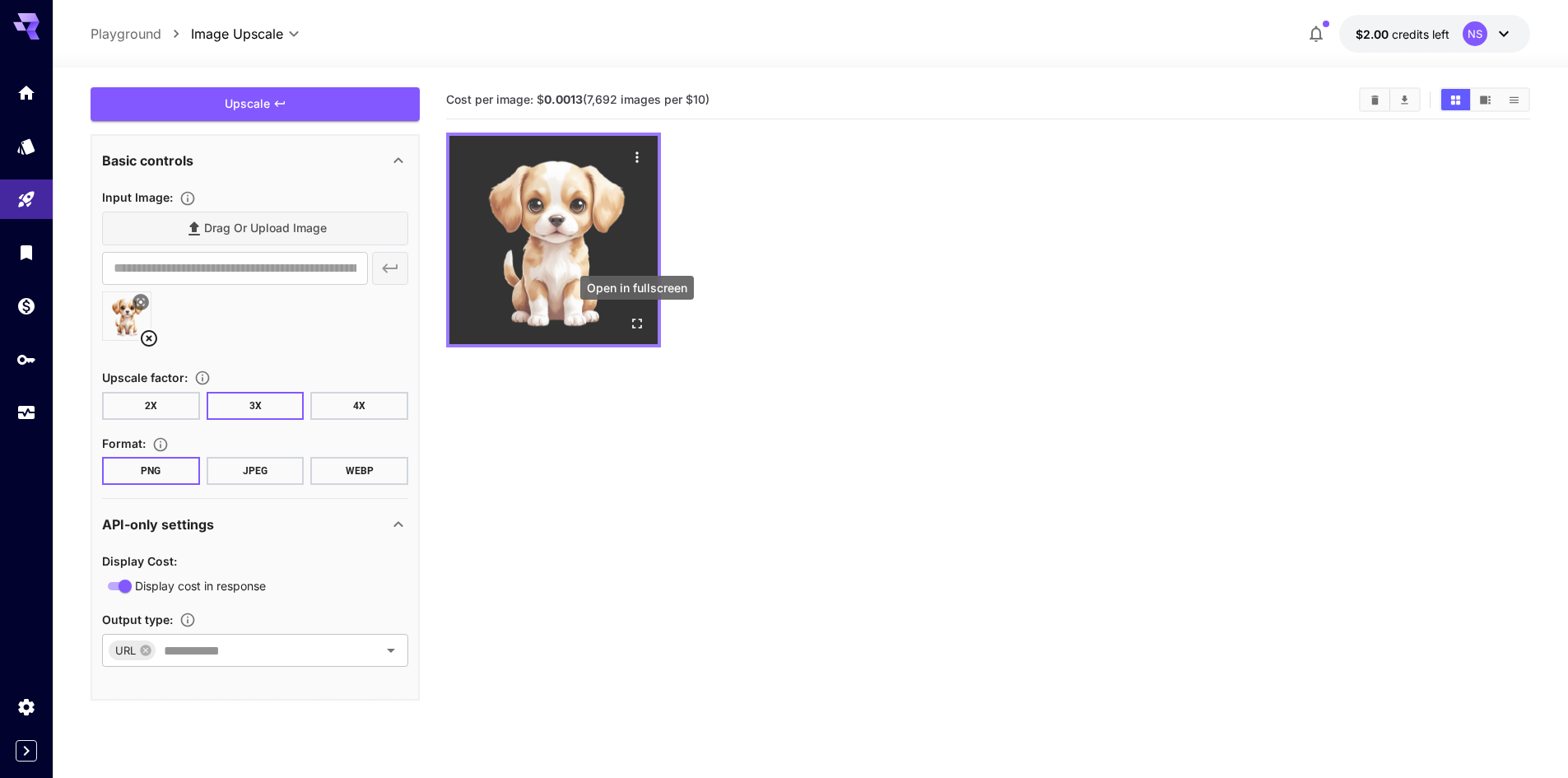
click at [637, 324] on icon "Open in fullscreen" at bounding box center [637, 324] width 17 height 17
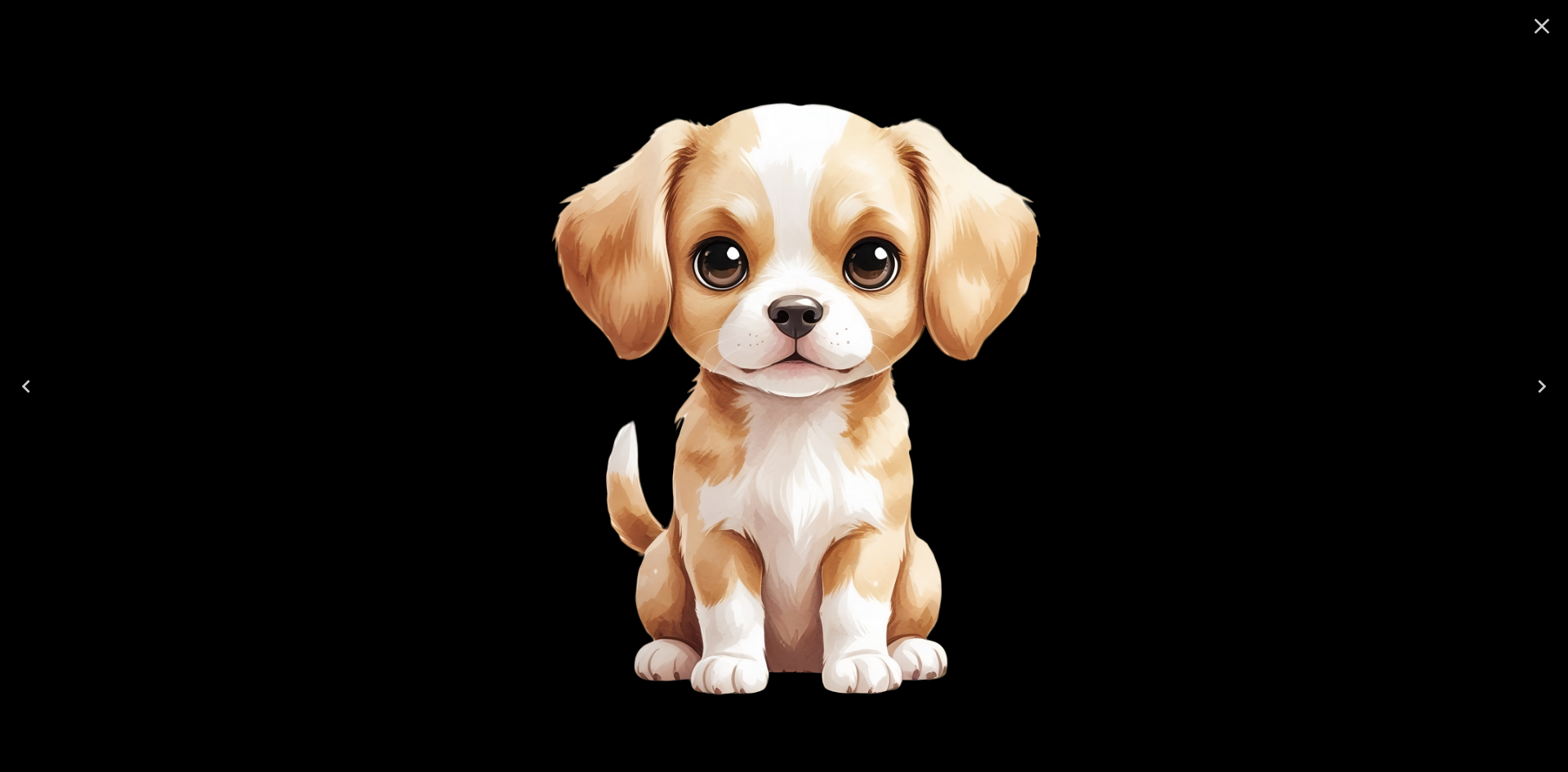
drag, startPoint x: 837, startPoint y: 318, endPoint x: 673, endPoint y: 285, distance: 167.3
click at [673, 285] on img at bounding box center [785, 386] width 746 height 746
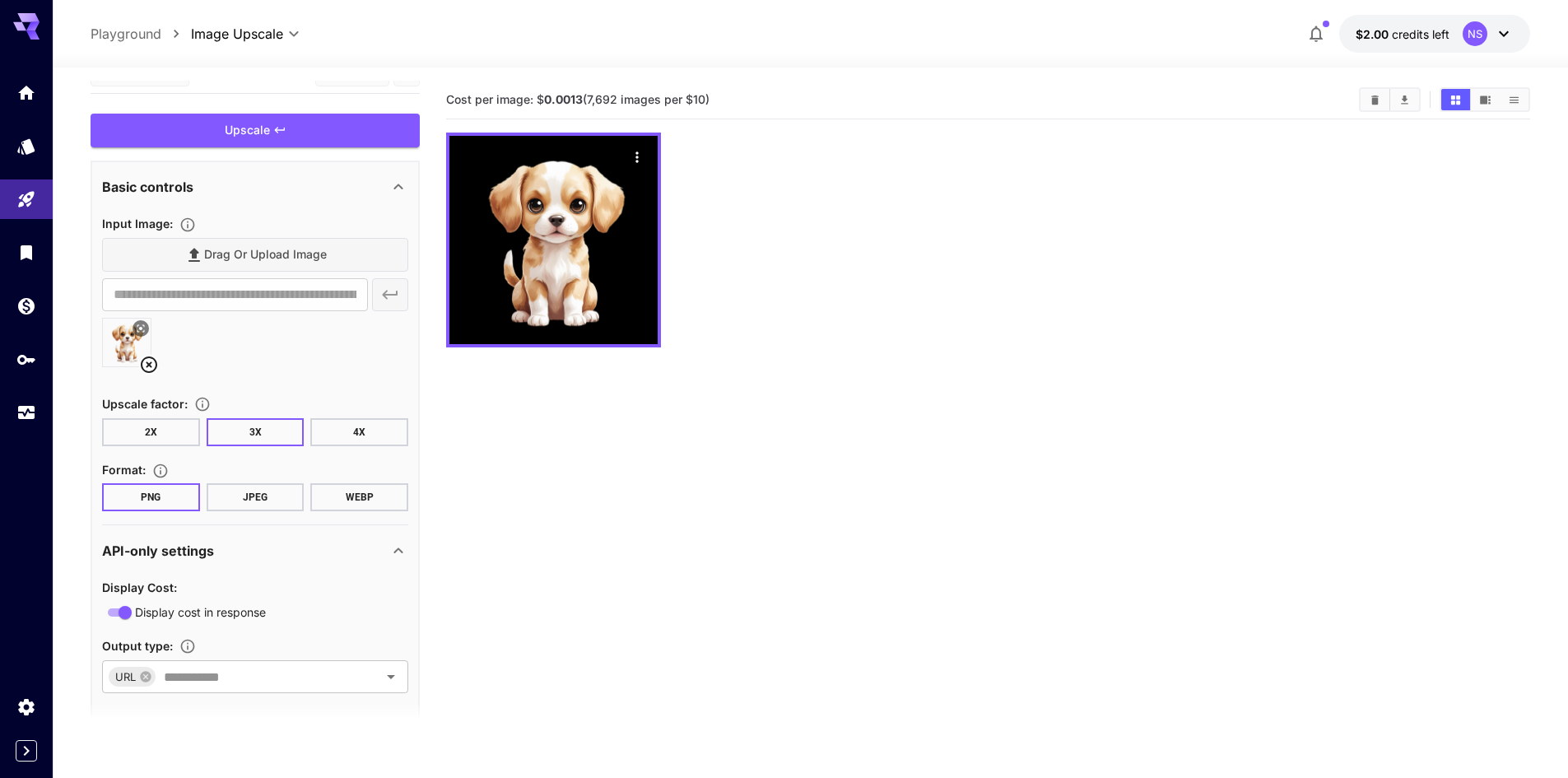
scroll to position [0, 0]
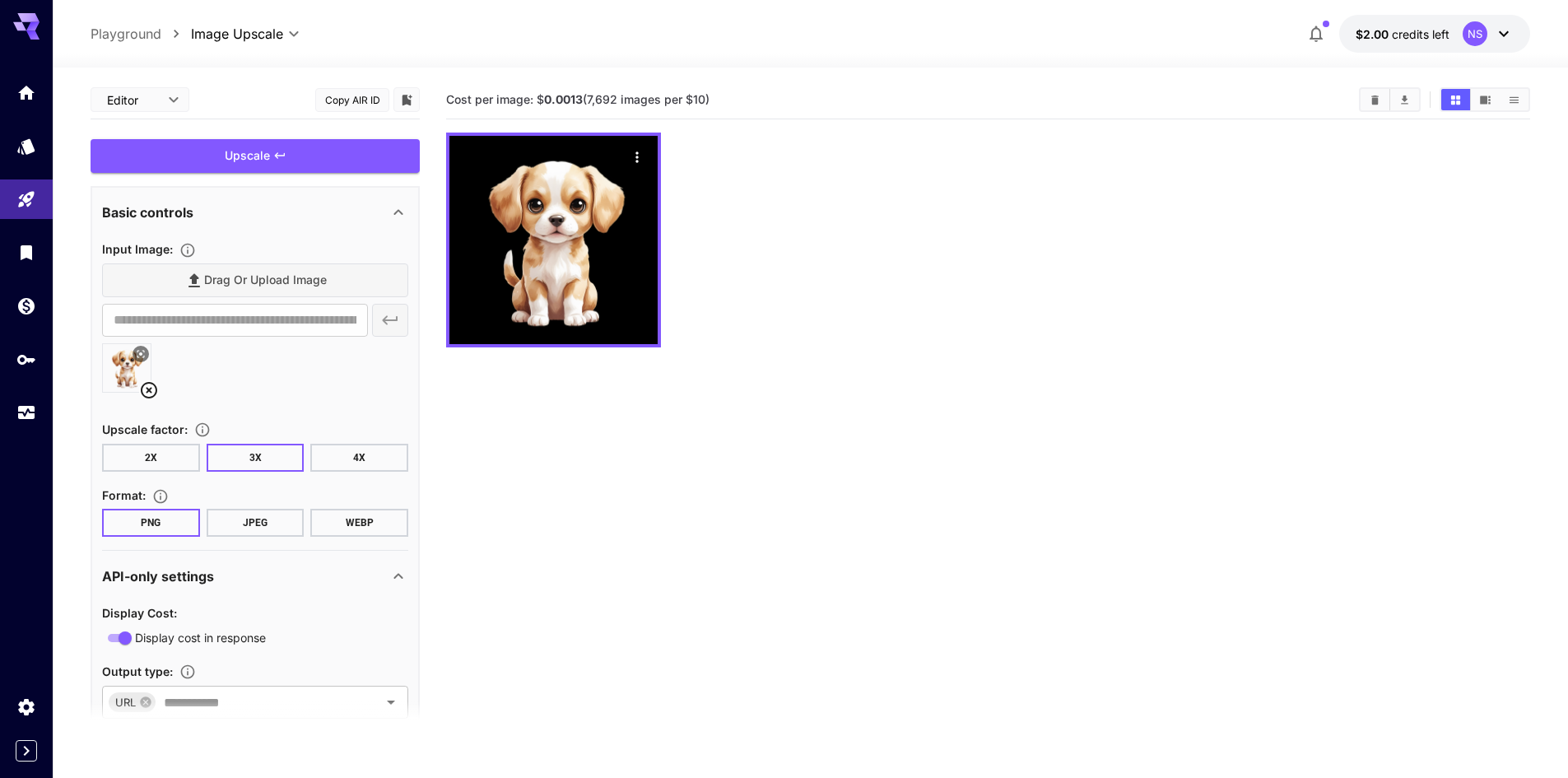
click at [186, 96] on div "Editor **** ​" at bounding box center [140, 99] width 99 height 24
click at [181, 97] on body "**********" at bounding box center [784, 454] width 1568 height 908
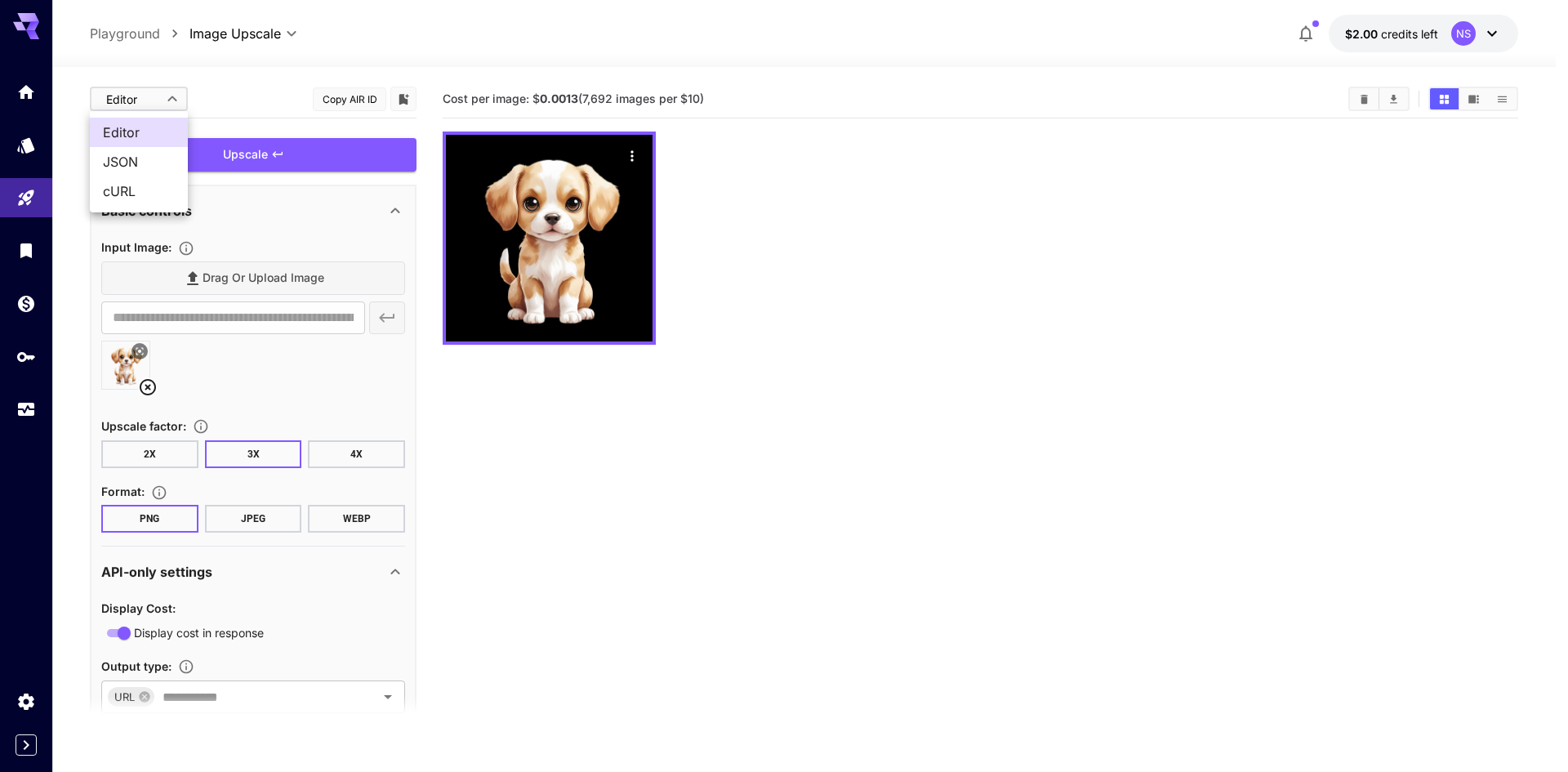
click at [179, 96] on div at bounding box center [784, 386] width 1568 height 772
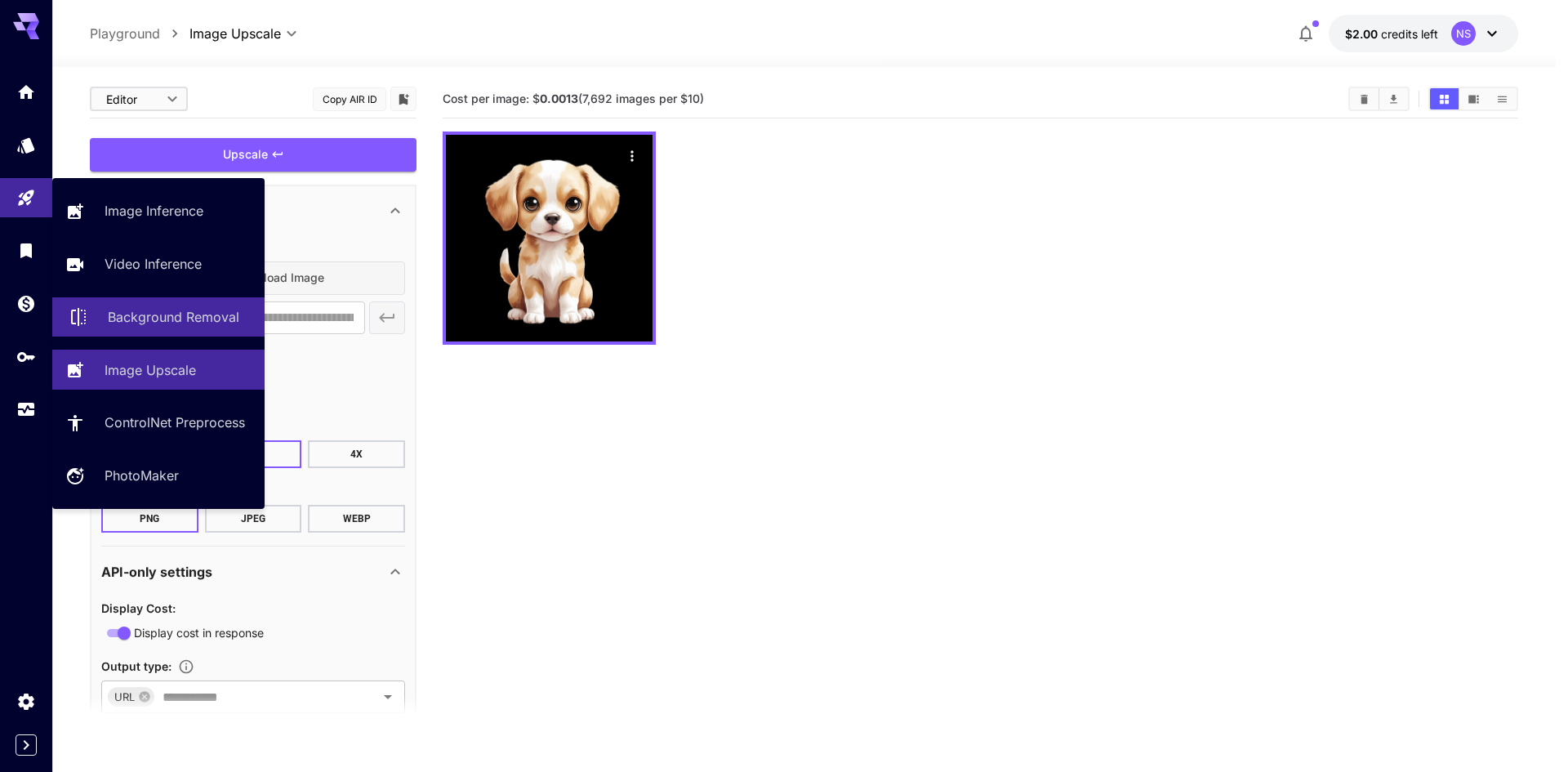
click at [174, 310] on p "Background Removal" at bounding box center [174, 317] width 132 height 20
type input "**********"
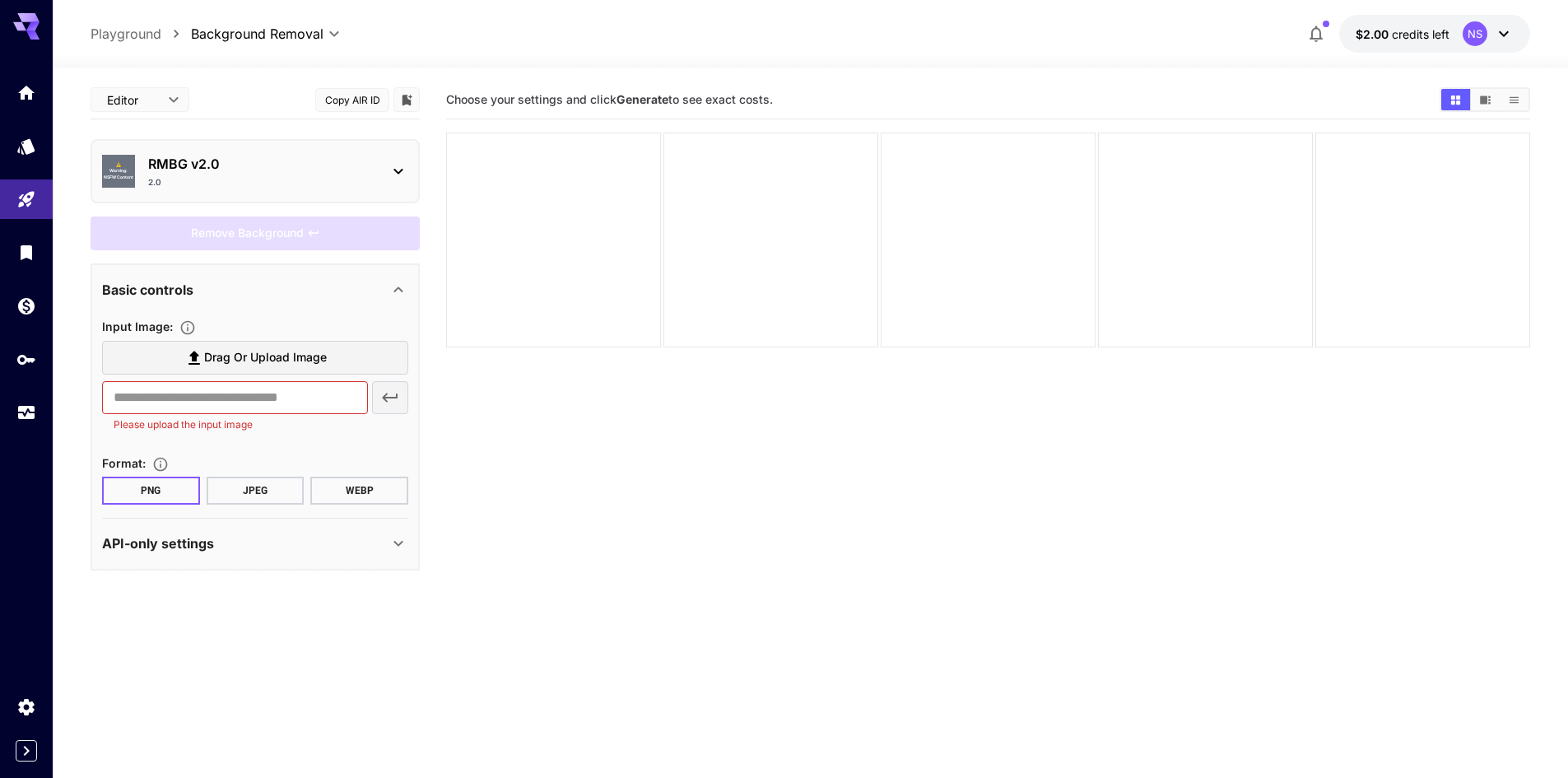
click at [333, 366] on label "Drag or upload image" at bounding box center [255, 358] width 306 height 34
click at [0, 0] on input "Drag or upload image" at bounding box center [0, 0] width 0 height 0
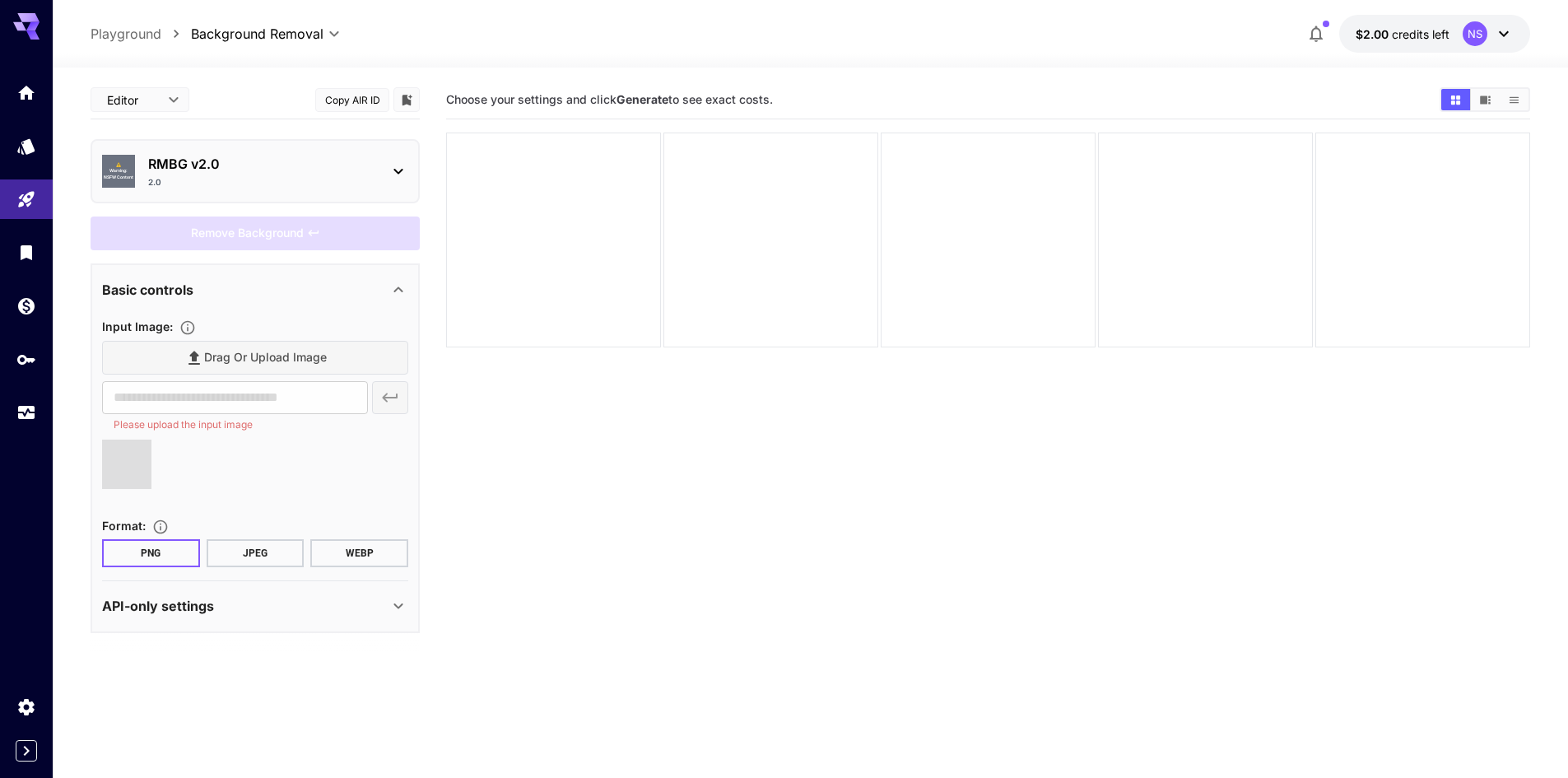
type input "**********"
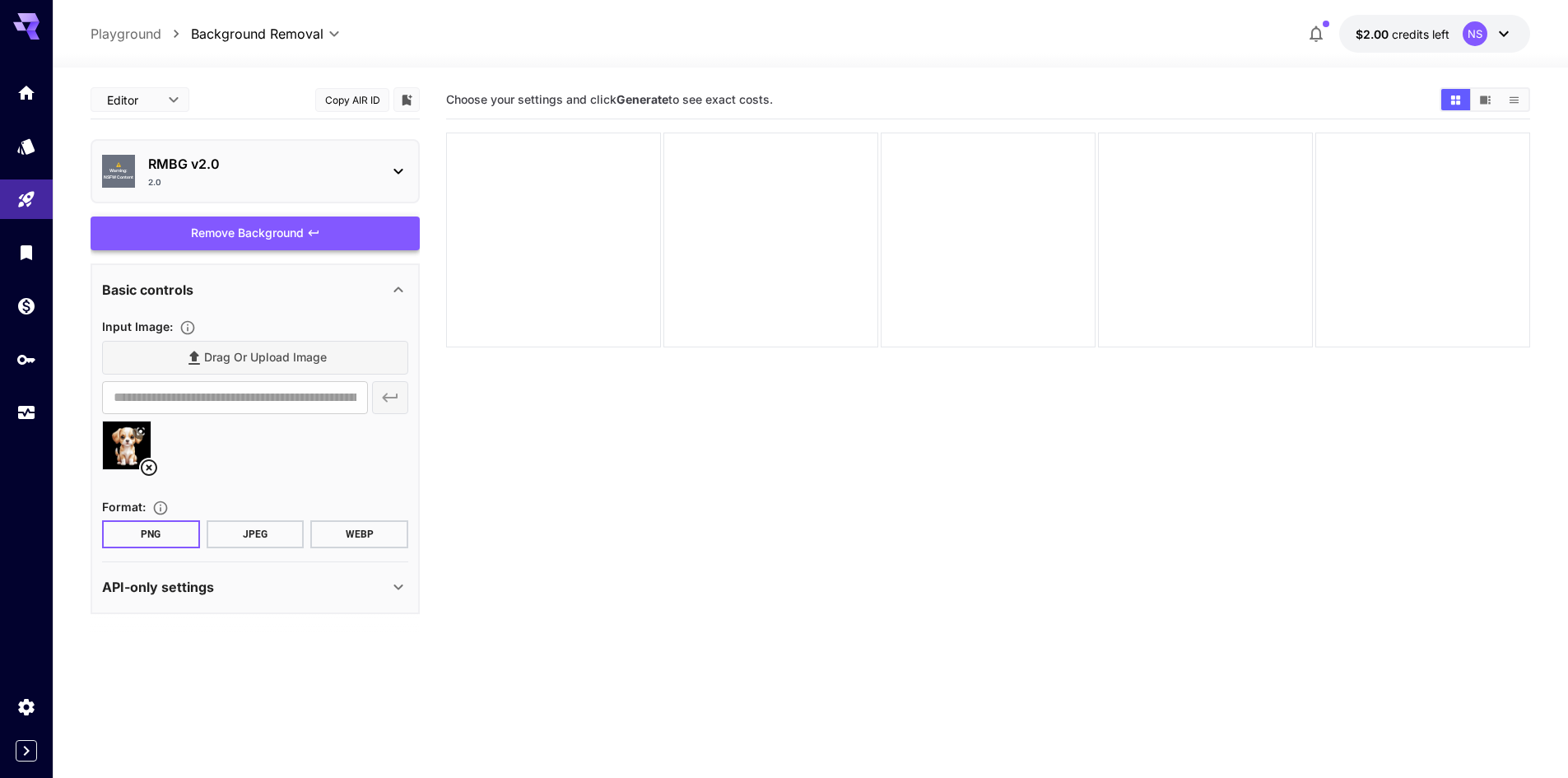
click at [272, 235] on div "Remove Background" at bounding box center [256, 233] width 330 height 34
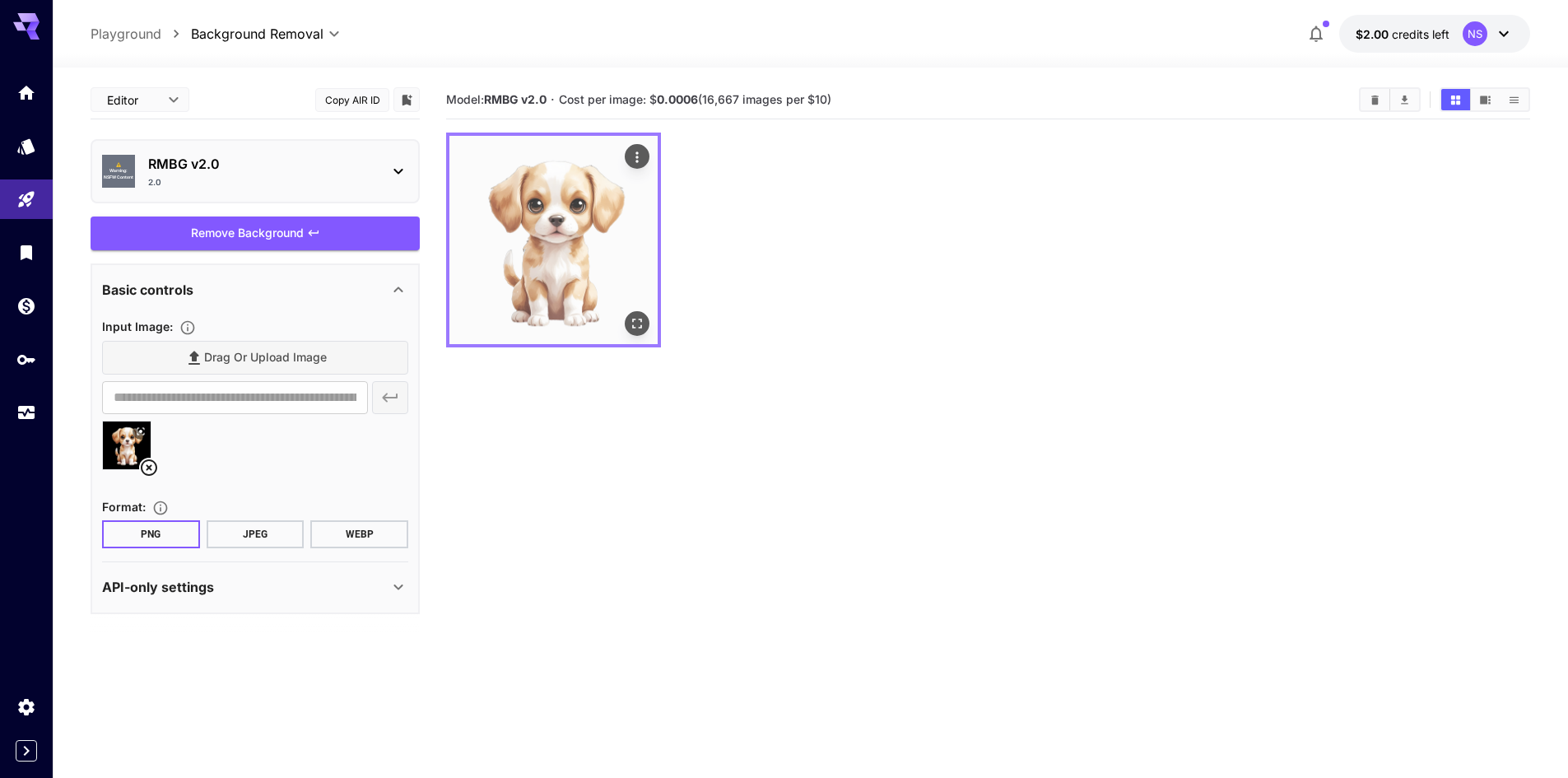
click at [588, 267] on img at bounding box center [553, 240] width 208 height 208
click at [648, 322] on button "Open in fullscreen" at bounding box center [637, 324] width 24 height 24
click at [275, 27] on body "**********" at bounding box center [784, 454] width 1568 height 908
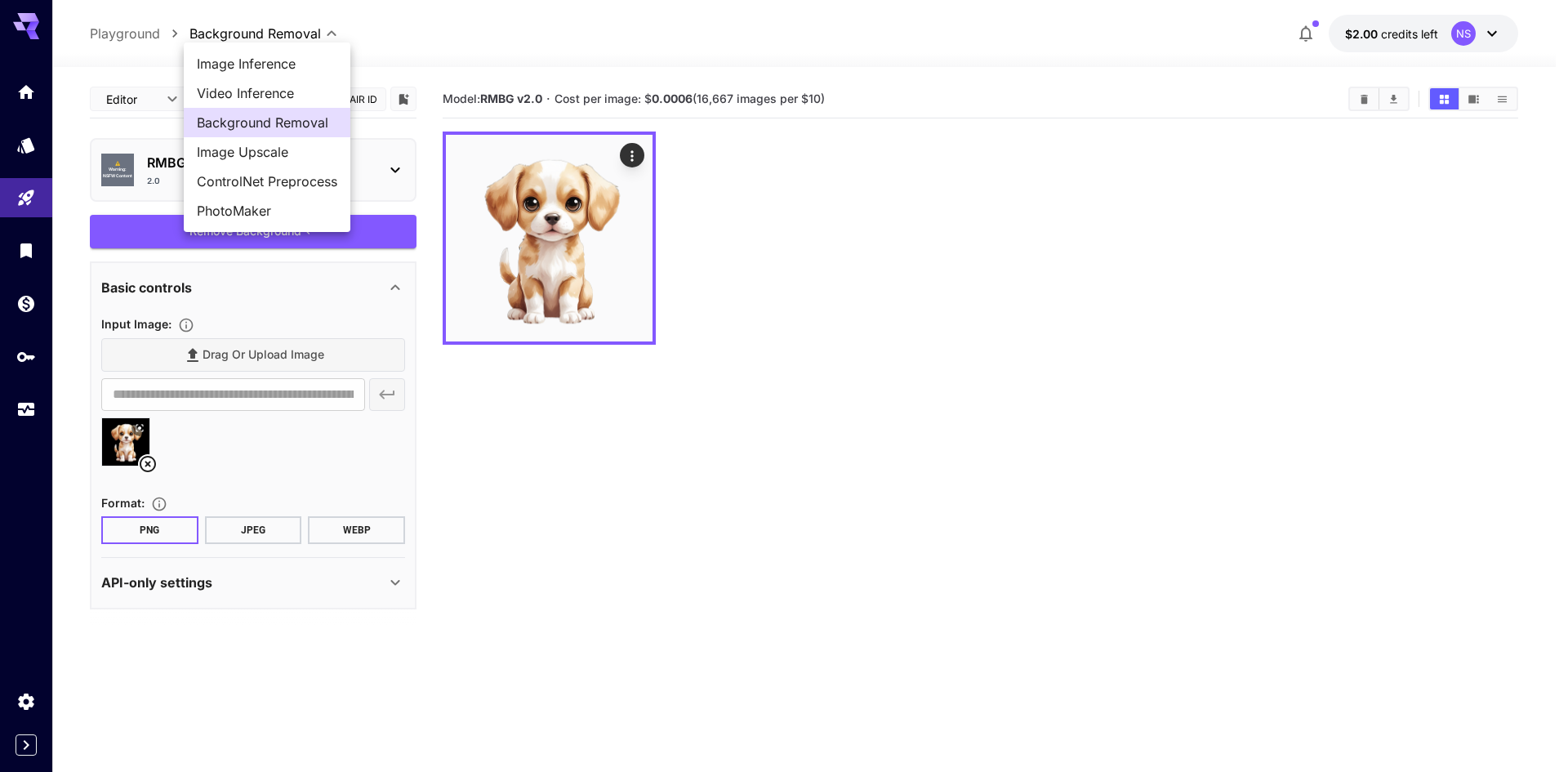
click at [273, 148] on span "Image Upscale" at bounding box center [267, 151] width 140 height 20
type input "**********"
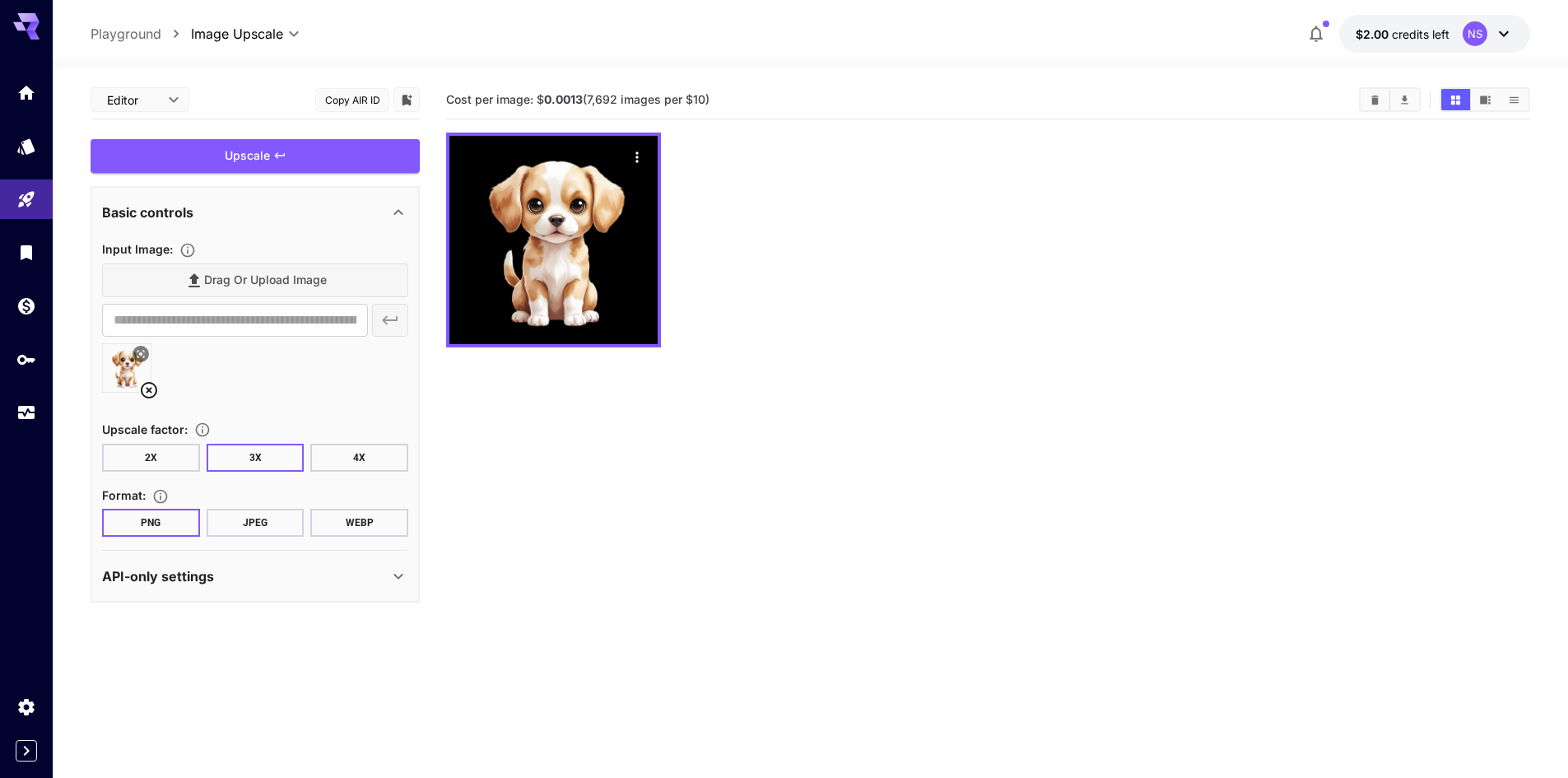
click at [151, 386] on icon at bounding box center [149, 390] width 20 height 20
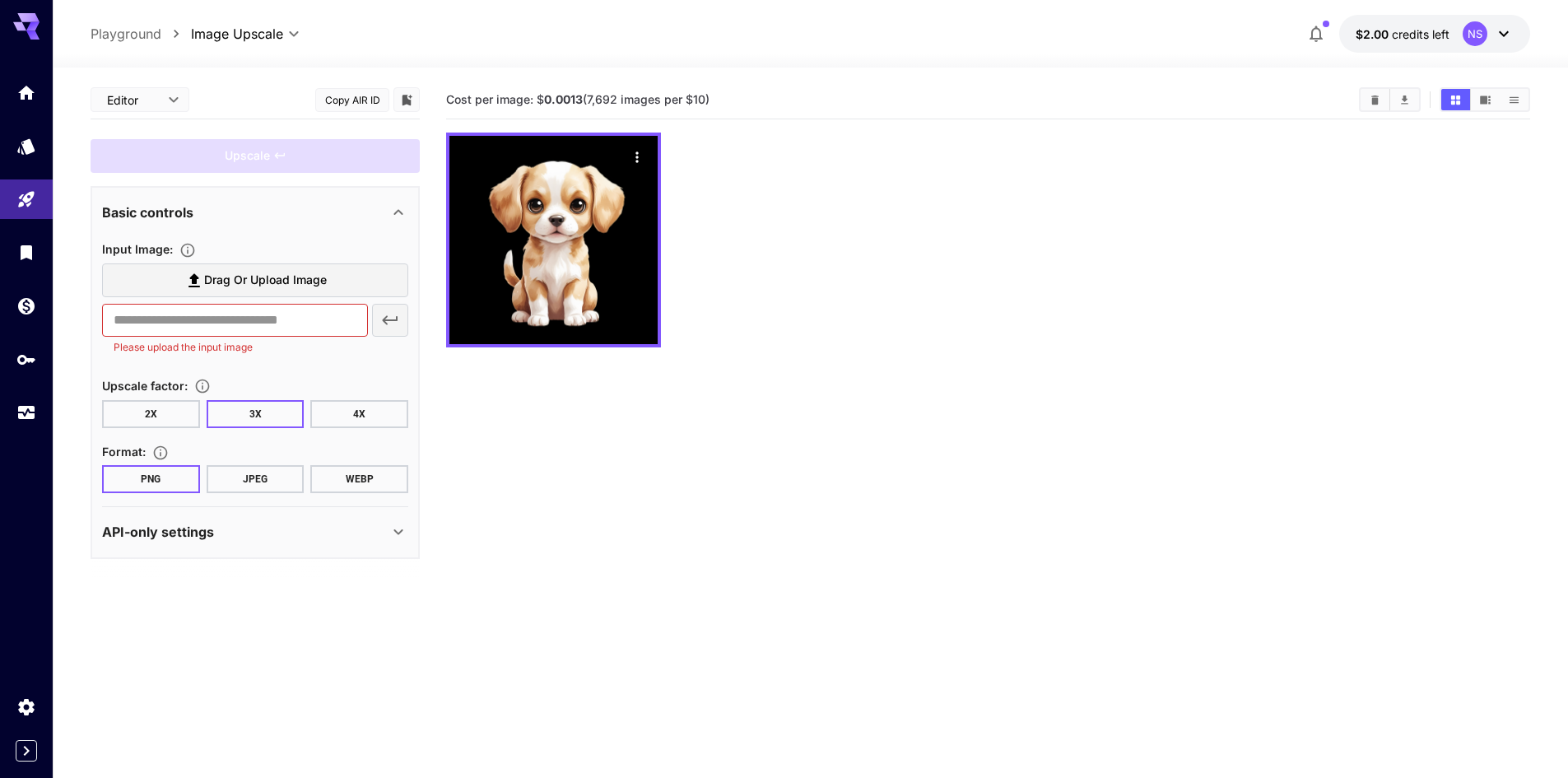
click at [253, 279] on span "Drag or upload image" at bounding box center [265, 281] width 123 height 21
click at [0, 0] on input "Drag or upload image" at bounding box center [0, 0] width 0 height 0
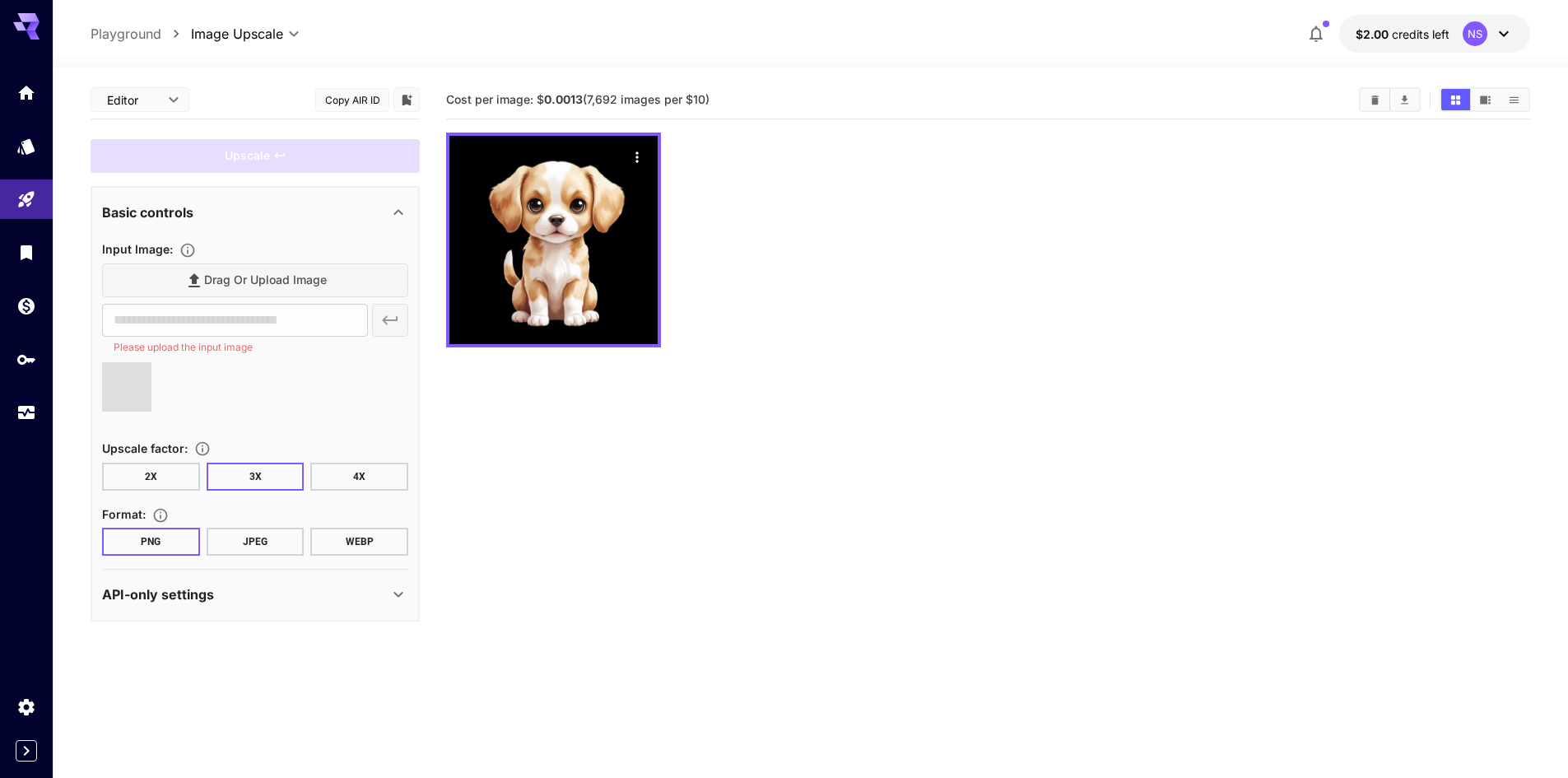
type input "**********"
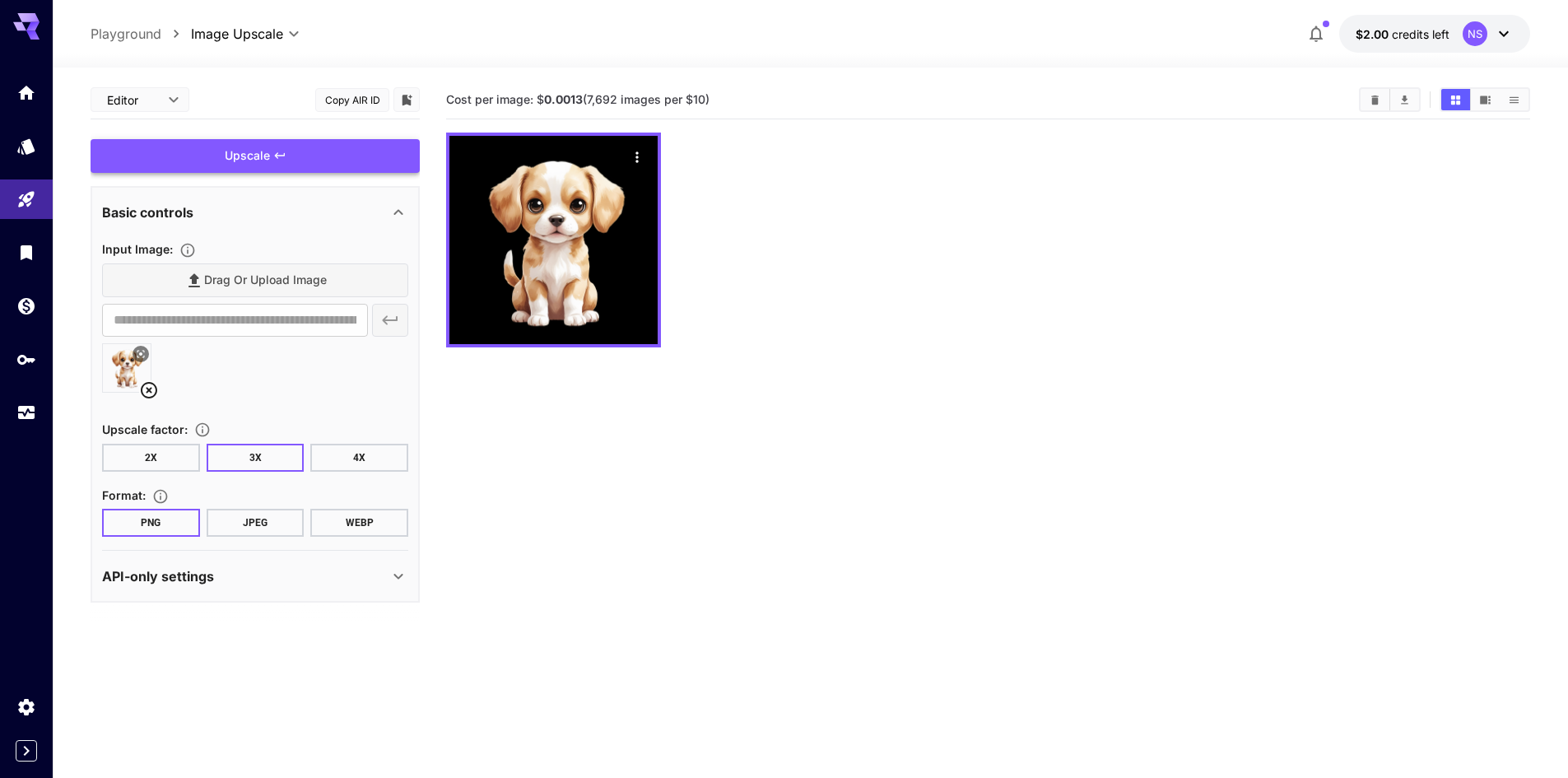
click at [303, 150] on div "Upscale" at bounding box center [256, 156] width 330 height 34
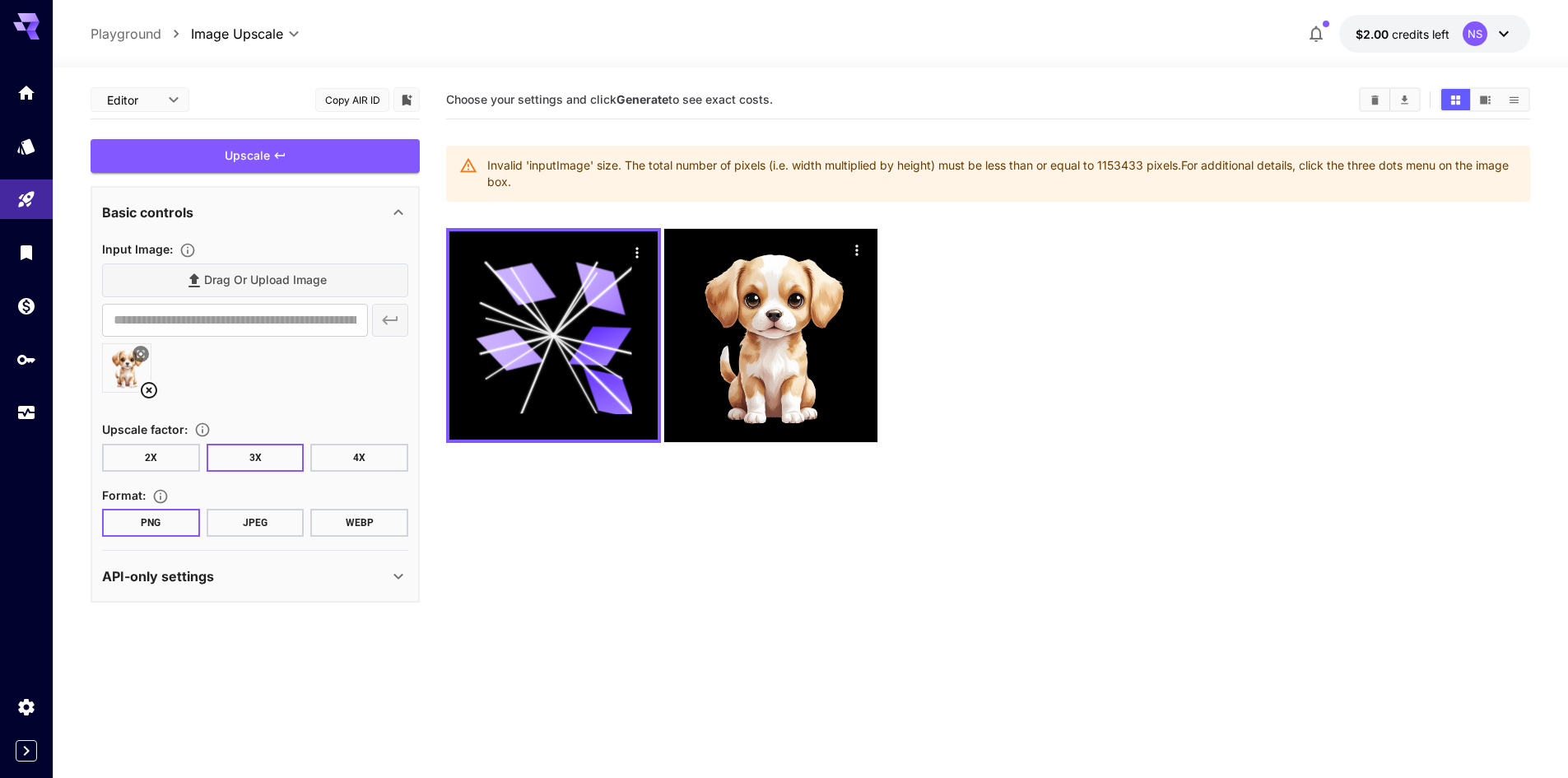
click at [187, 461] on button "2X" at bounding box center [151, 458] width 98 height 28
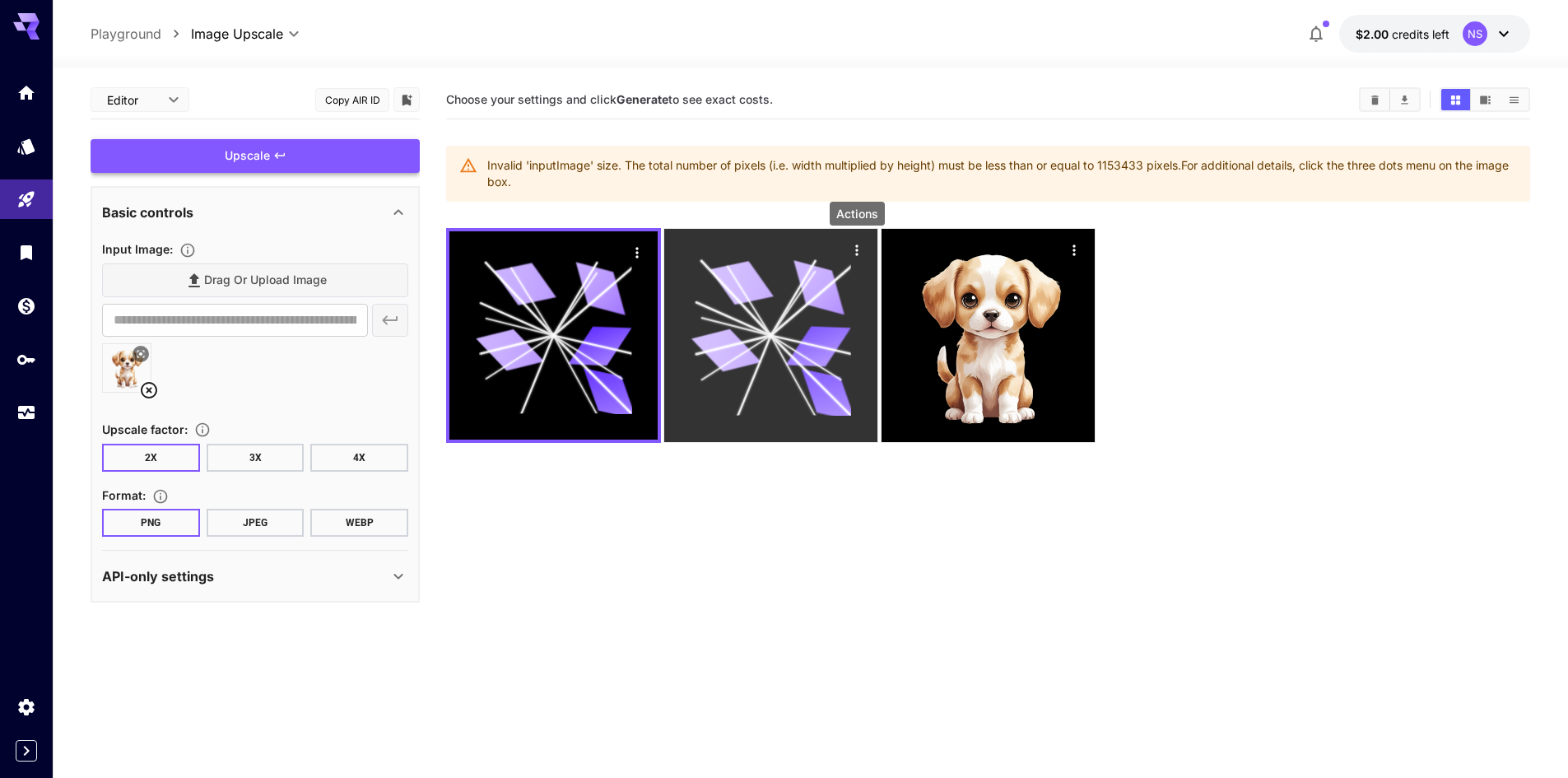
click at [854, 247] on icon "Actions" at bounding box center [856, 250] width 17 height 17
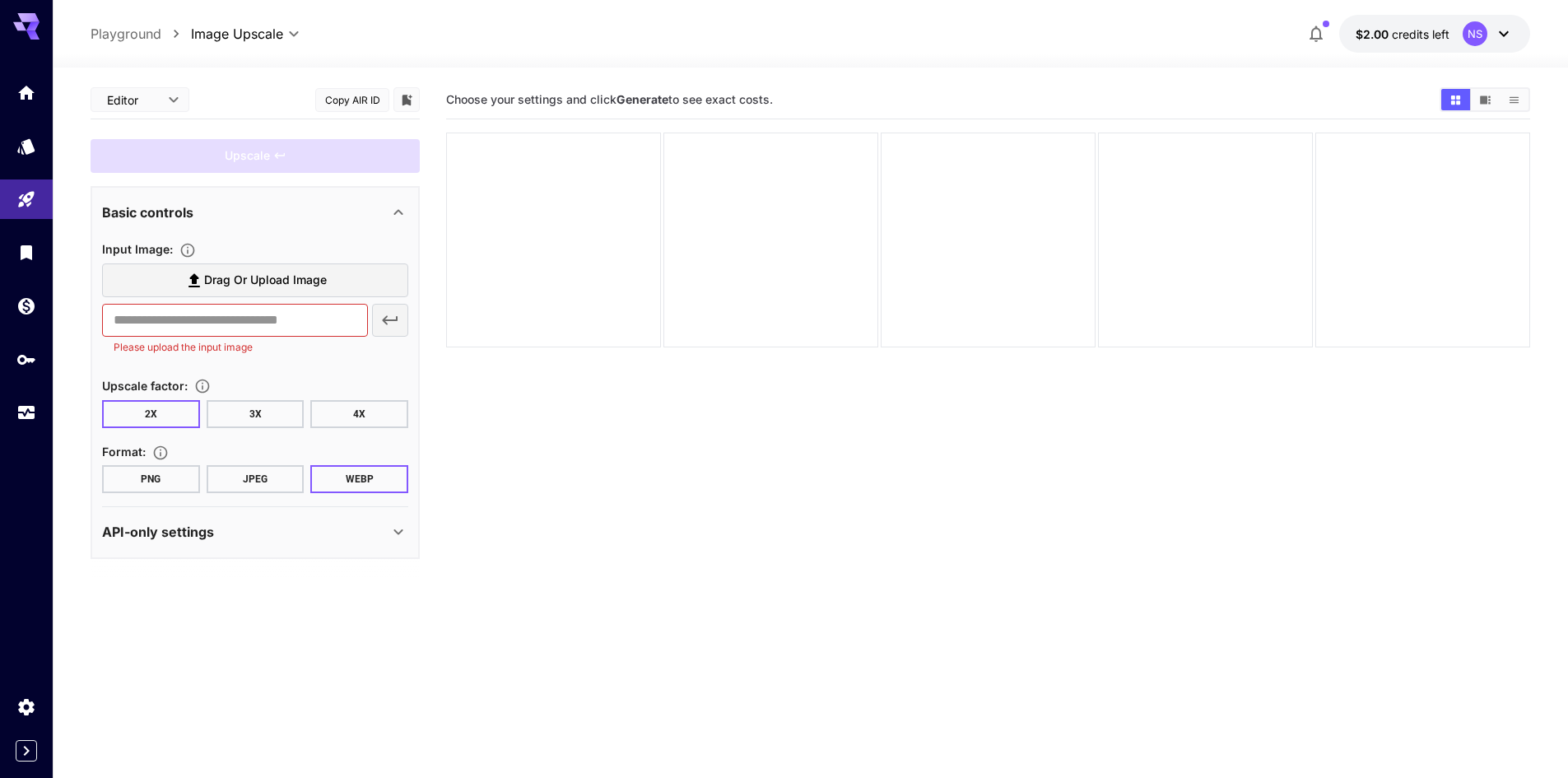
click at [258, 276] on span "Drag or upload image" at bounding box center [265, 281] width 123 height 21
click at [0, 0] on input "Drag or upload image" at bounding box center [0, 0] width 0 height 0
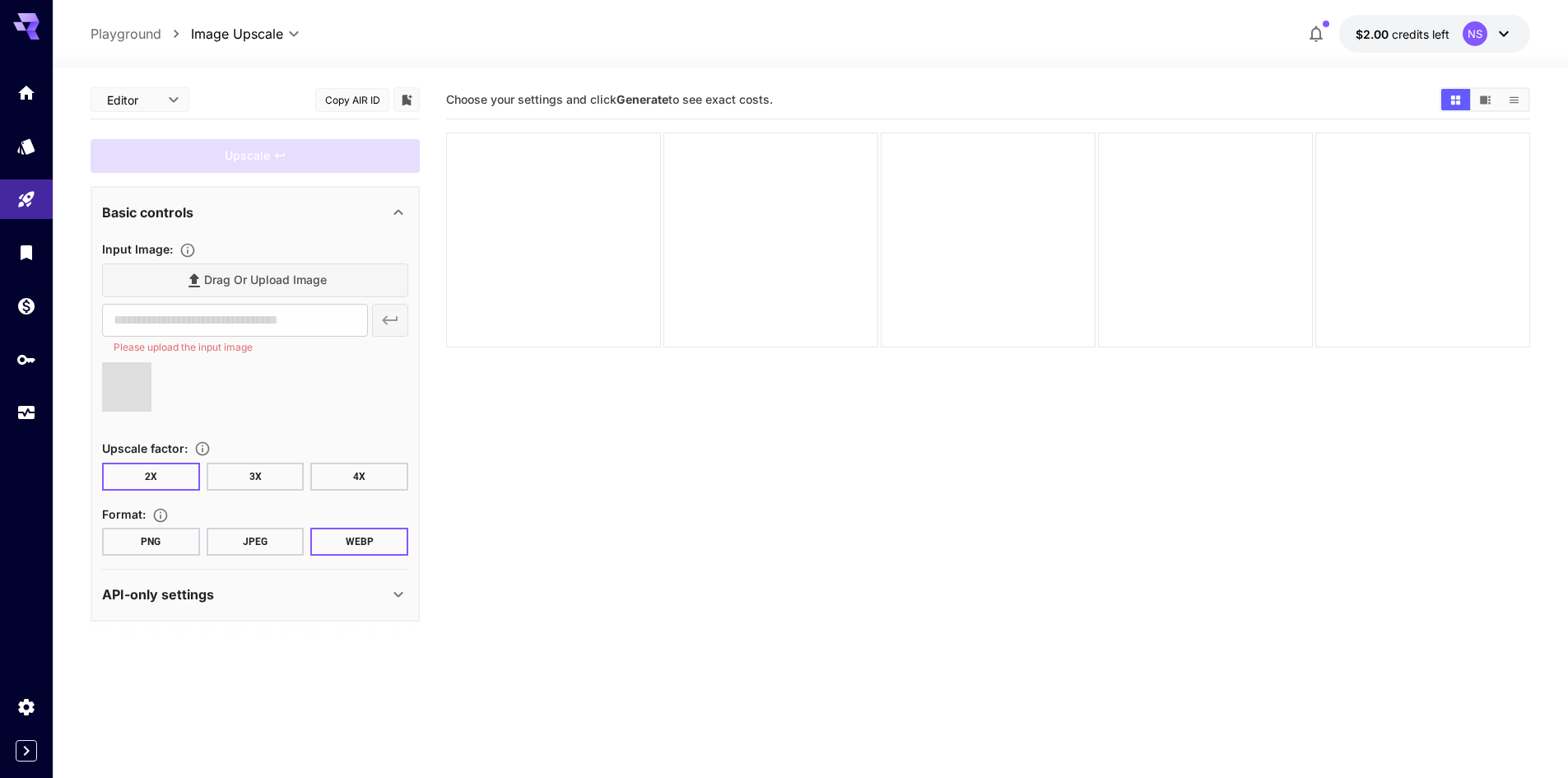
type input "**********"
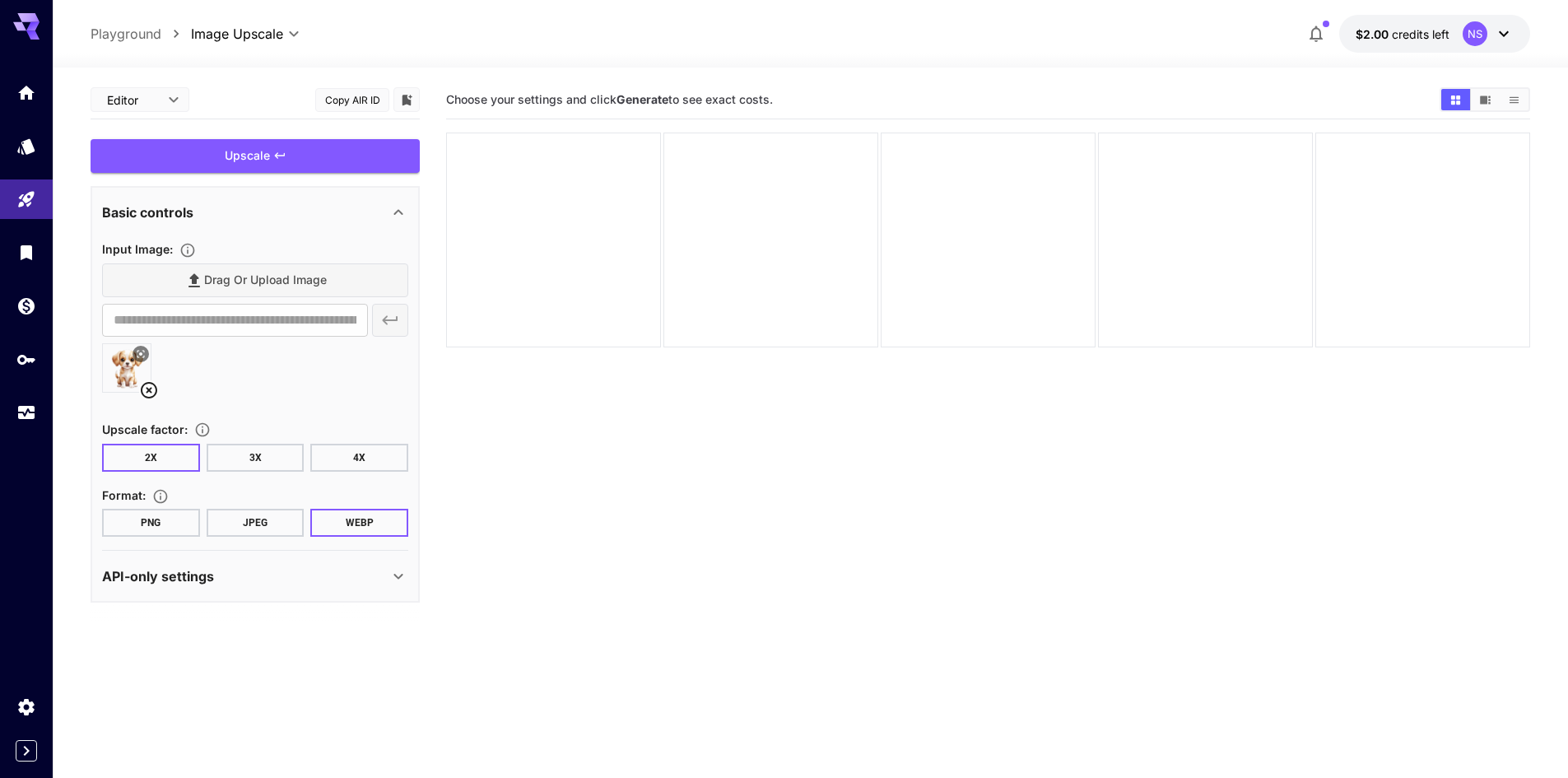
click at [187, 529] on button "PNG" at bounding box center [151, 522] width 98 height 28
click at [318, 160] on div "Upscale" at bounding box center [256, 156] width 330 height 34
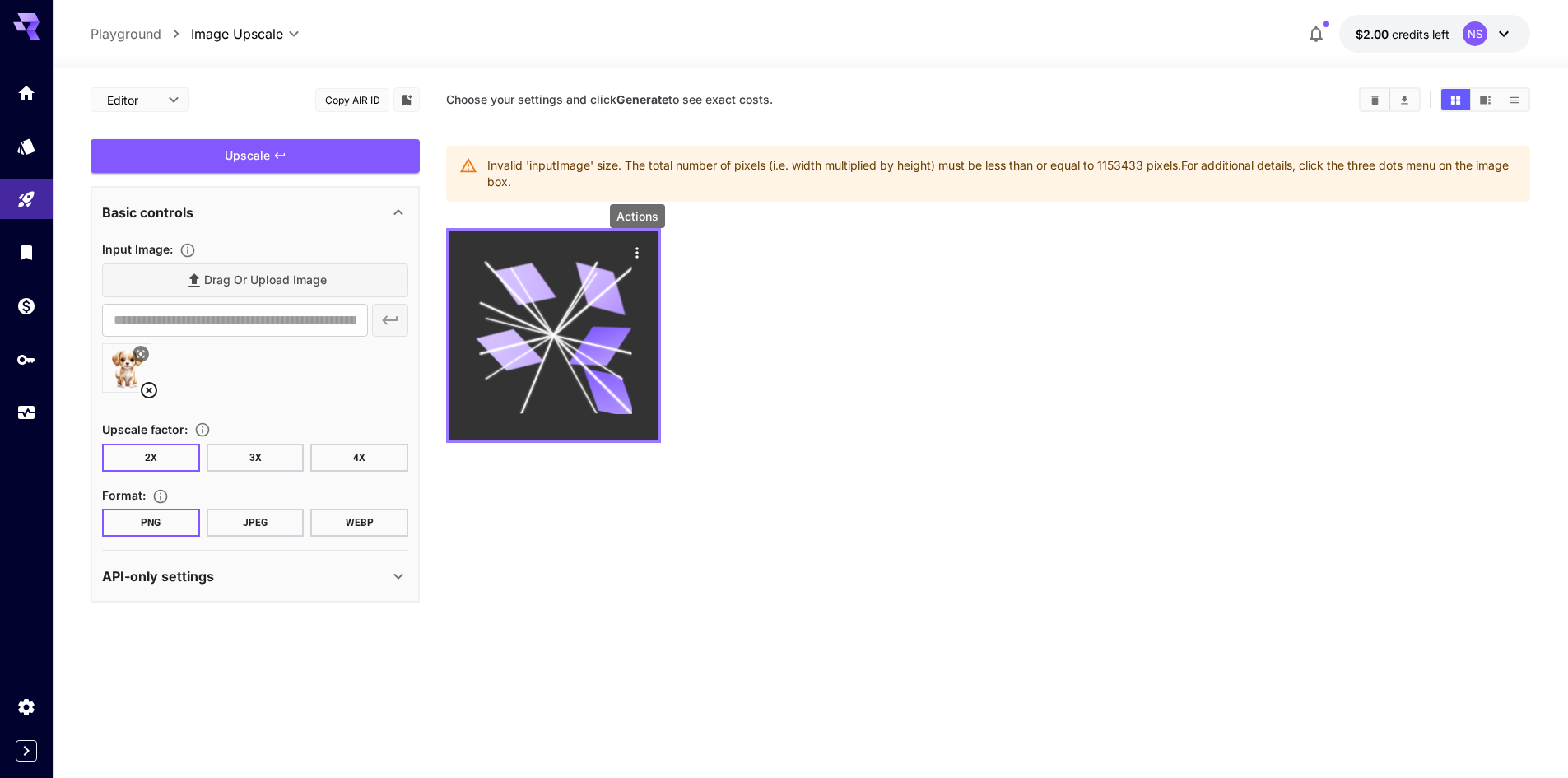
click at [638, 246] on icon "Actions" at bounding box center [637, 252] width 17 height 17
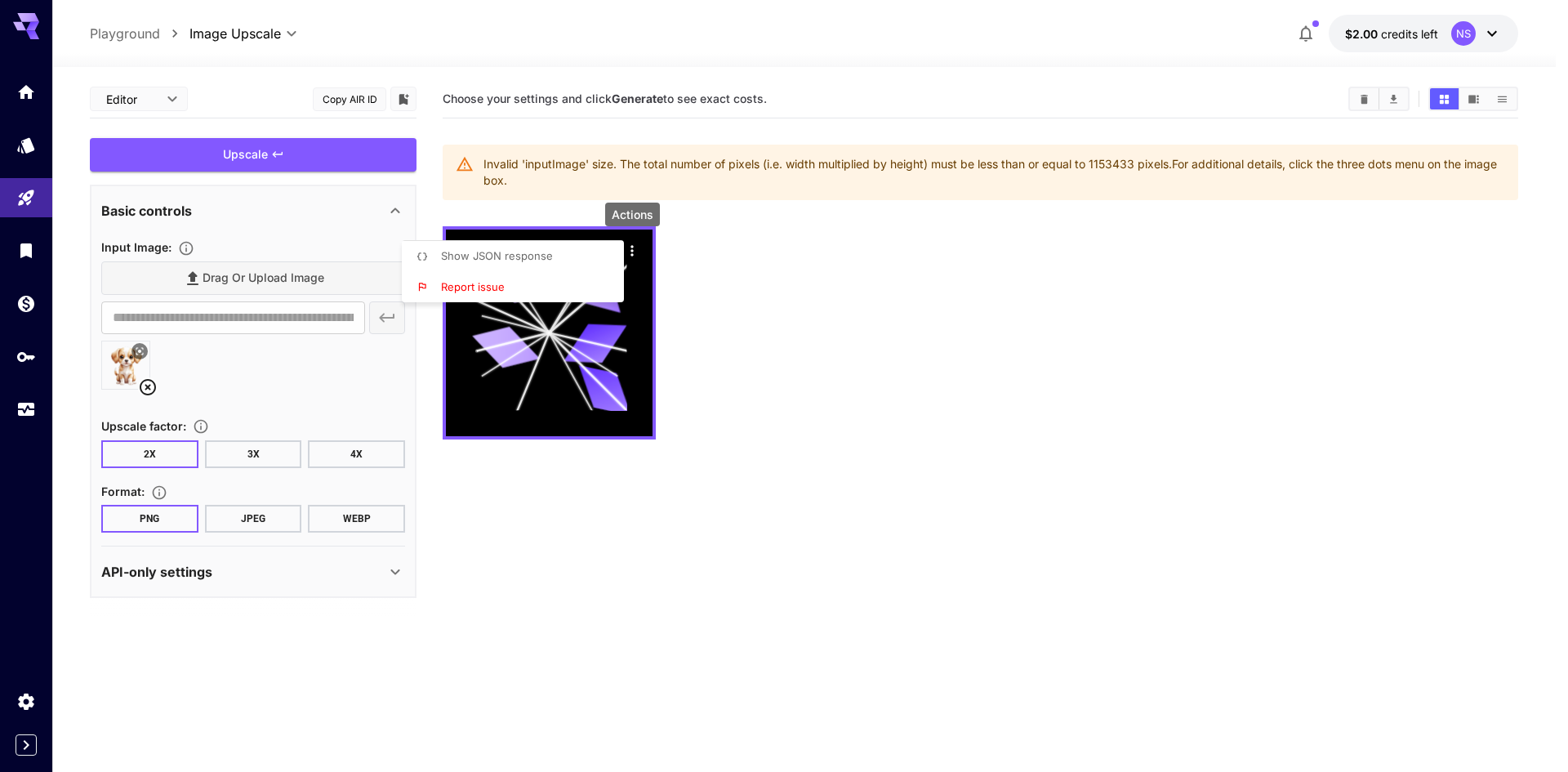
click at [495, 259] on span "Show JSON response" at bounding box center [497, 255] width 112 height 13
click at [150, 389] on div at bounding box center [784, 386] width 1568 height 772
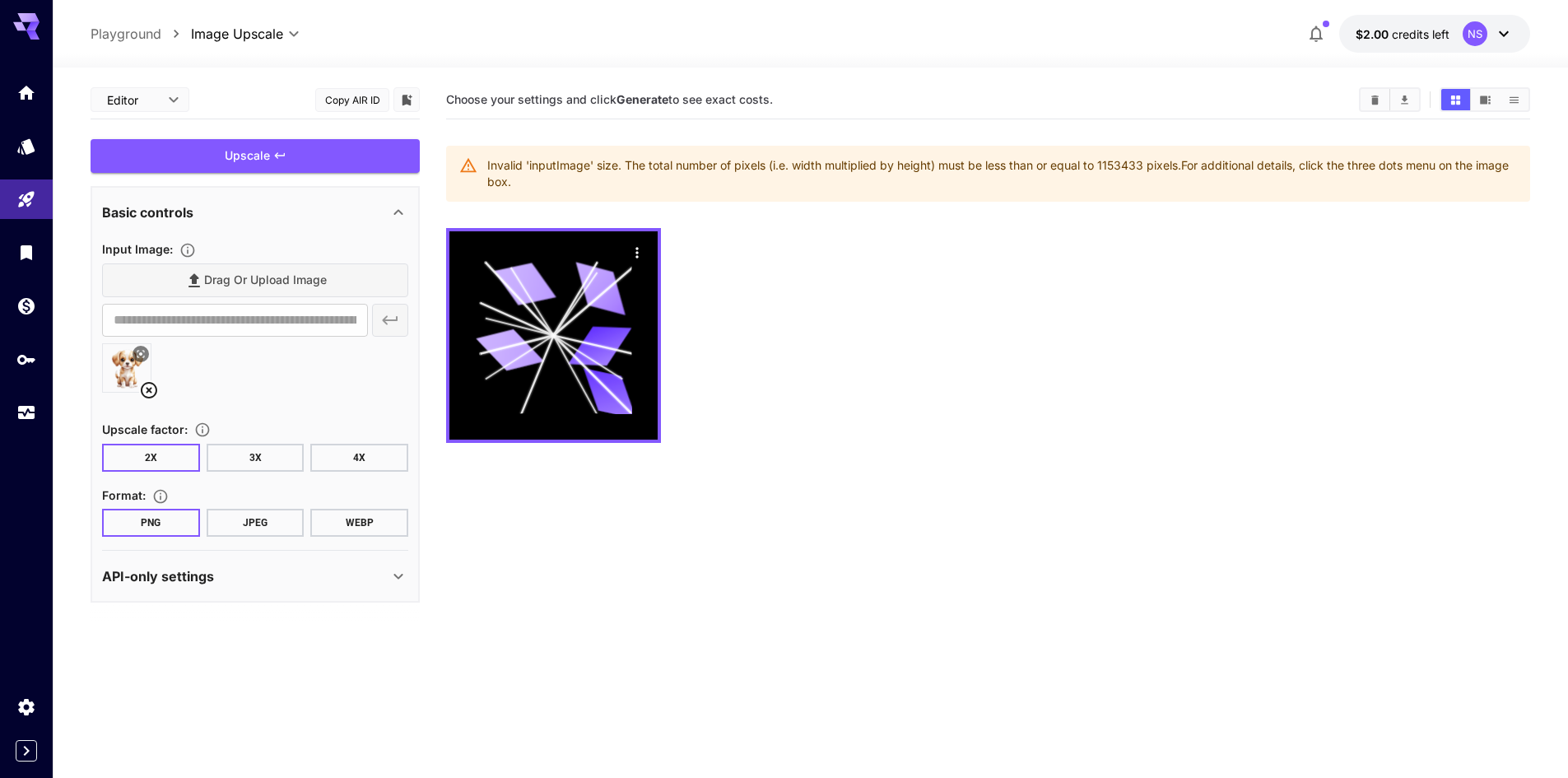
click at [151, 386] on icon at bounding box center [149, 390] width 20 height 20
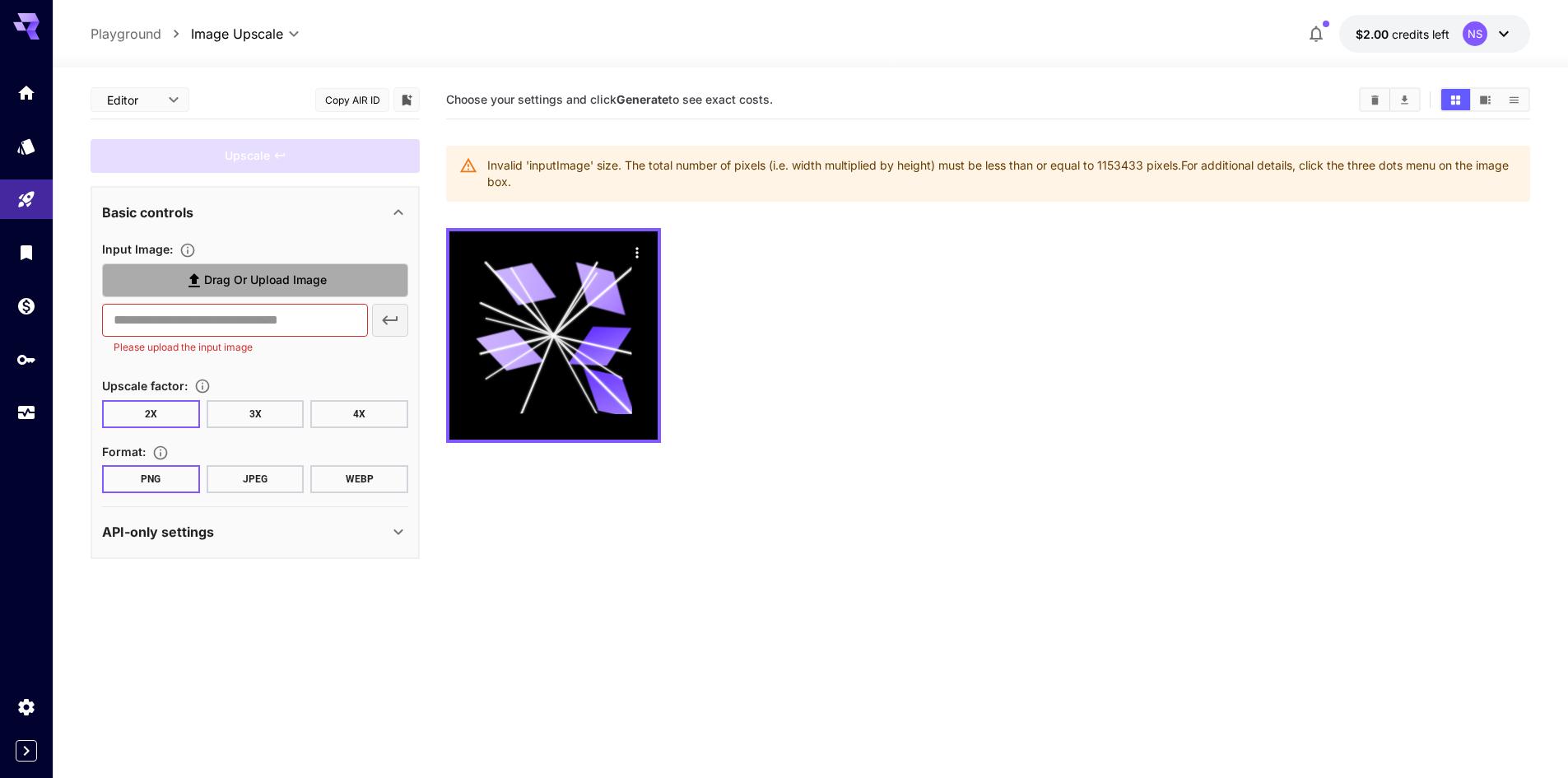
click at [347, 282] on label "Drag or upload image" at bounding box center [255, 280] width 306 height 34
click at [0, 0] on input "Drag or upload image" at bounding box center [0, 0] width 0 height 0
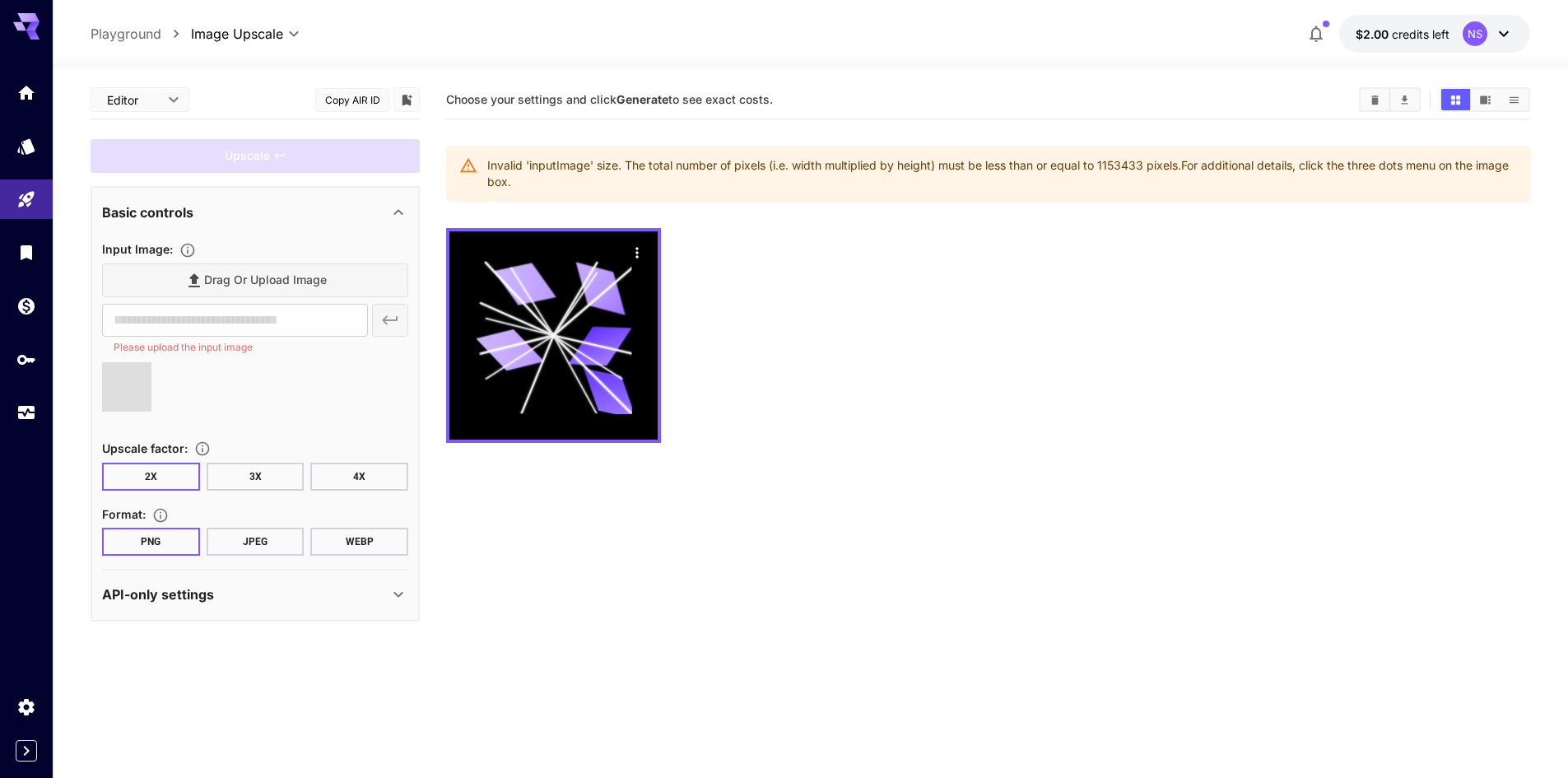
type input "**********"
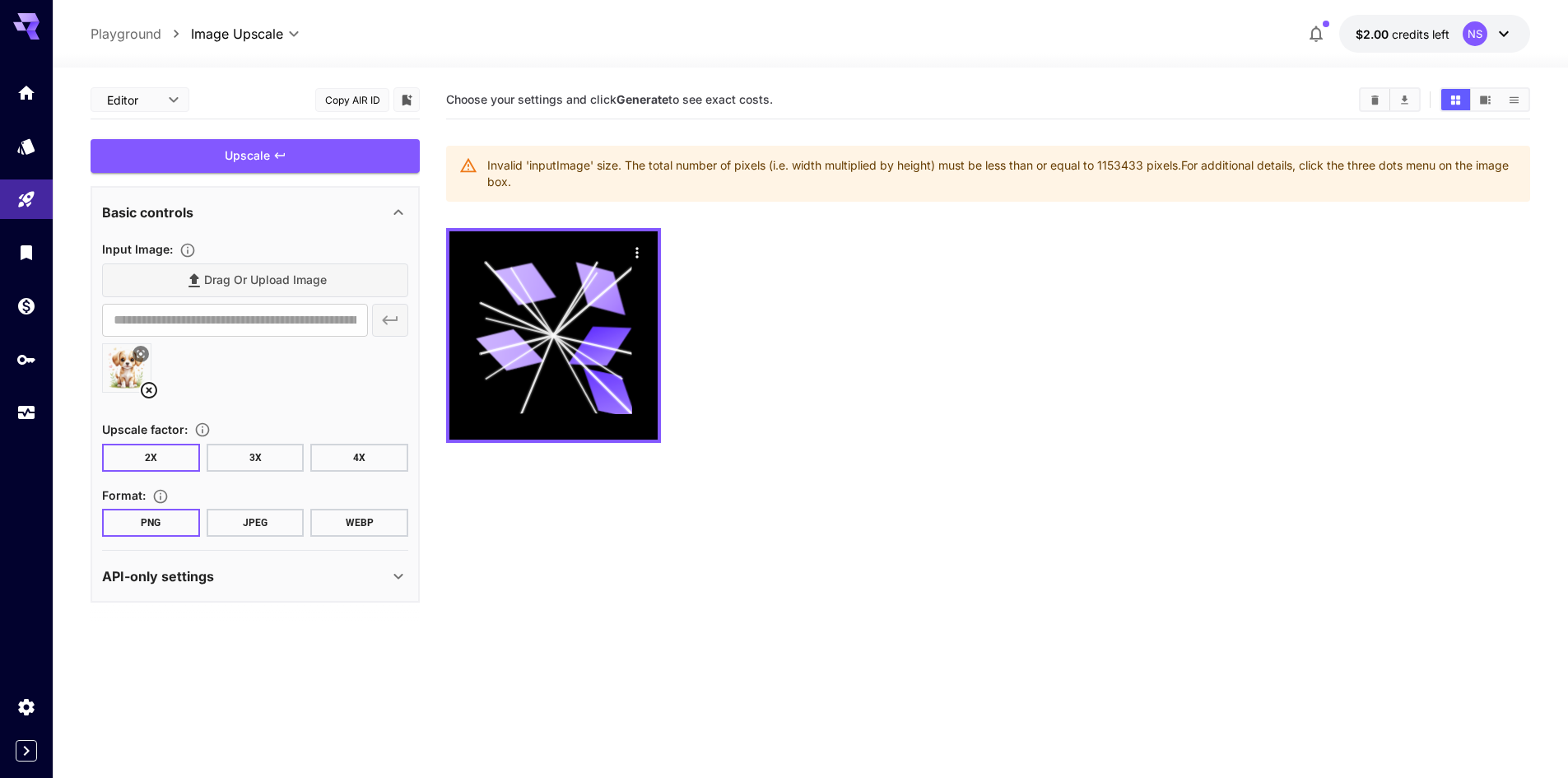
click at [262, 39] on body "**********" at bounding box center [784, 454] width 1568 height 908
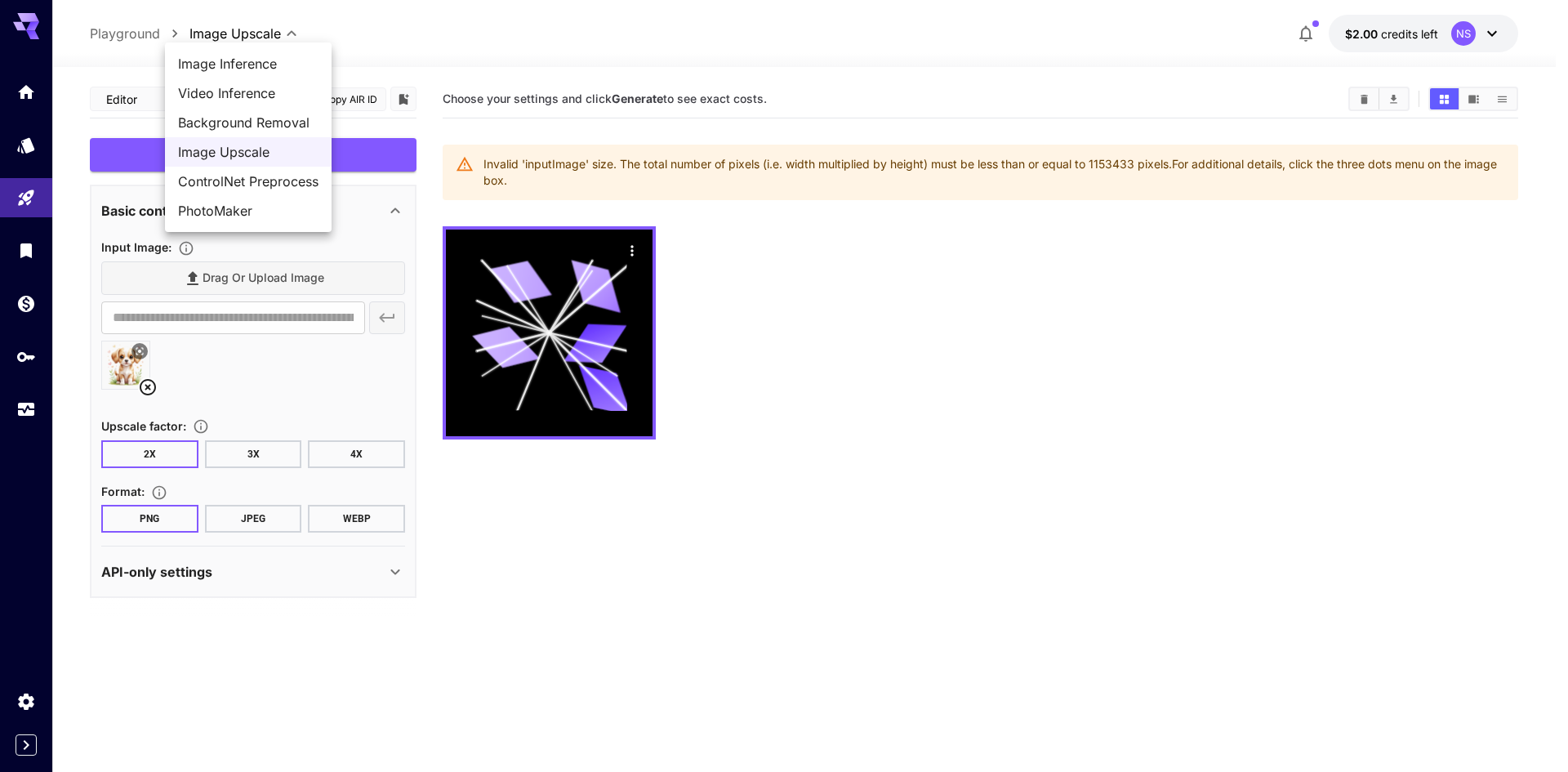
click at [250, 122] on span "Background Removal" at bounding box center [248, 122] width 140 height 20
type input "**********"
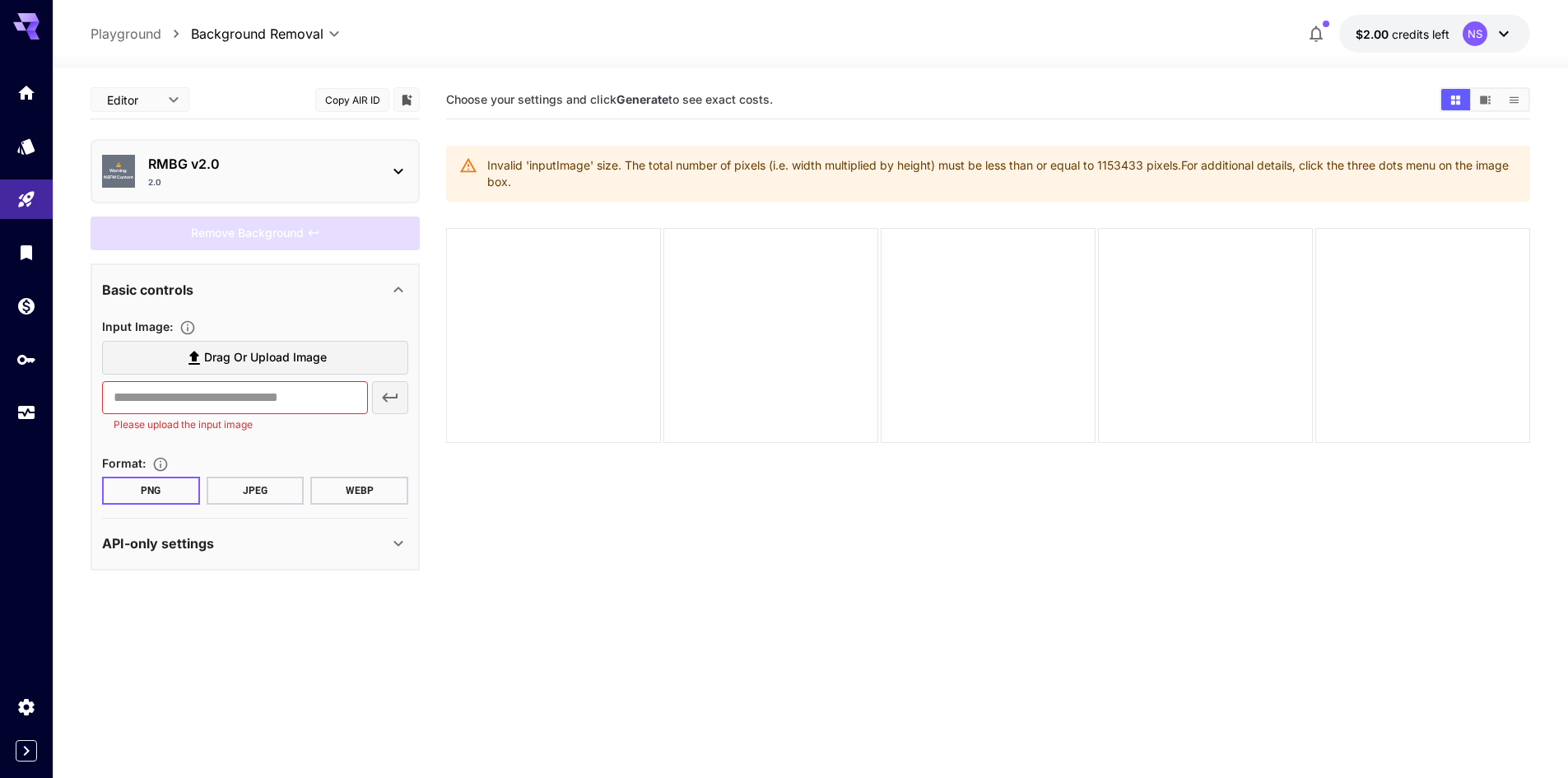
click at [256, 360] on span "Drag or upload image" at bounding box center [265, 358] width 123 height 21
click at [0, 0] on input "Drag or upload image" at bounding box center [0, 0] width 0 height 0
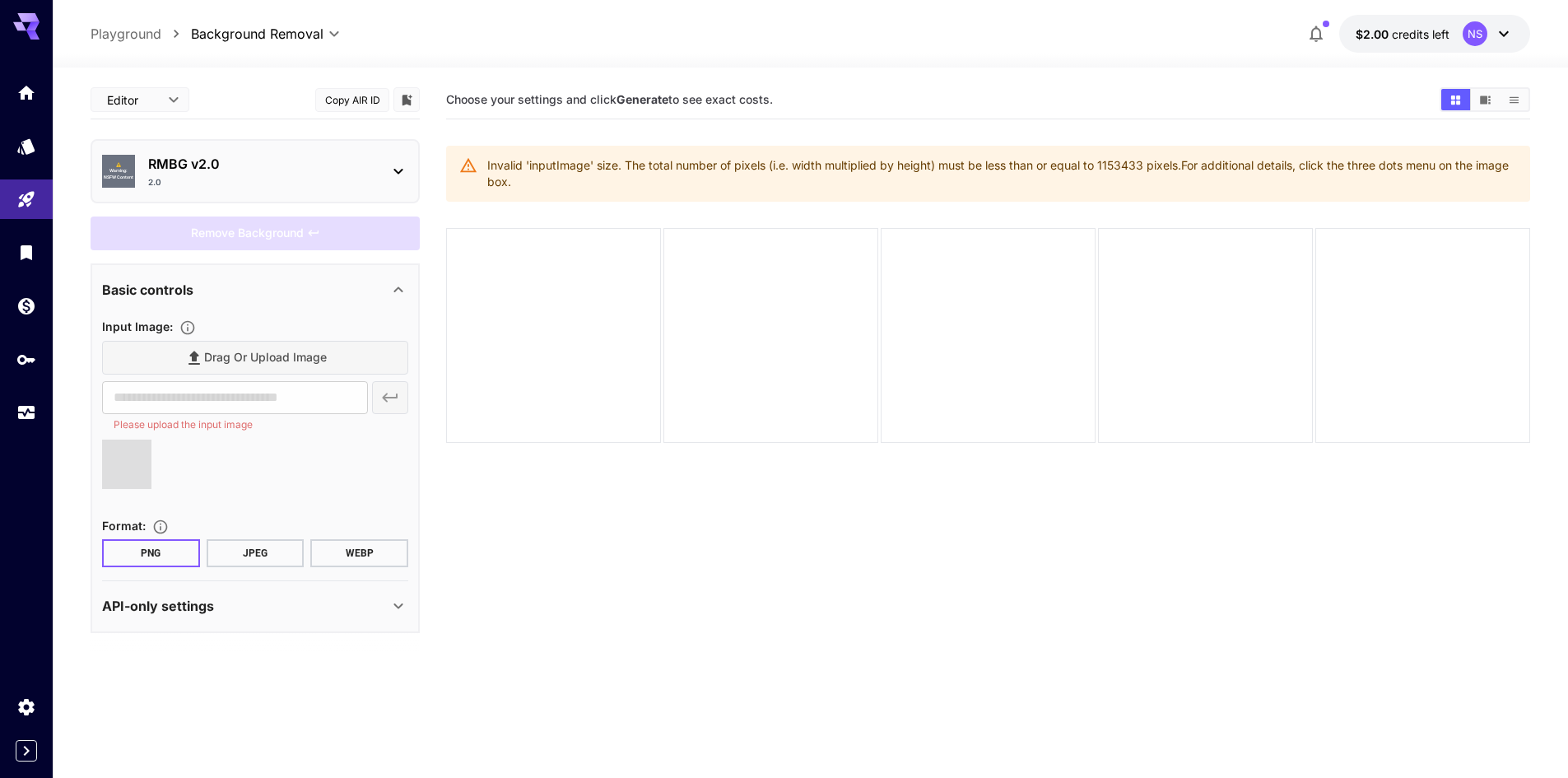
type input "**********"
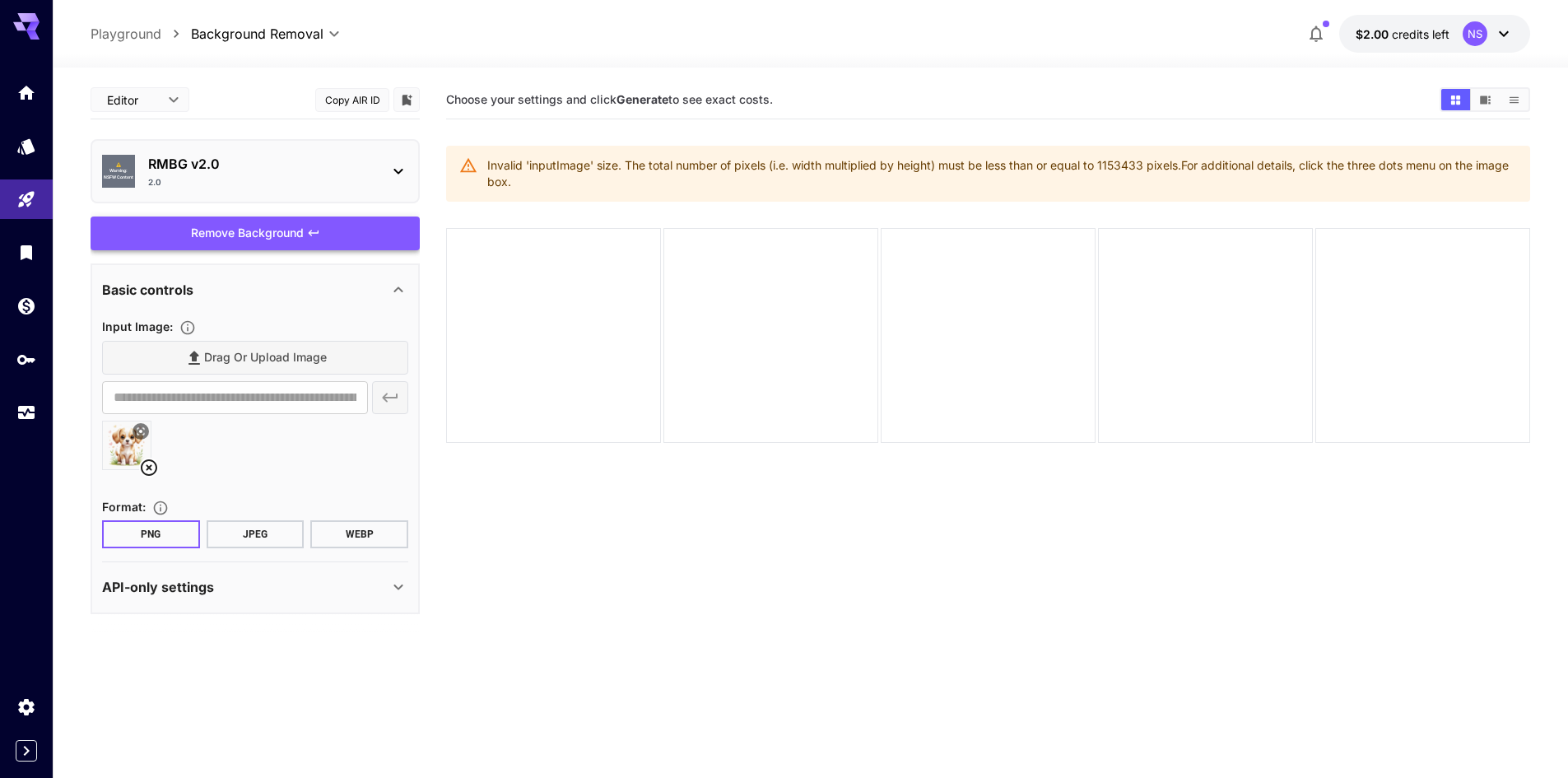
click at [298, 241] on div "Remove Background" at bounding box center [256, 233] width 330 height 34
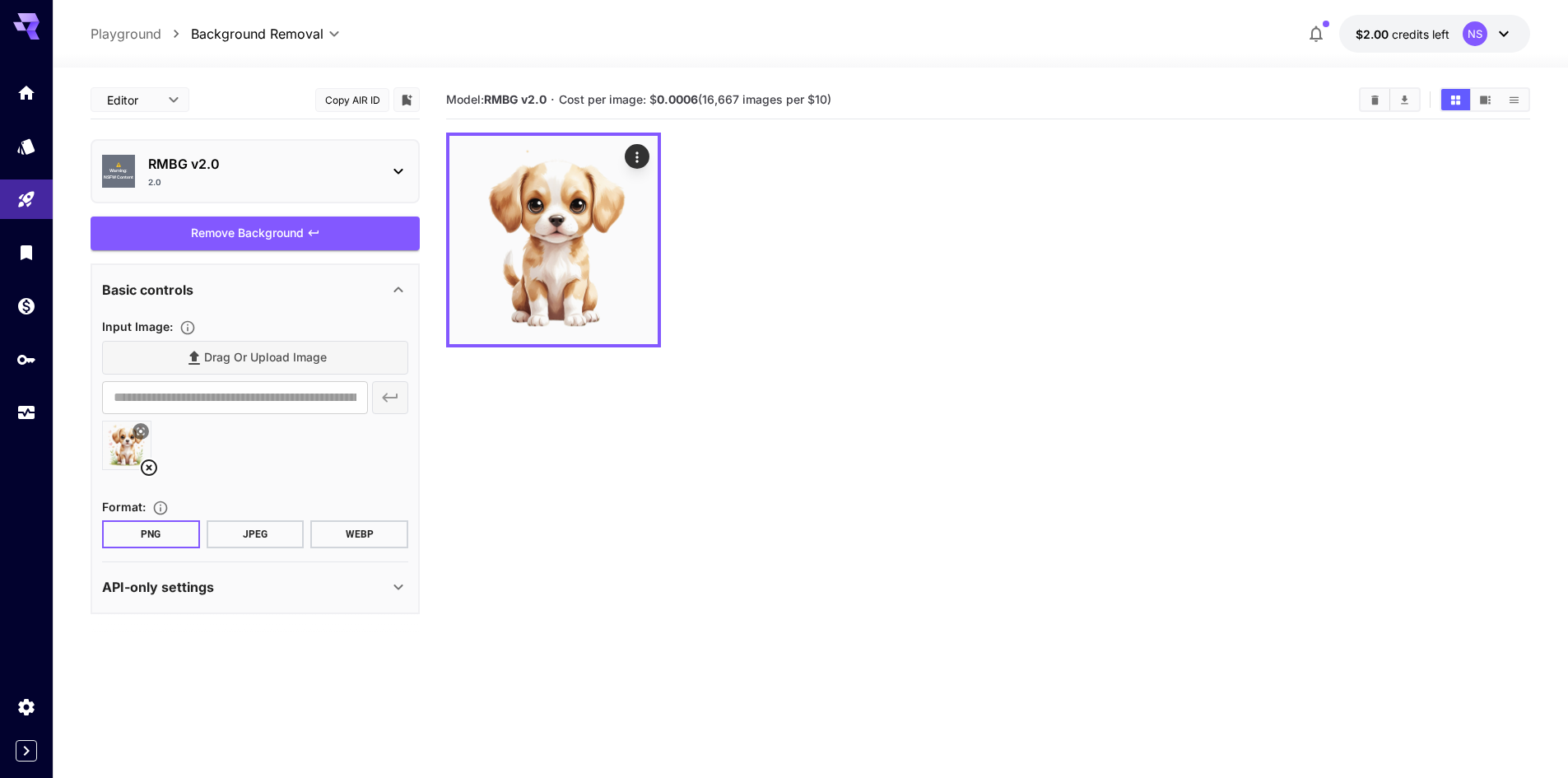
click at [276, 27] on body "**********" at bounding box center [784, 454] width 1568 height 908
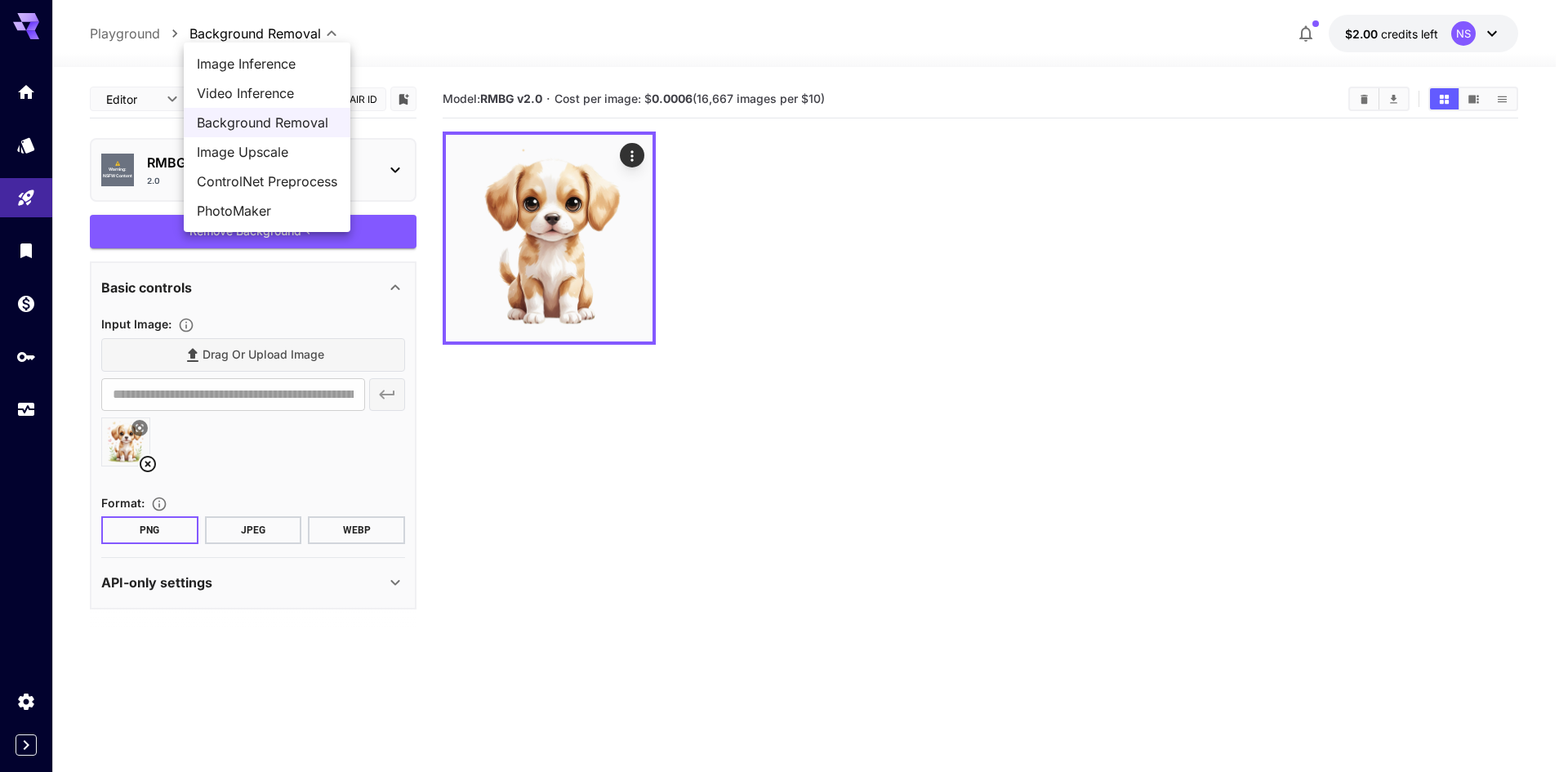
click at [265, 147] on span "Image Upscale" at bounding box center [267, 151] width 140 height 20
type input "**********"
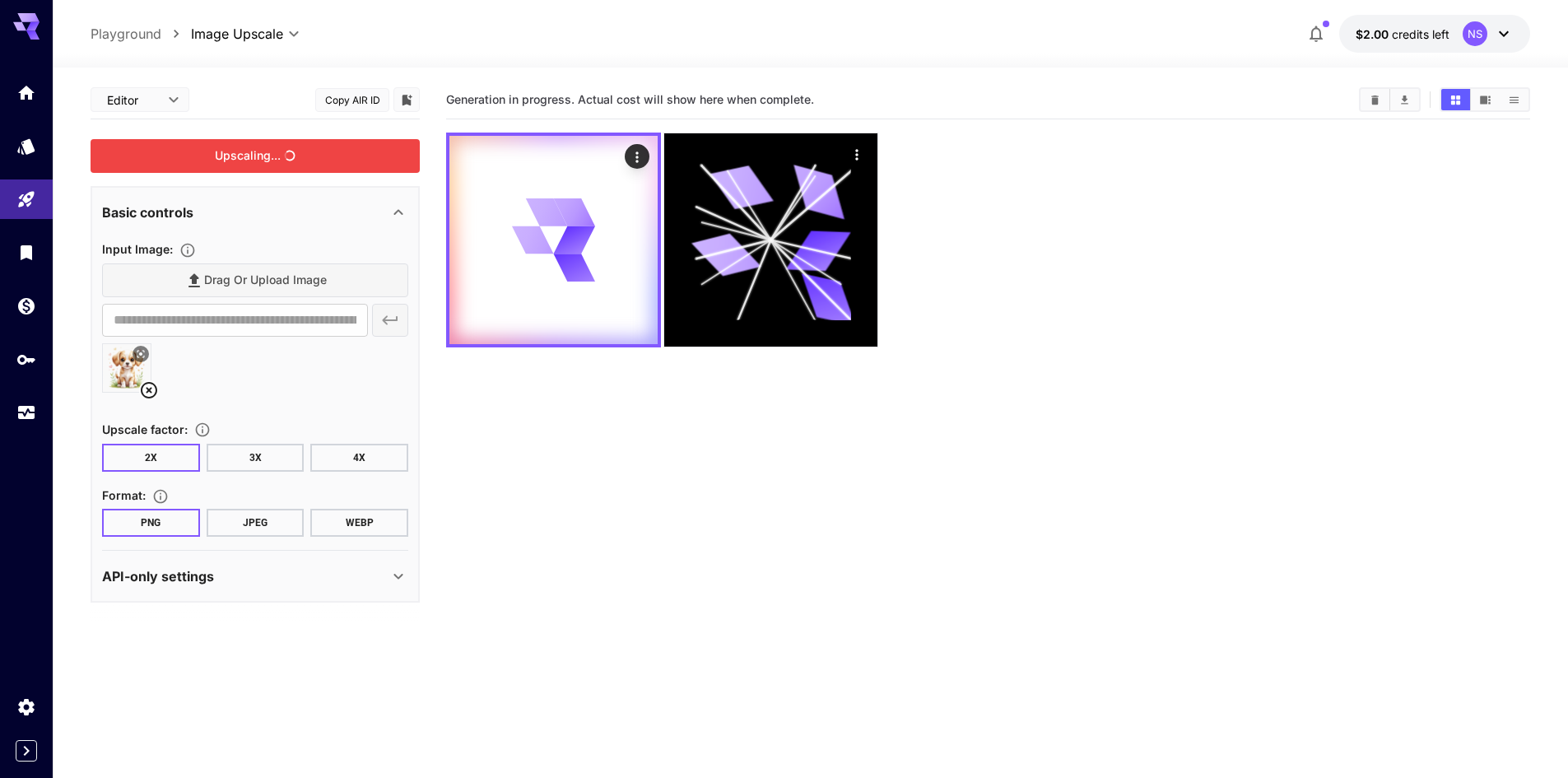
click at [267, 148] on div "Upscaling..." at bounding box center [256, 156] width 330 height 34
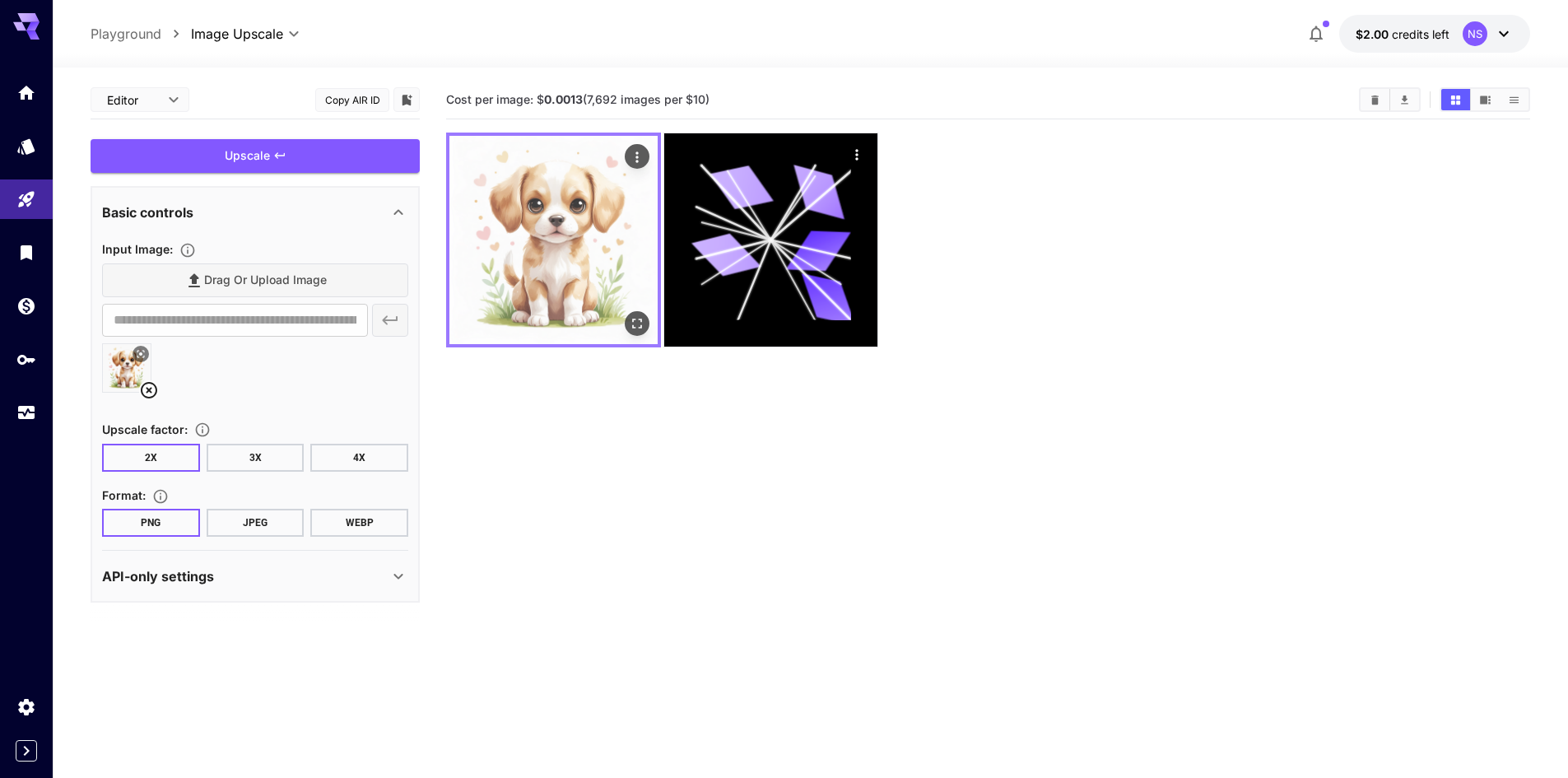
click at [536, 234] on img at bounding box center [553, 240] width 208 height 208
click at [638, 325] on icon "Open in fullscreen" at bounding box center [637, 324] width 17 height 17
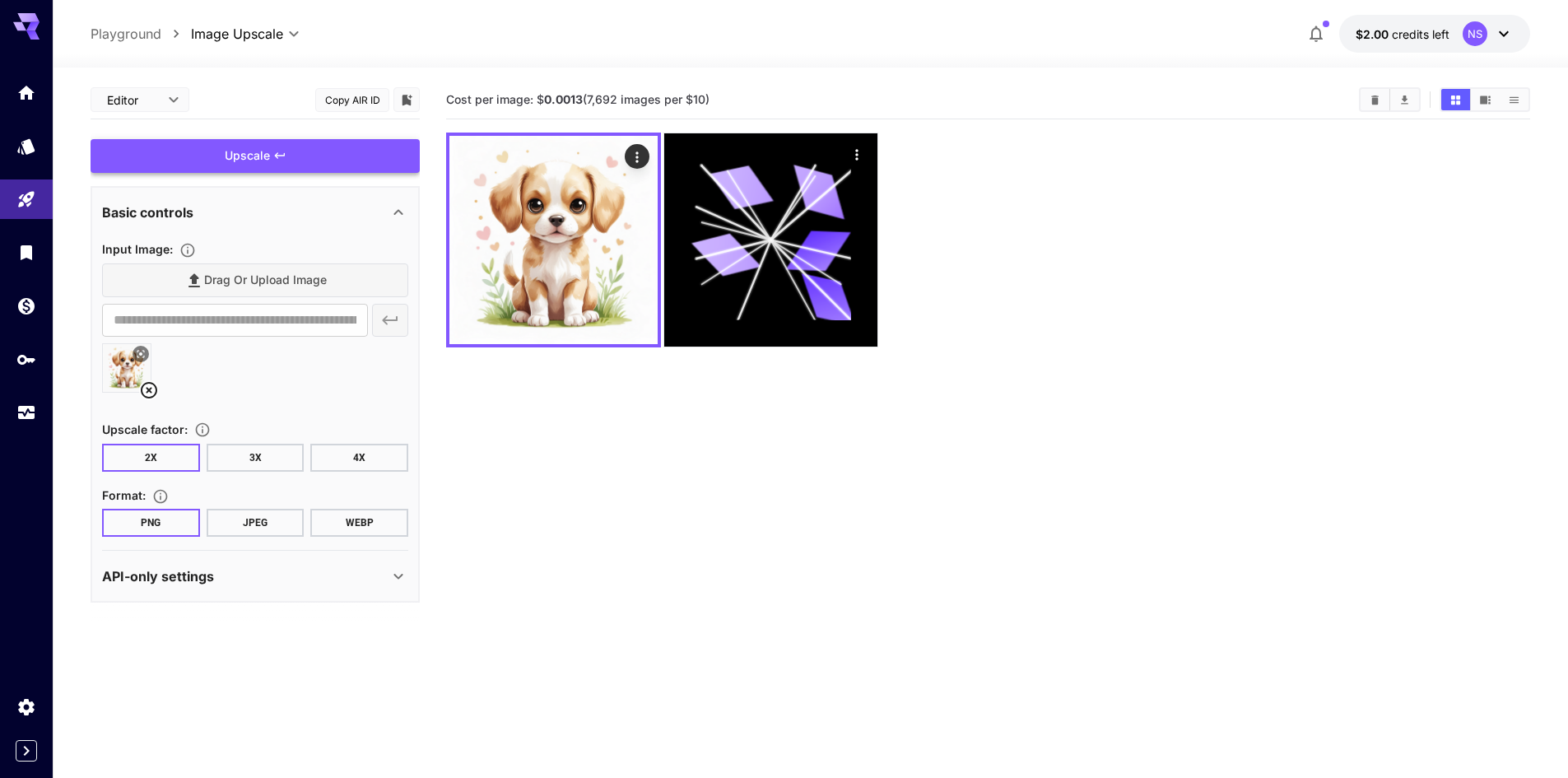
click at [259, 158] on div "Upscale" at bounding box center [256, 156] width 330 height 34
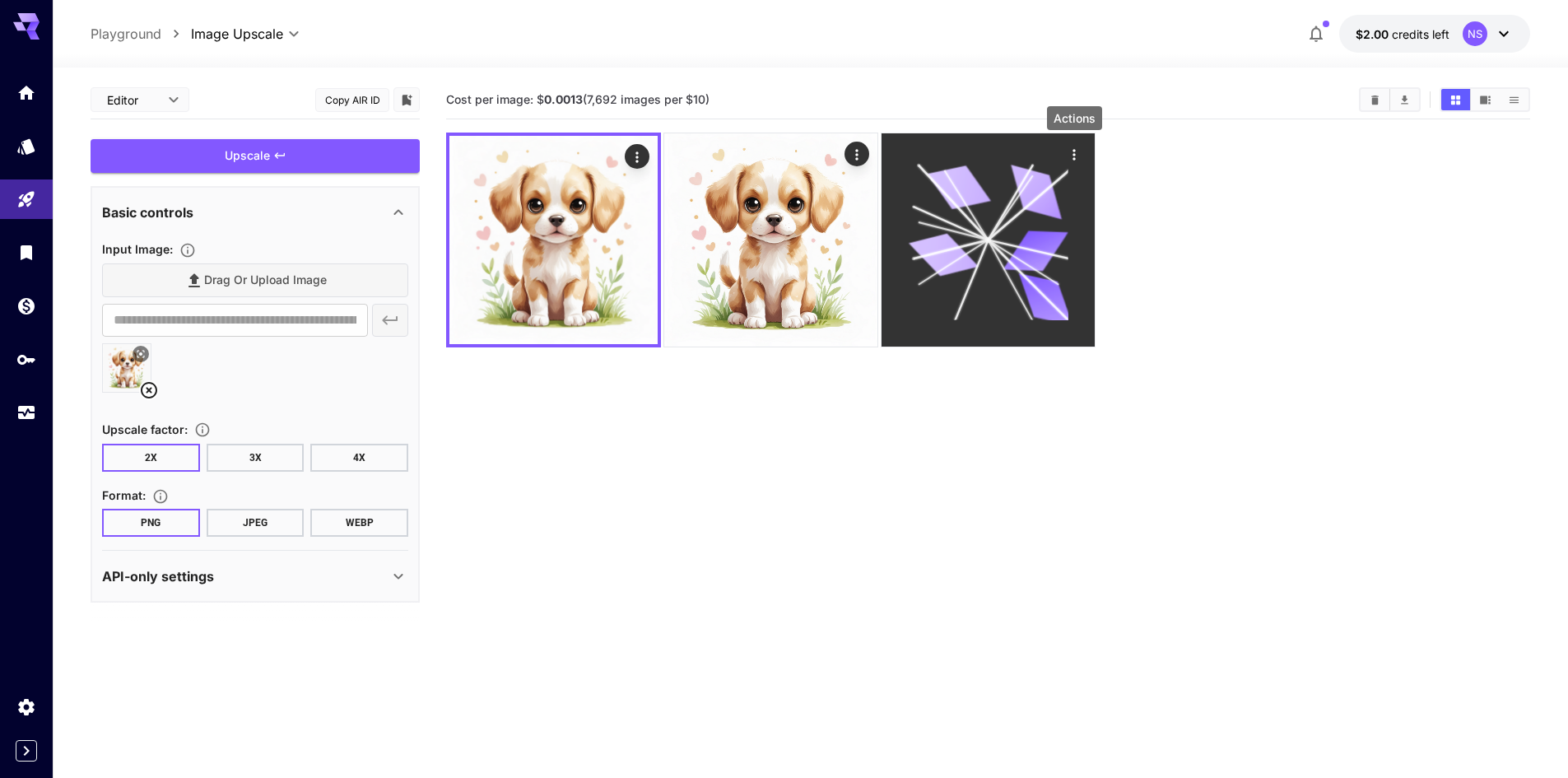
click at [1074, 154] on icon "Actions" at bounding box center [1074, 154] width 3 height 10
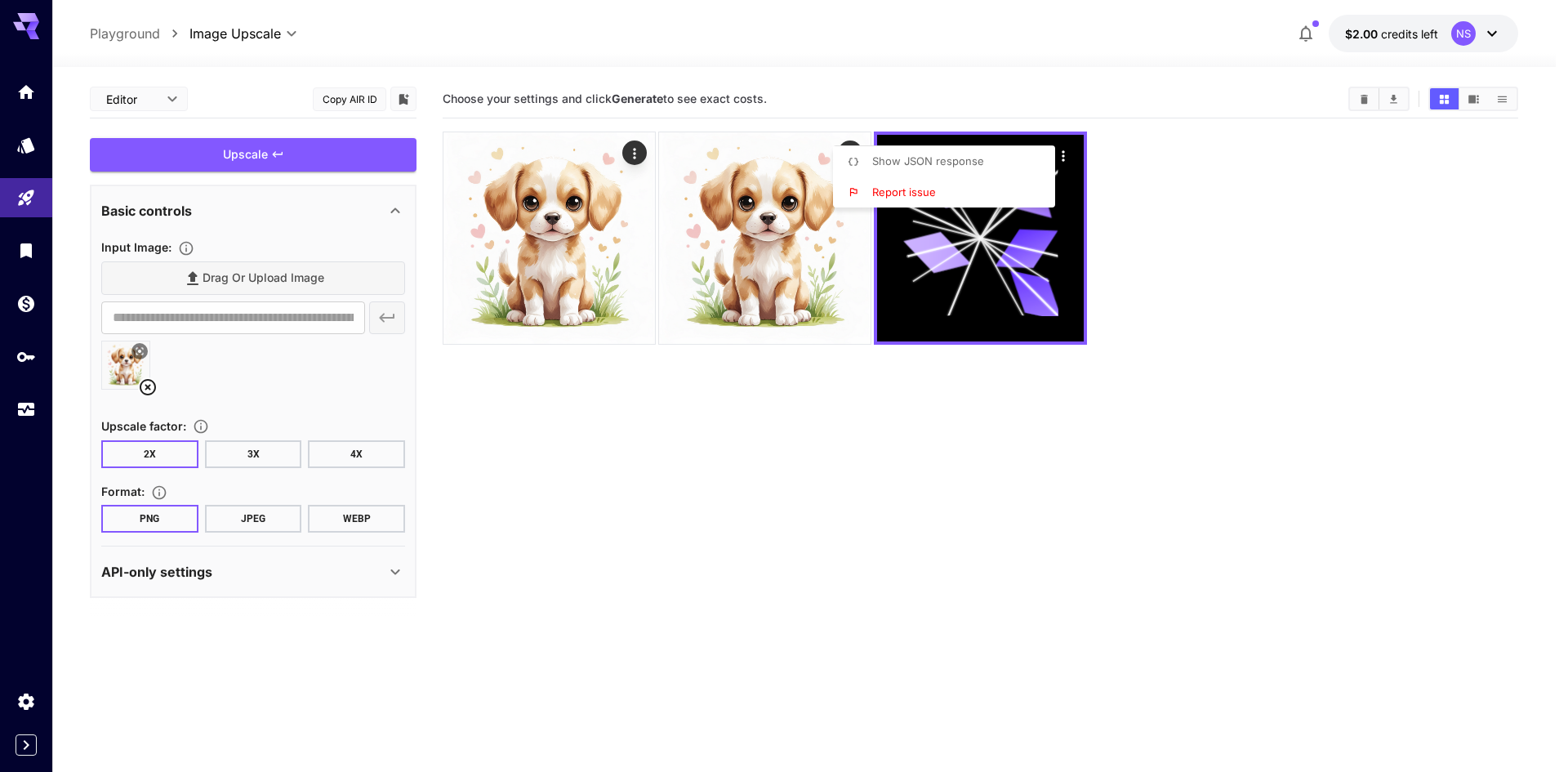
click at [1227, 343] on div at bounding box center [784, 386] width 1568 height 772
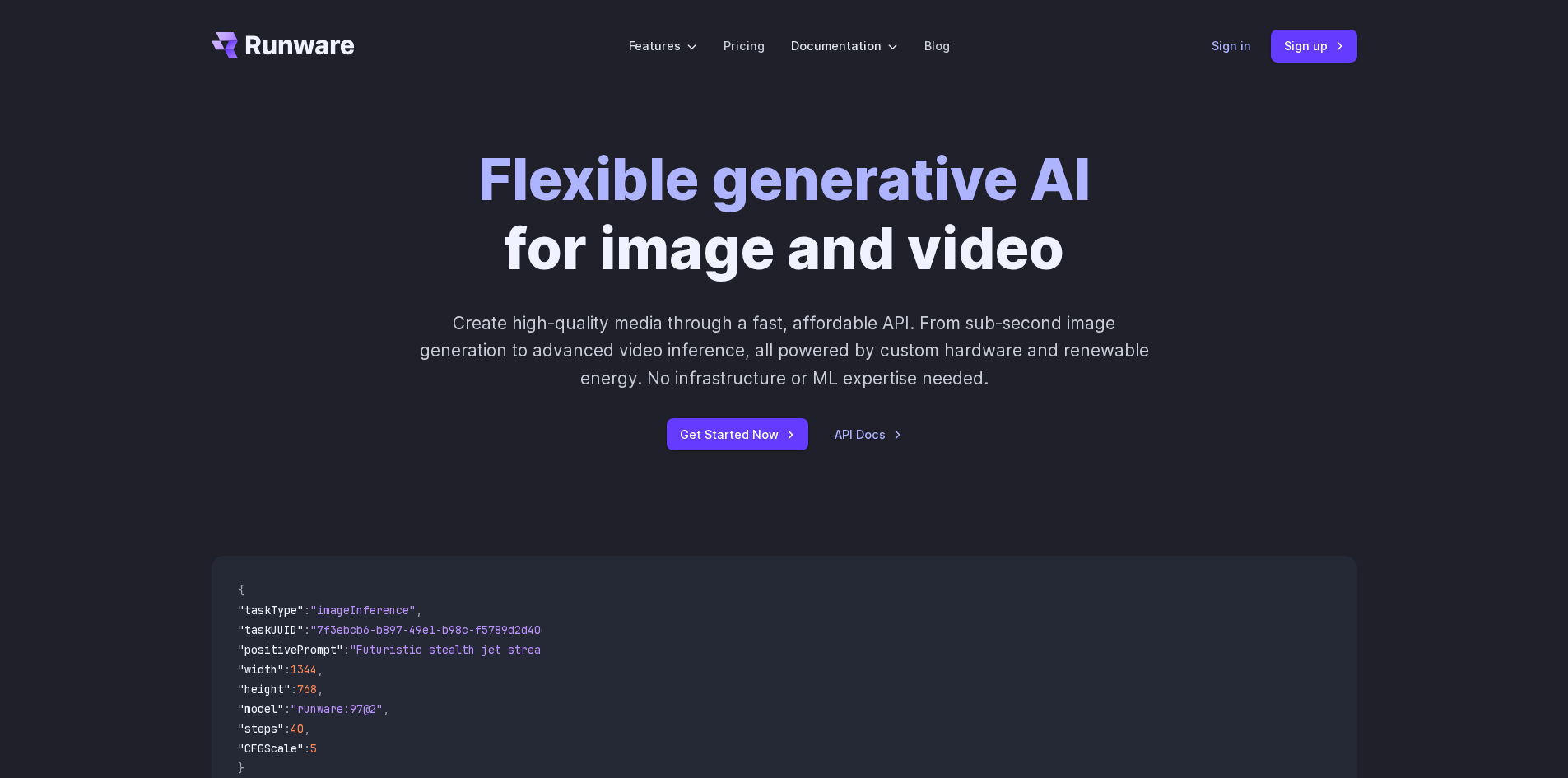
click at [1218, 43] on link "Sign in" at bounding box center [1231, 46] width 39 height 19
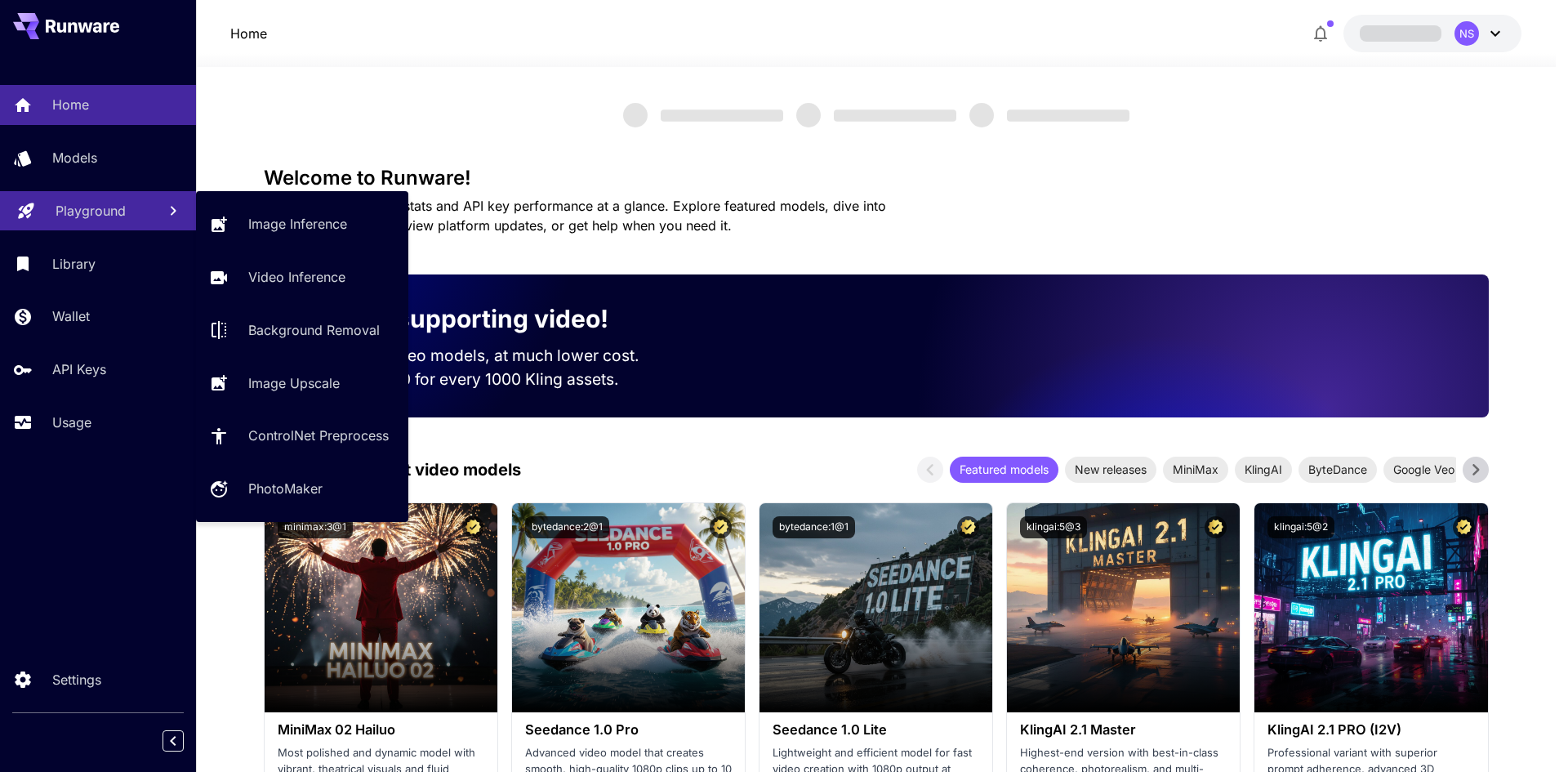
click at [89, 216] on p "Playground" at bounding box center [90, 210] width 70 height 20
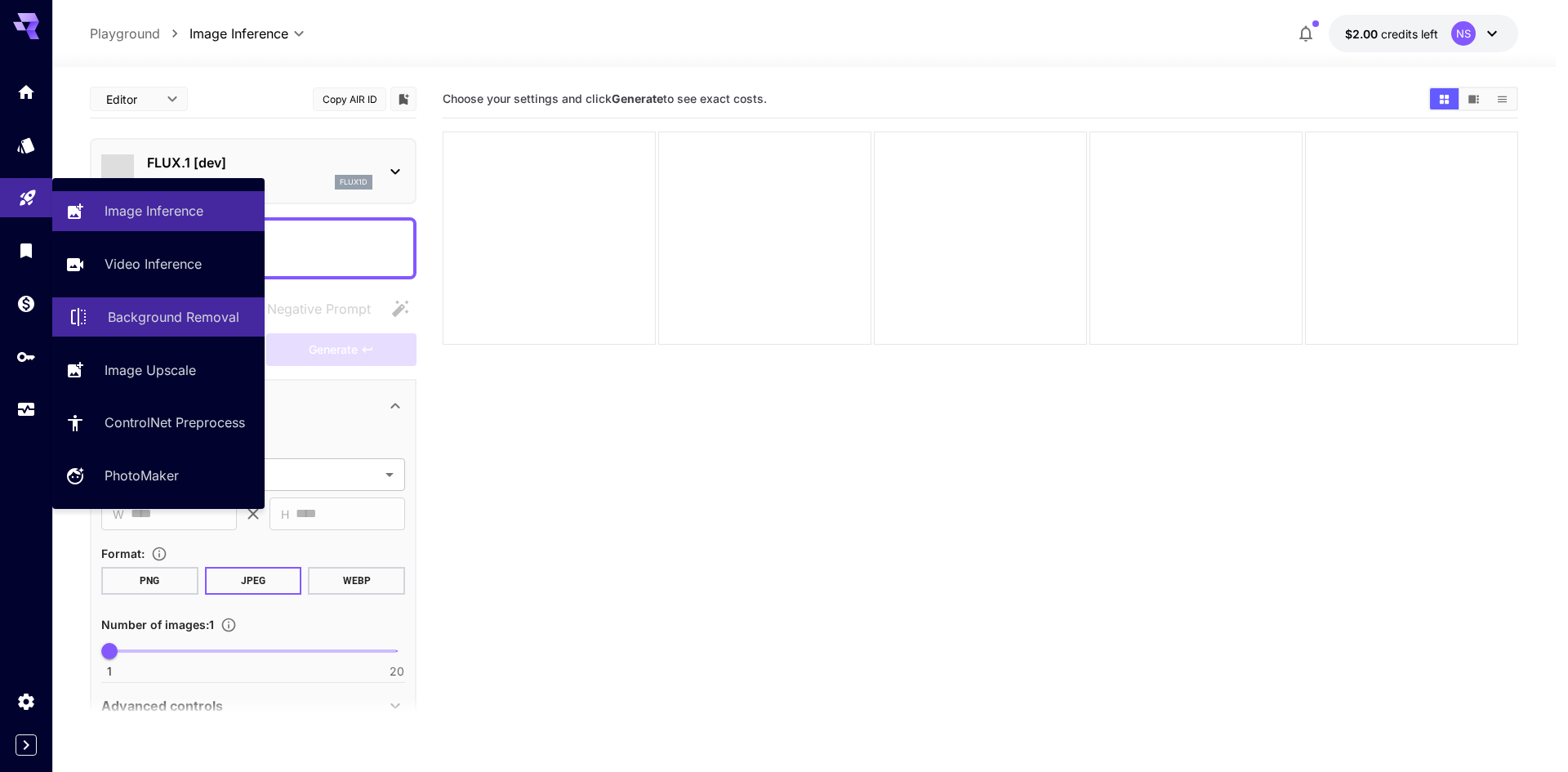
click at [175, 319] on p "Background Removal" at bounding box center [174, 317] width 132 height 20
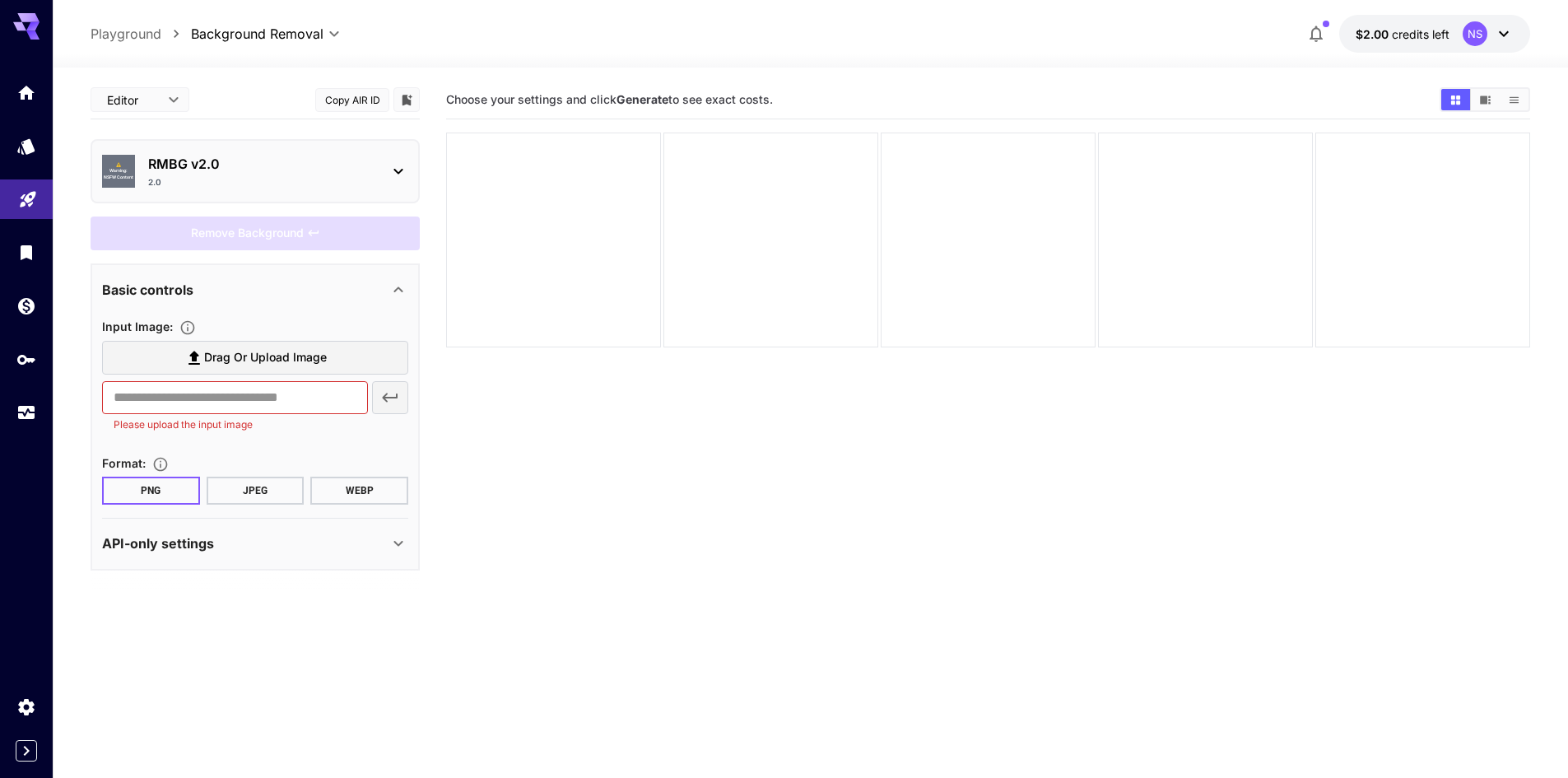
click at [240, 182] on div "2.0" at bounding box center [262, 182] width 228 height 12
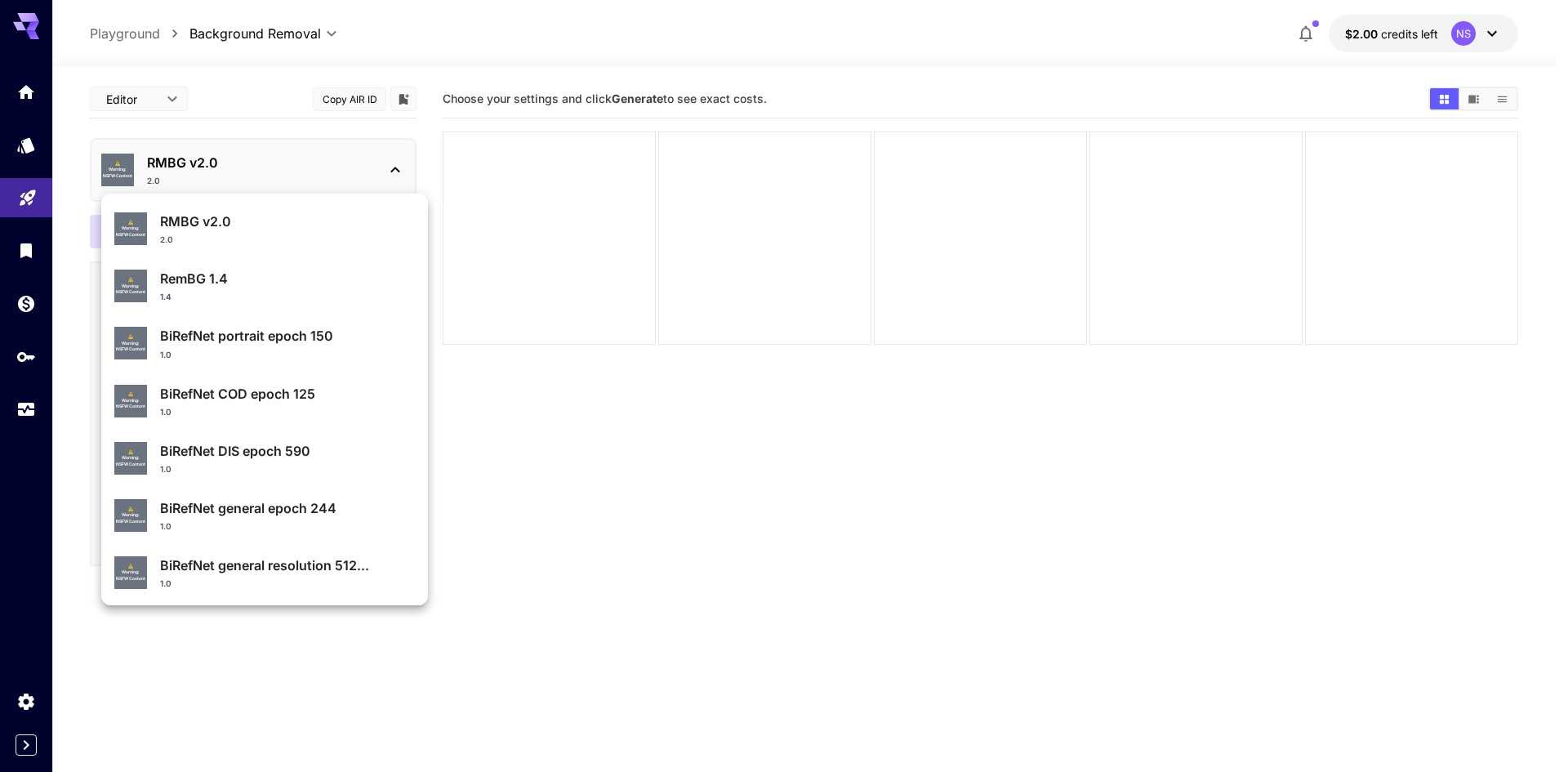
click at [241, 172] on div at bounding box center [784, 386] width 1568 height 772
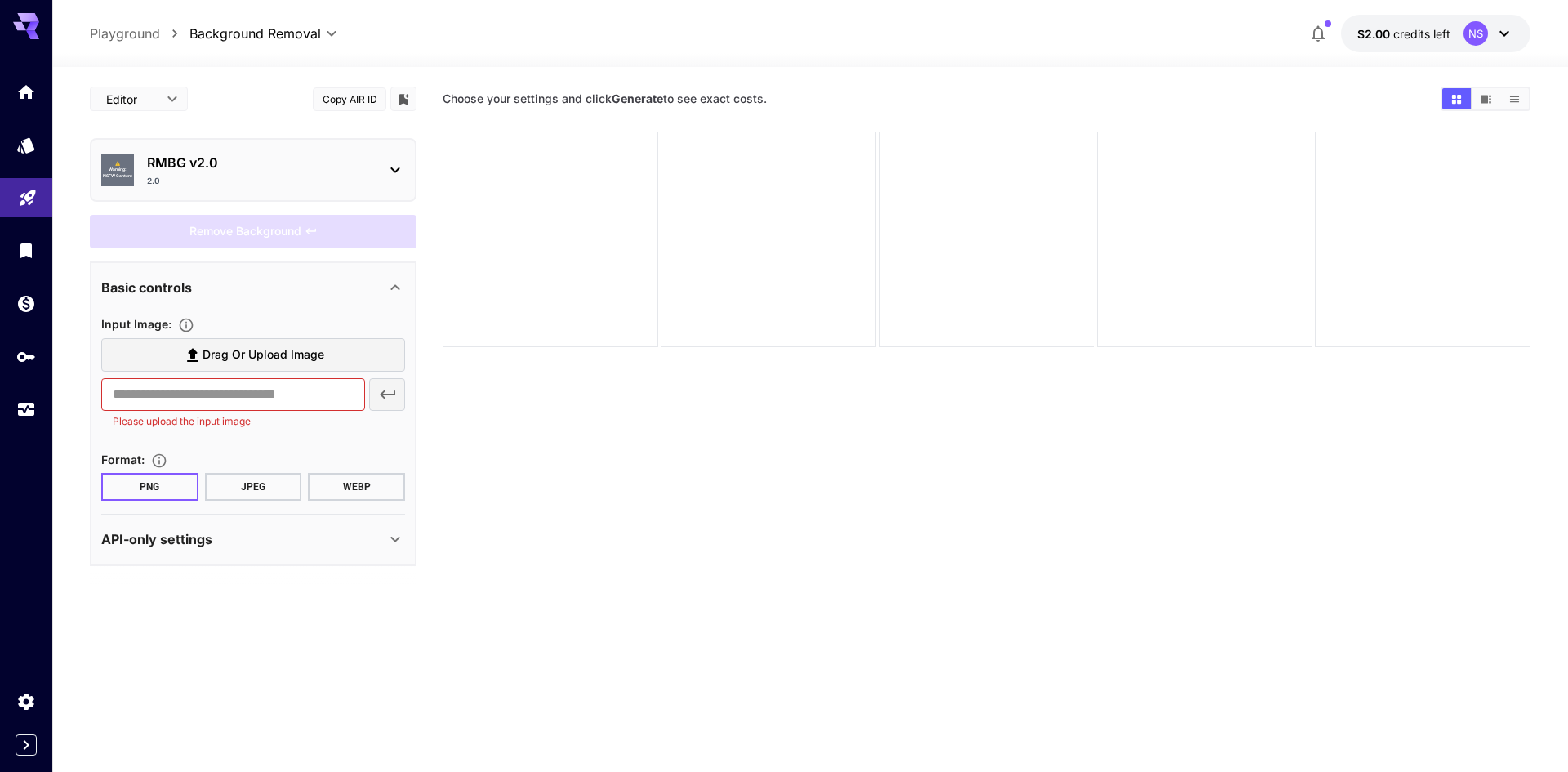
click at [252, 37] on body "**********" at bounding box center [784, 450] width 1568 height 901
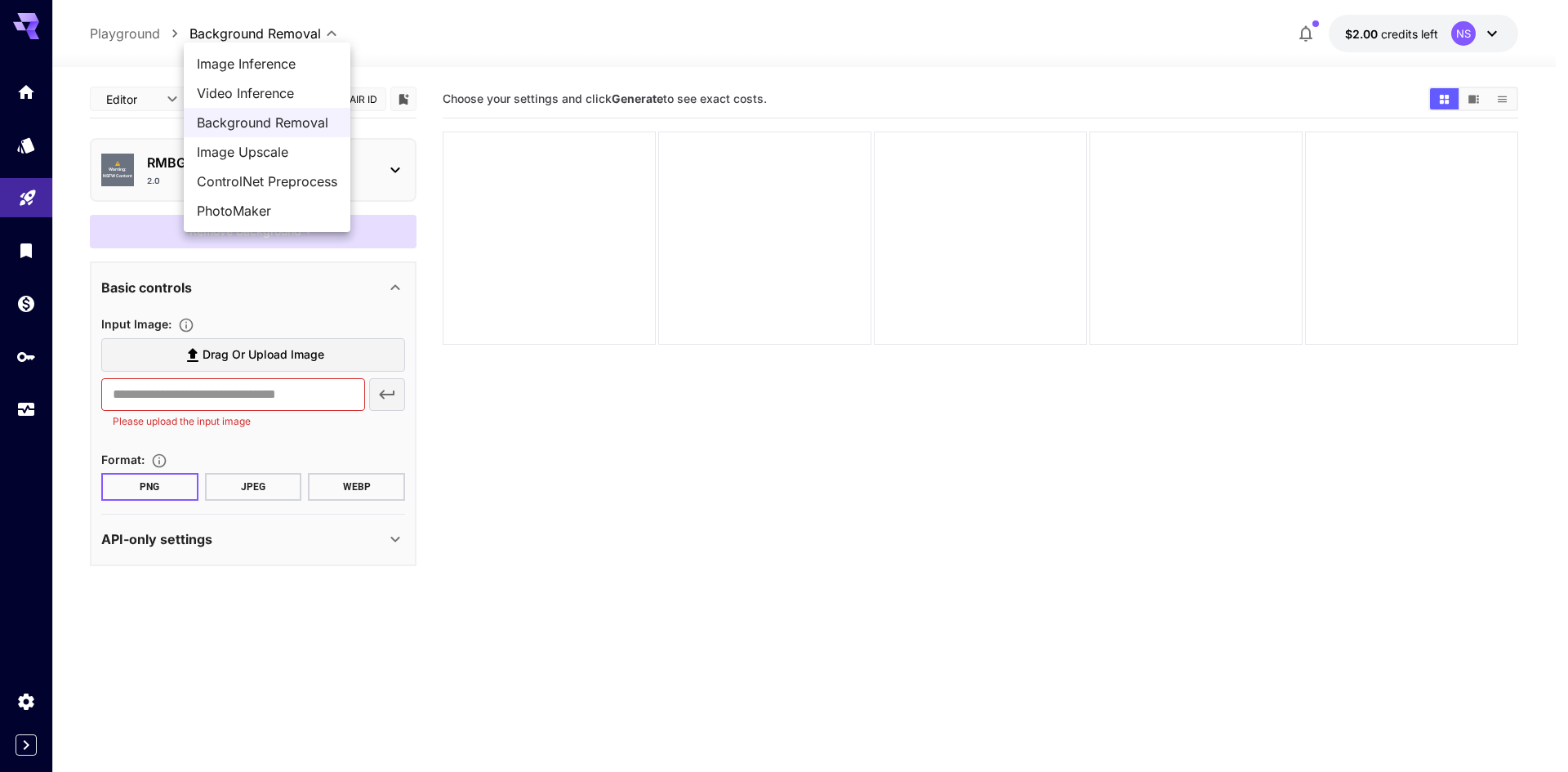
click at [269, 158] on span "Image Upscale" at bounding box center [267, 151] width 140 height 20
type input "**********"
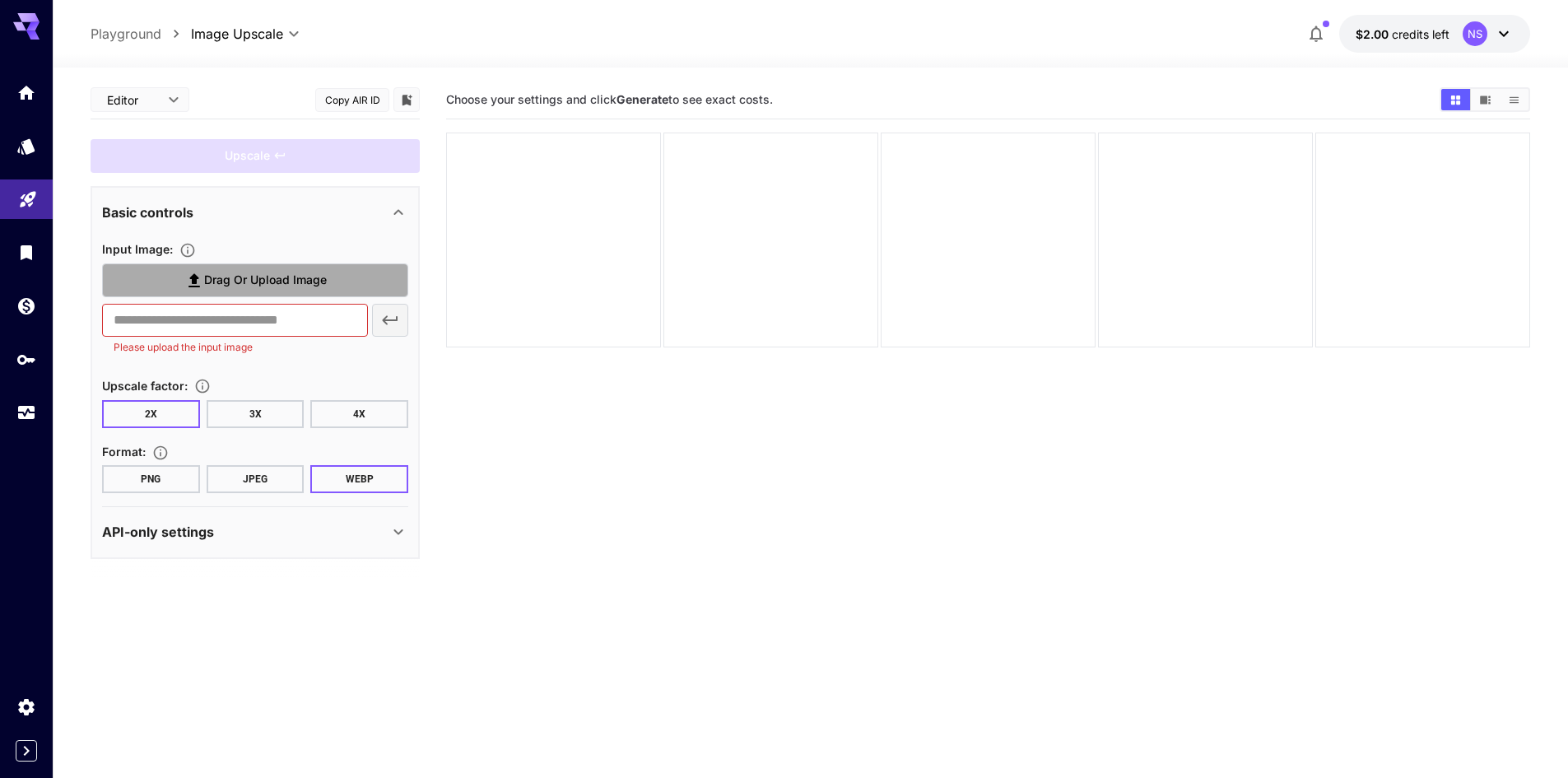
click at [284, 284] on span "Drag or upload image" at bounding box center [265, 281] width 123 height 21
click at [0, 0] on input "Drag or upload image" at bounding box center [0, 0] width 0 height 0
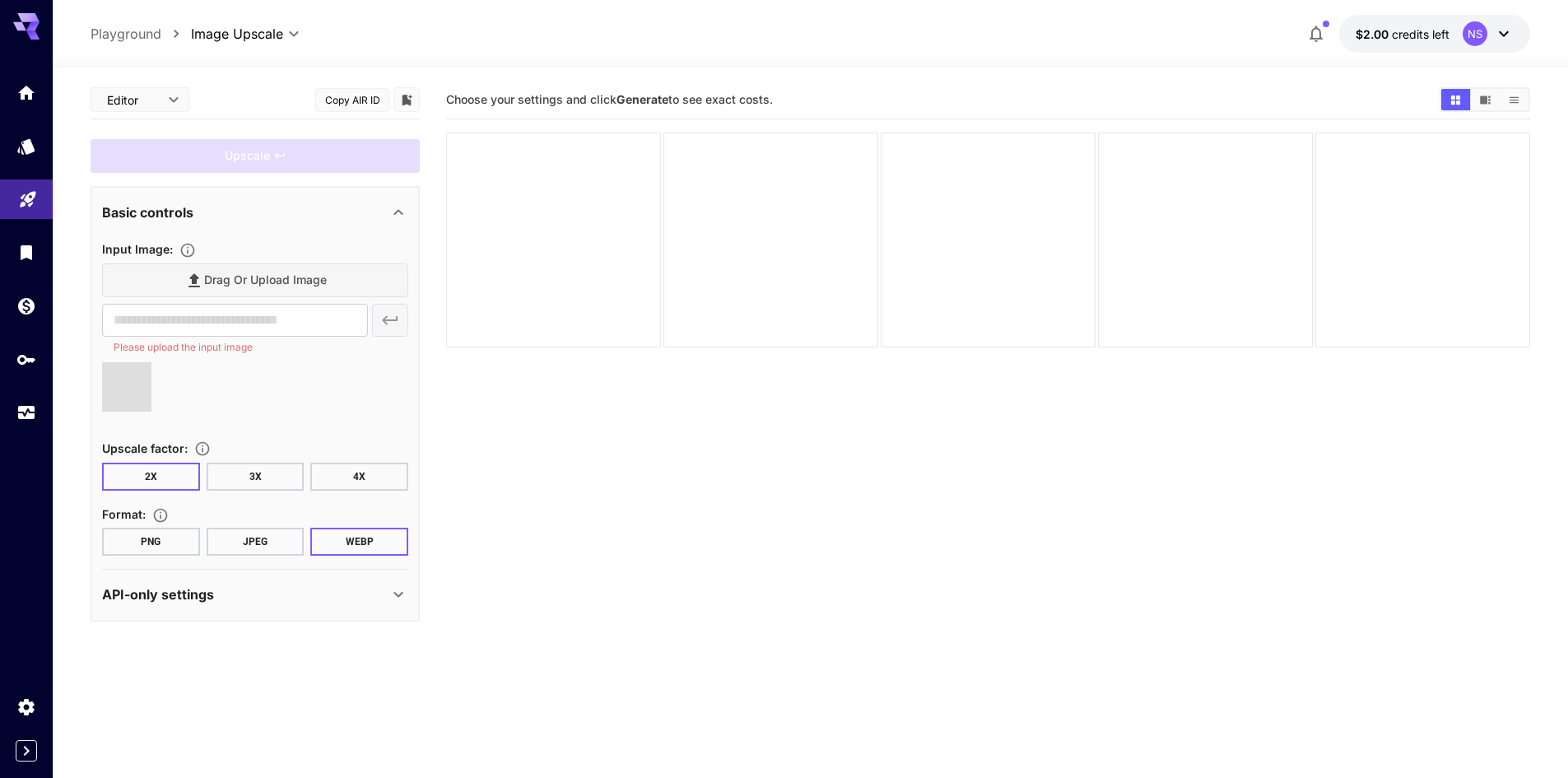
type input "**********"
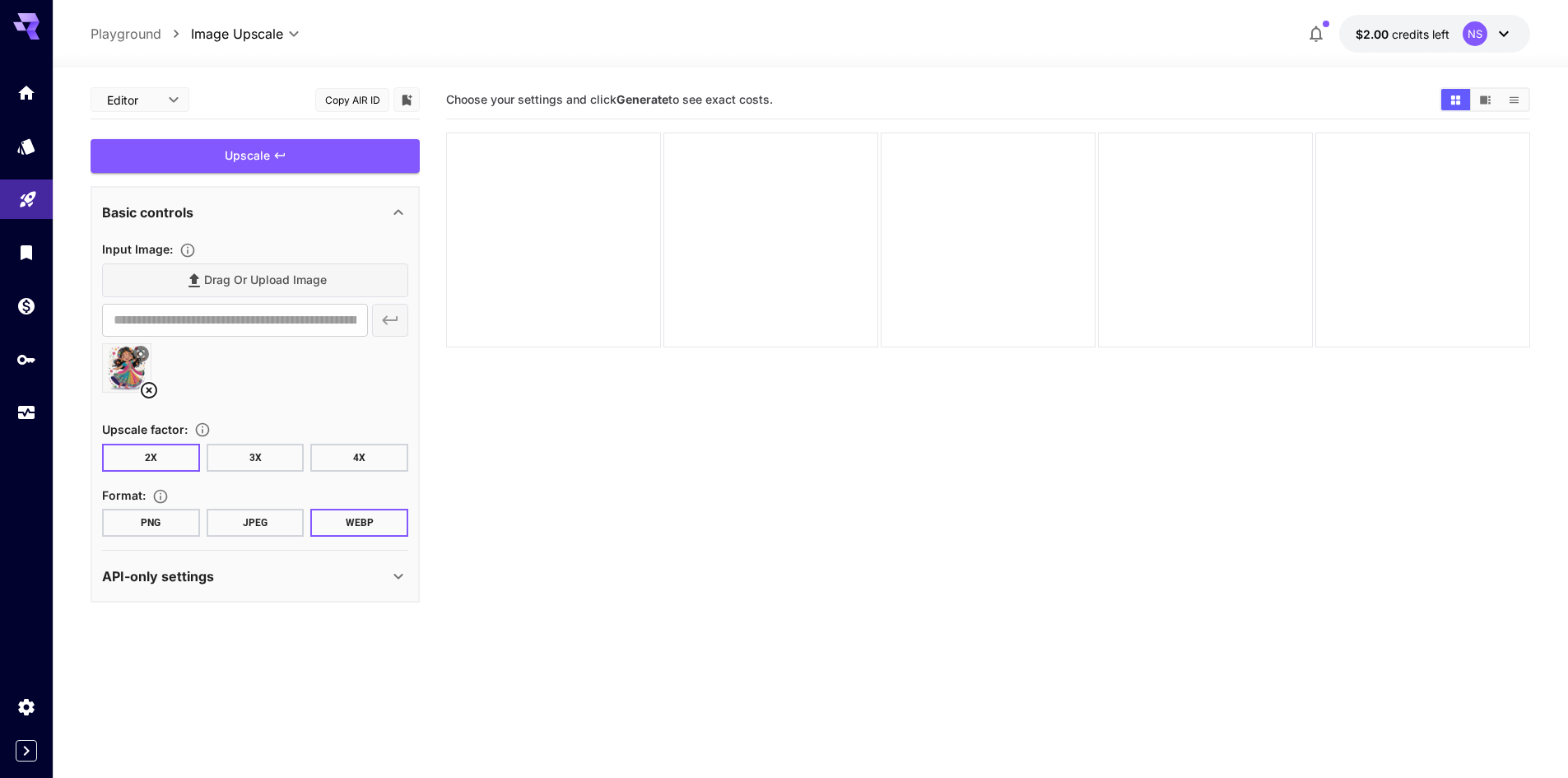
click at [237, 522] on button "JPEG" at bounding box center [256, 522] width 98 height 28
